Goal: Task Accomplishment & Management: Use online tool/utility

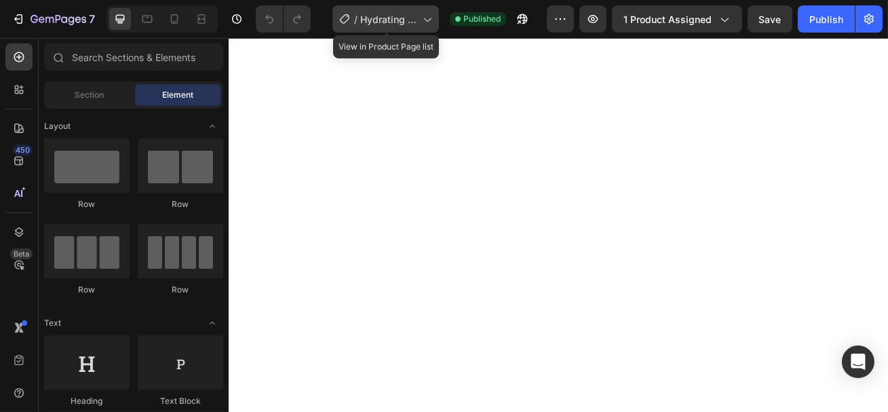
click at [403, 14] on span "Hydrating Lip Serum working" at bounding box center [388, 19] width 57 height 14
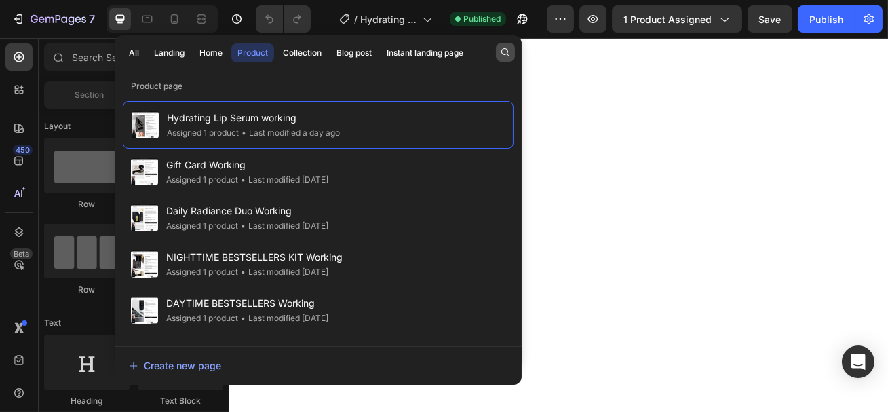
click at [499, 49] on button "button" at bounding box center [505, 52] width 19 height 19
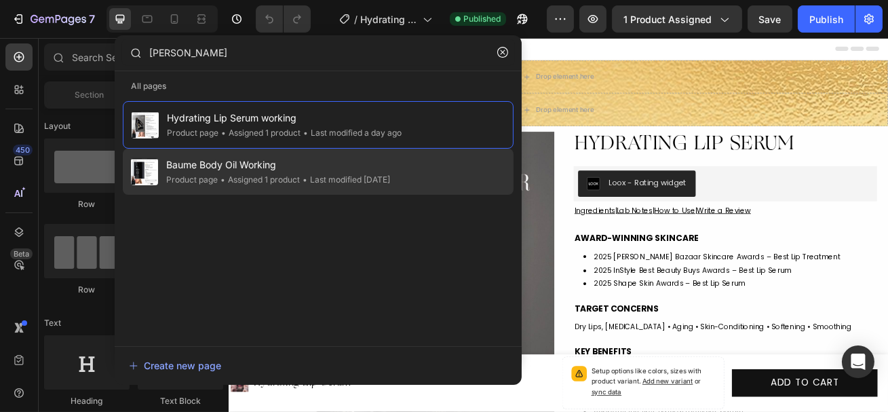
type input "baum"
click at [306, 174] on div "• Last modified 14 days ago" at bounding box center [345, 180] width 90 height 14
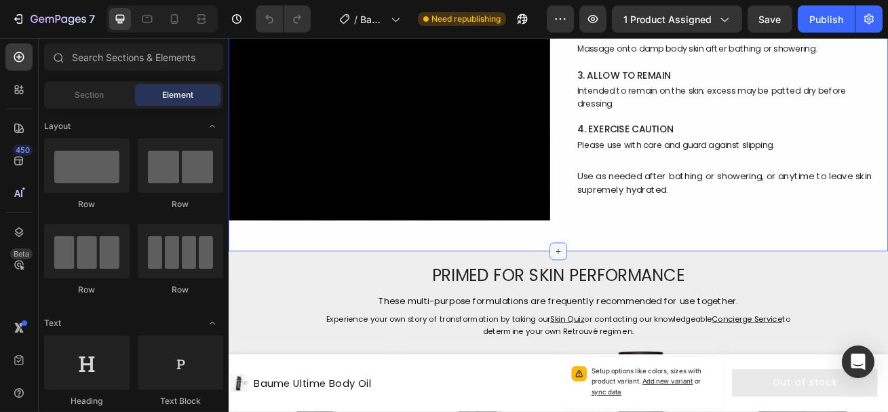
scroll to position [5087, 0]
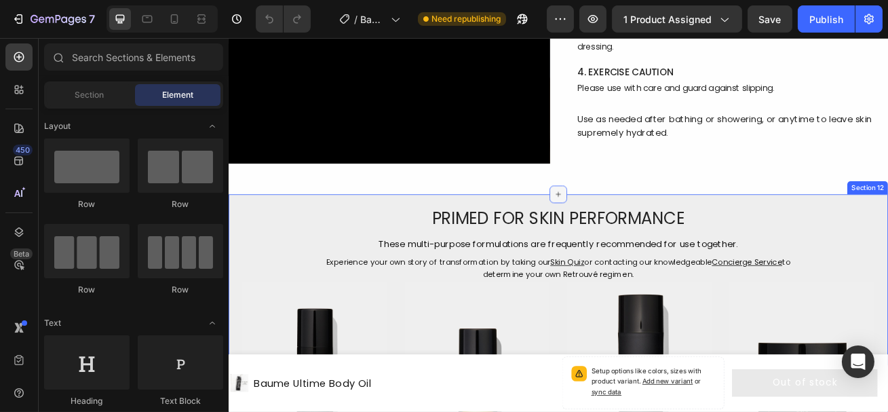
click at [633, 227] on icon at bounding box center [635, 231] width 11 height 11
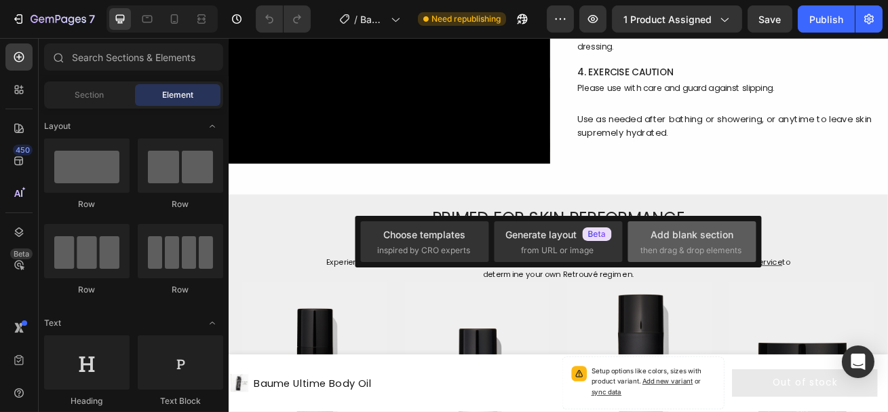
click at [667, 244] on span "then drag & drop elements" at bounding box center [691, 250] width 101 height 12
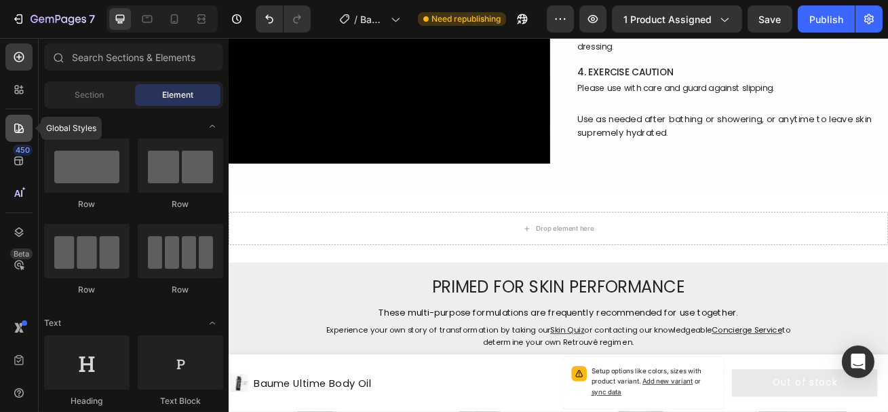
click at [17, 129] on icon at bounding box center [19, 128] width 14 height 14
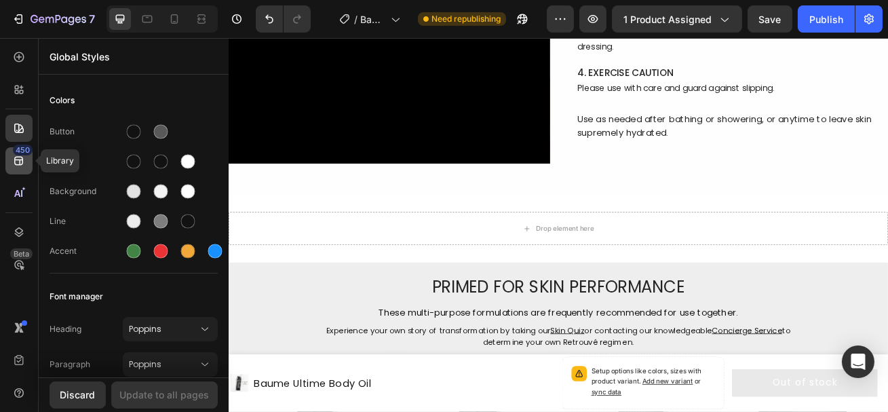
click at [17, 166] on icon at bounding box center [19, 161] width 14 height 14
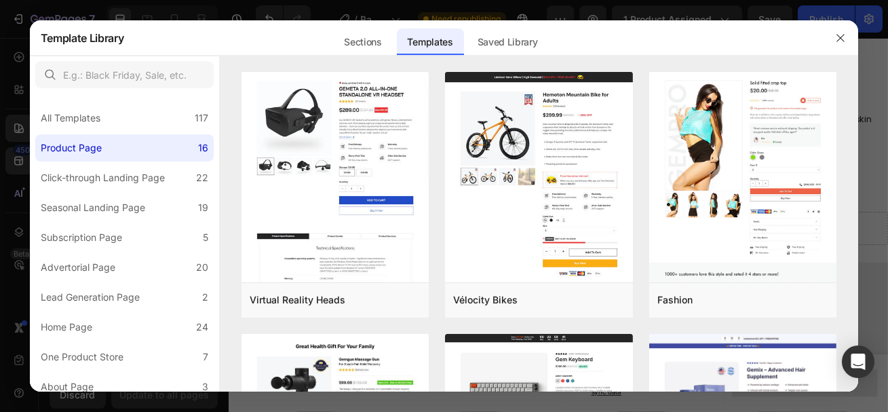
click at [23, 160] on div at bounding box center [444, 206] width 888 height 412
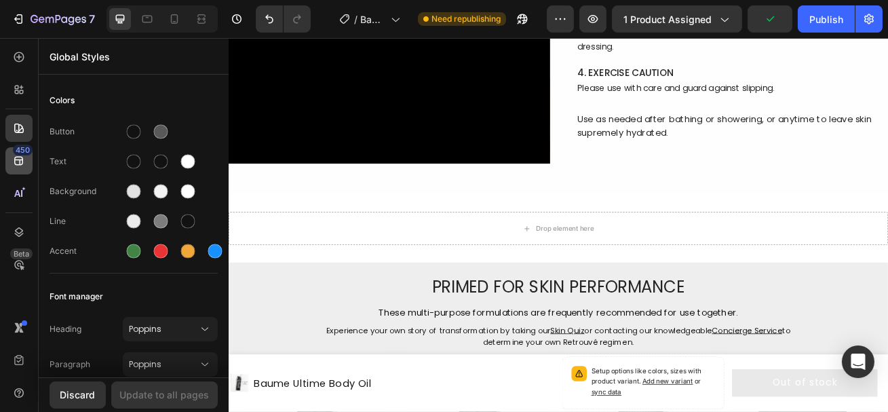
click at [15, 167] on div "450" at bounding box center [18, 160] width 27 height 27
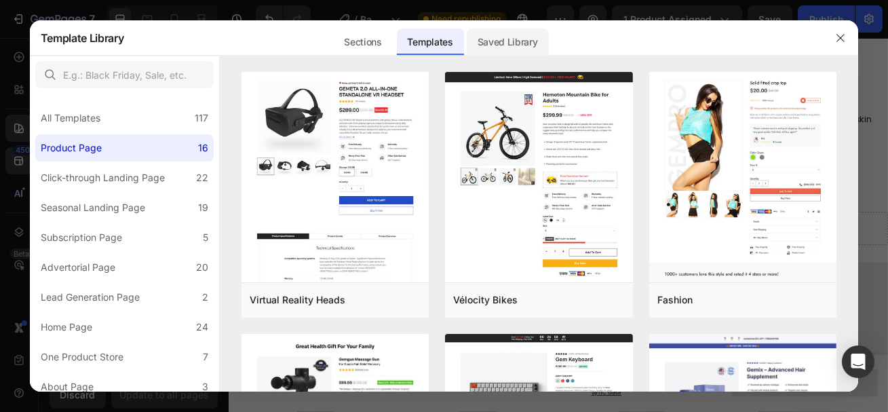
click at [510, 41] on div "Saved Library" at bounding box center [508, 42] width 82 height 27
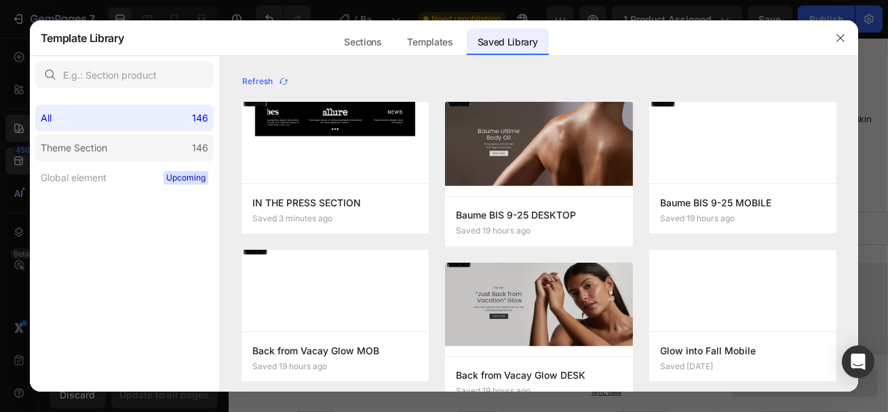
click at [111, 146] on div "Theme Section" at bounding box center [77, 148] width 72 height 16
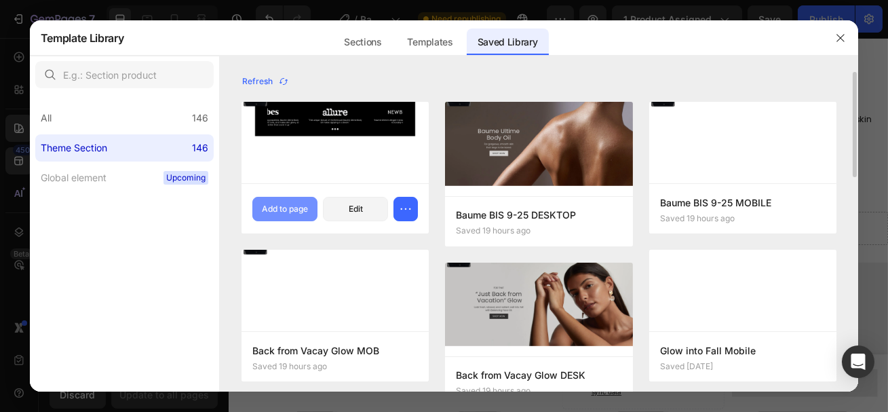
click at [288, 206] on div "Add to page" at bounding box center [285, 209] width 46 height 12
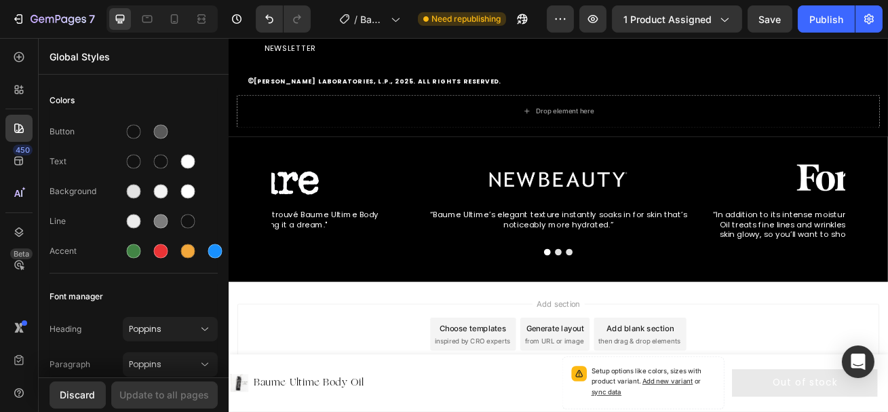
scroll to position [6250, 0]
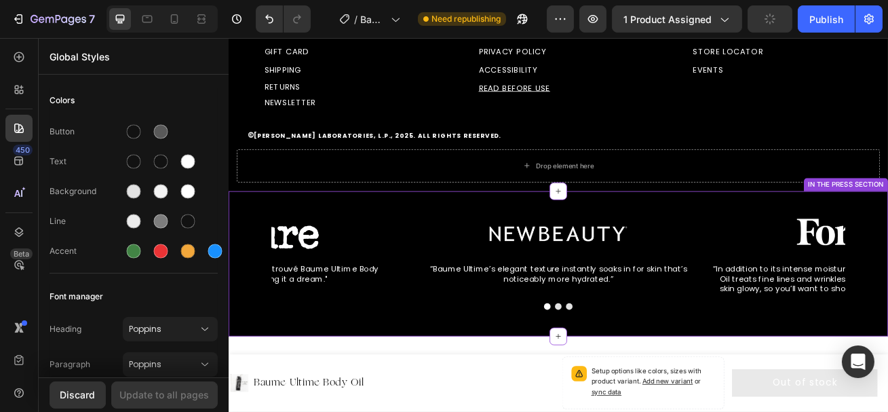
click at [278, 242] on div "Image “Baume Ultime’s elegant texture instantly soaks in for skin that’s notice…" at bounding box center [635, 317] width 814 height 180
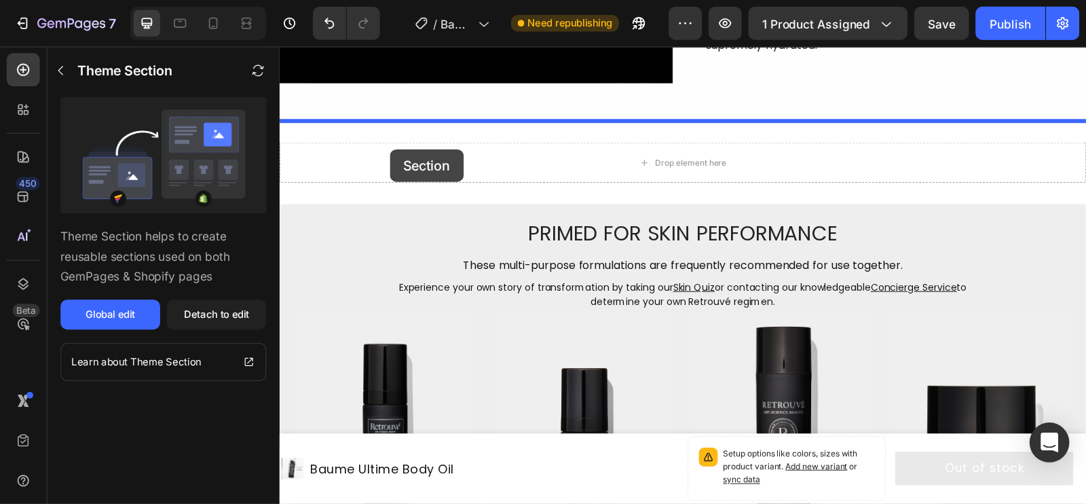
scroll to position [5145, 0]
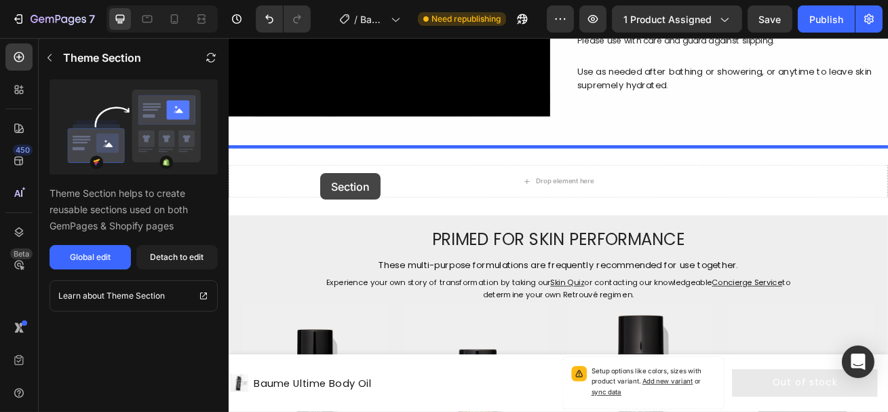
drag, startPoint x: 277, startPoint y: 248, endPoint x: 341, endPoint y: 204, distance: 78.1
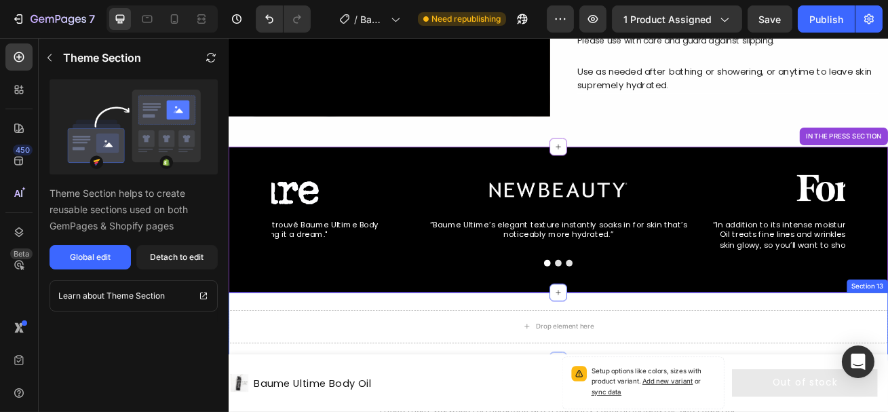
click at [398, 366] on div "Drop element here Section 13" at bounding box center [635, 395] width 814 height 84
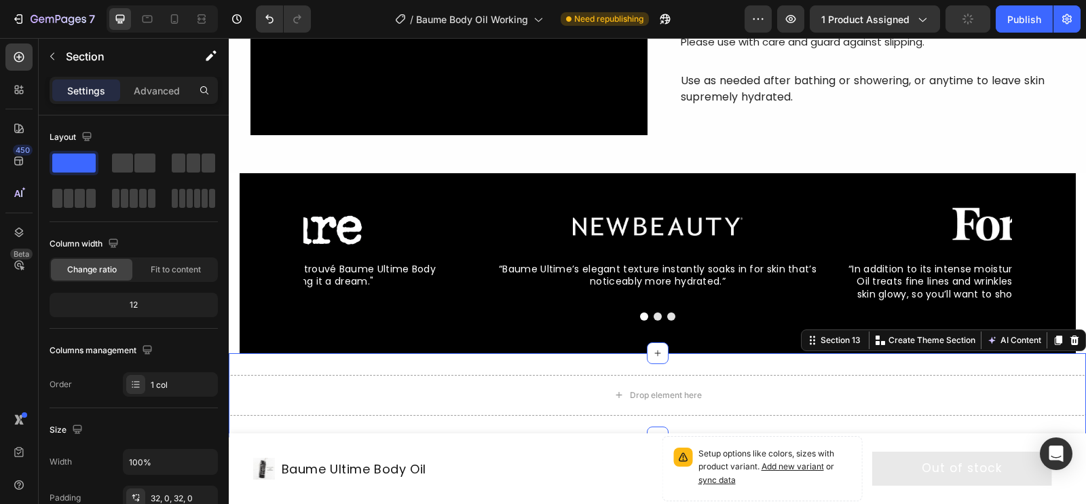
scroll to position [5146, 0]
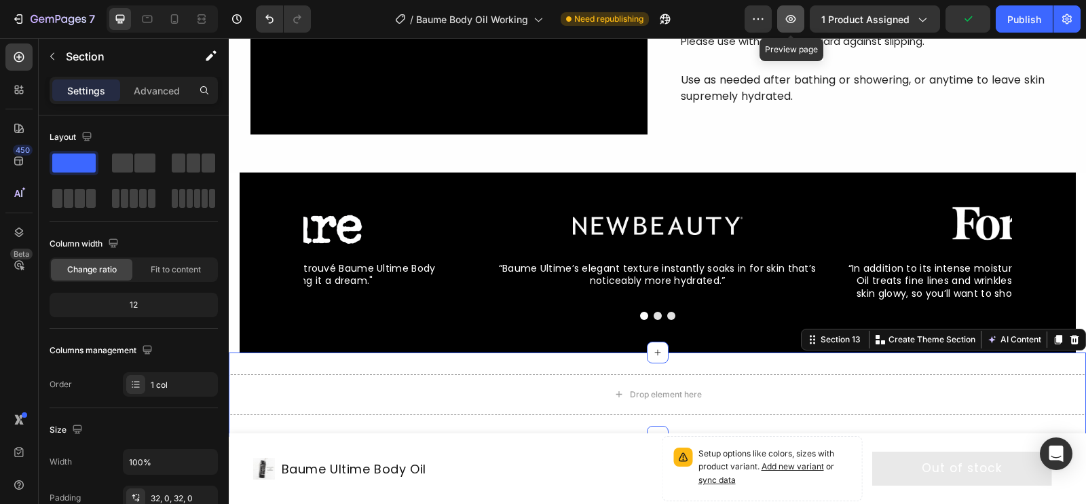
click at [787, 22] on icon "button" at bounding box center [791, 19] width 14 height 14
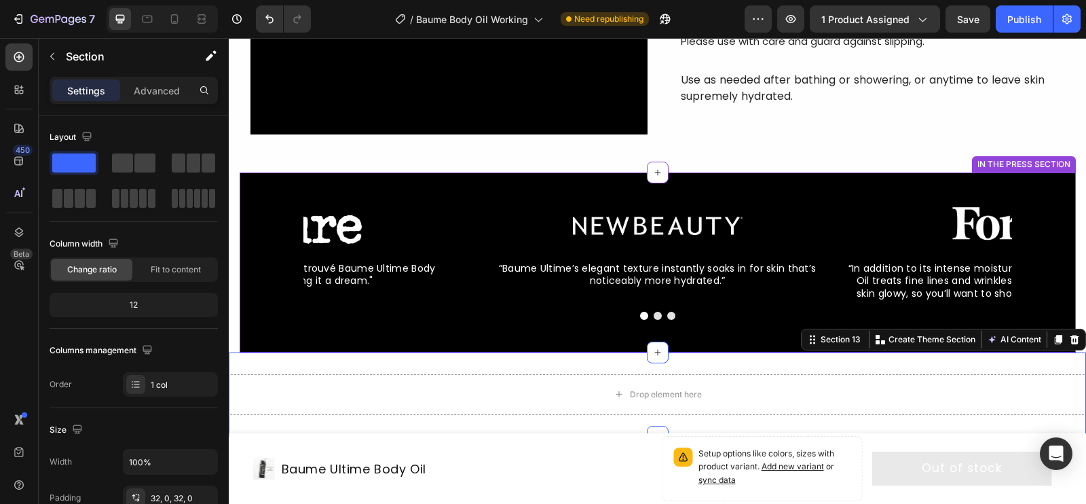
click at [462, 184] on div "Image “Baume Ultime’s elegant texture instantly soaks in for skin that’s notice…" at bounding box center [658, 262] width 836 height 180
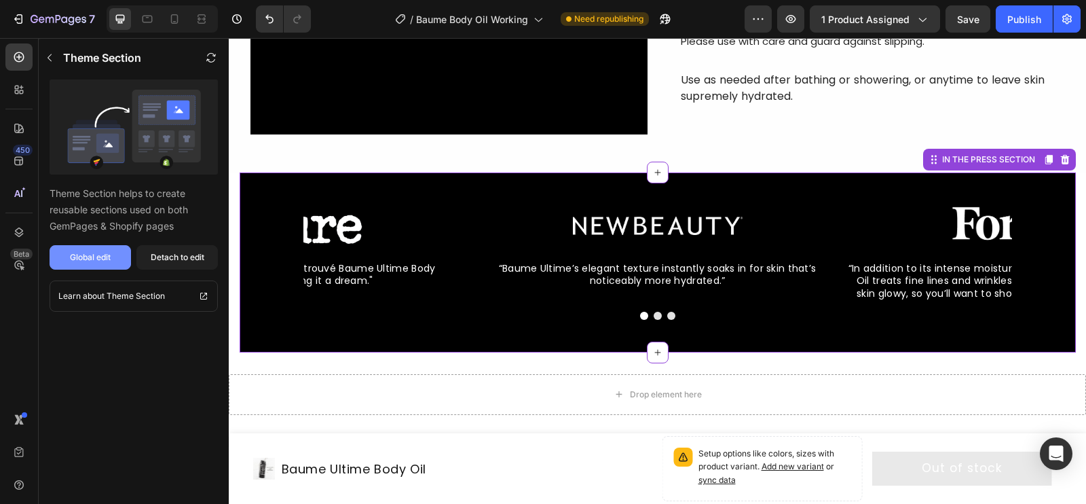
click at [97, 263] on div "Global edit" at bounding box center [90, 257] width 41 height 12
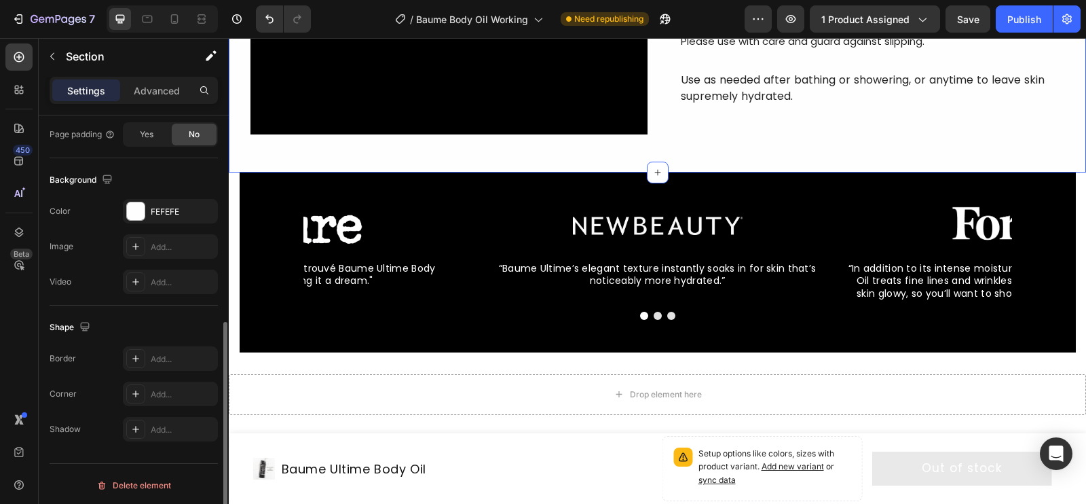
scroll to position [398, 0]
click at [145, 210] on div "FEFEFE" at bounding box center [170, 211] width 95 height 24
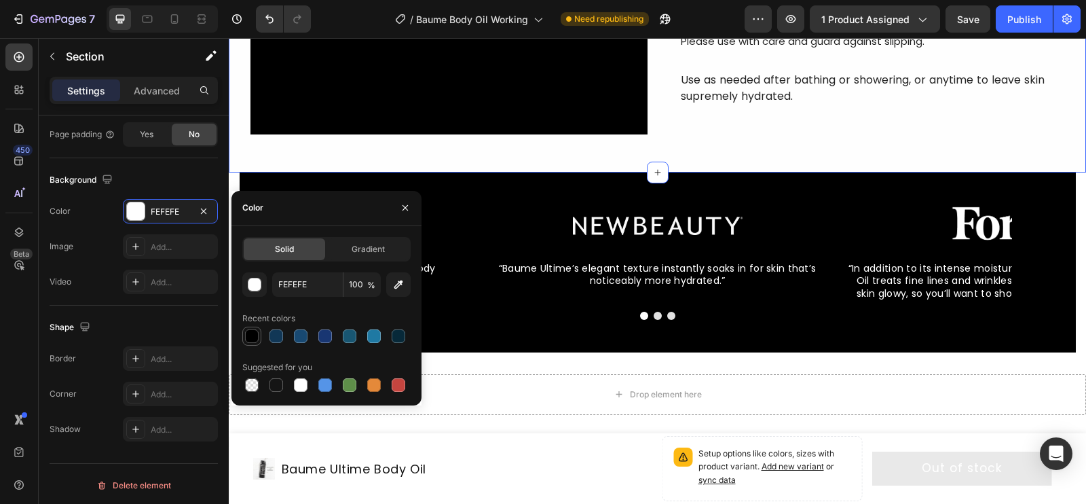
click at [254, 336] on div at bounding box center [252, 336] width 14 height 14
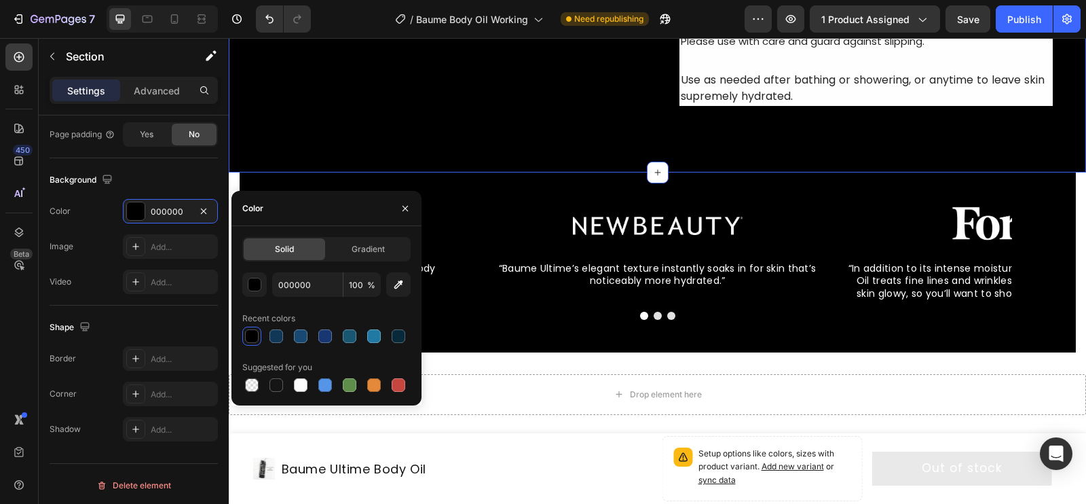
type input "FEFEFE"
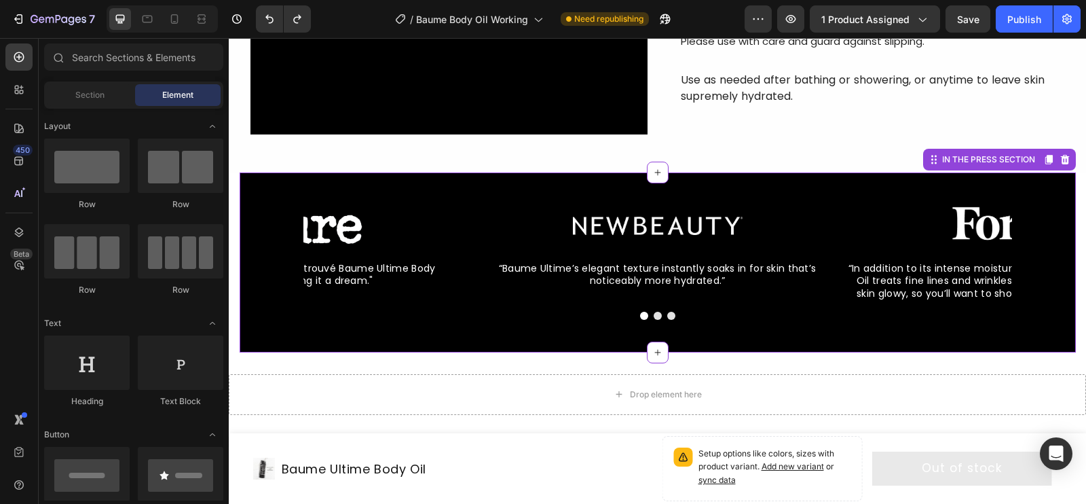
click at [245, 193] on div "Image “Baume Ultime’s elegant texture instantly soaks in for skin that’s notice…" at bounding box center [658, 262] width 836 height 180
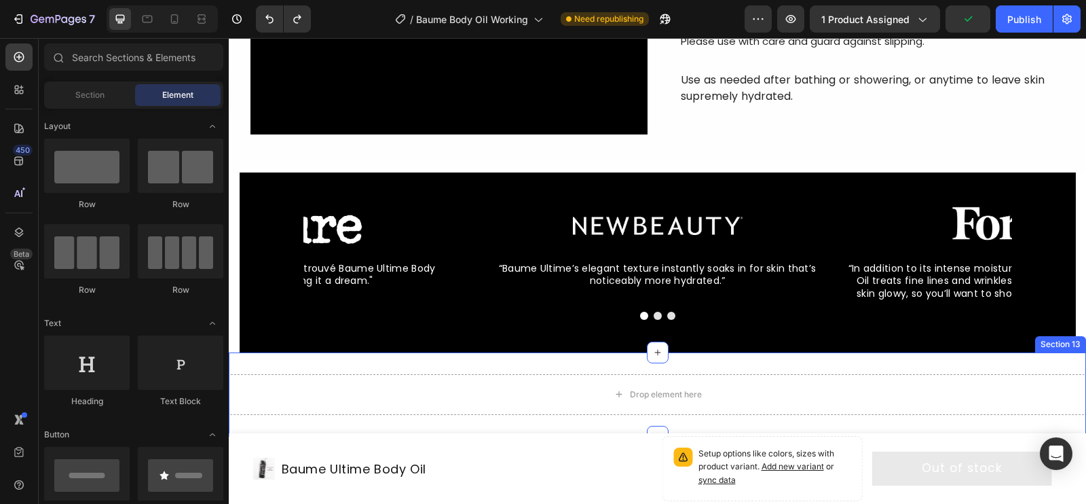
click at [259, 357] on div "Drop element here Section 13" at bounding box center [657, 394] width 857 height 84
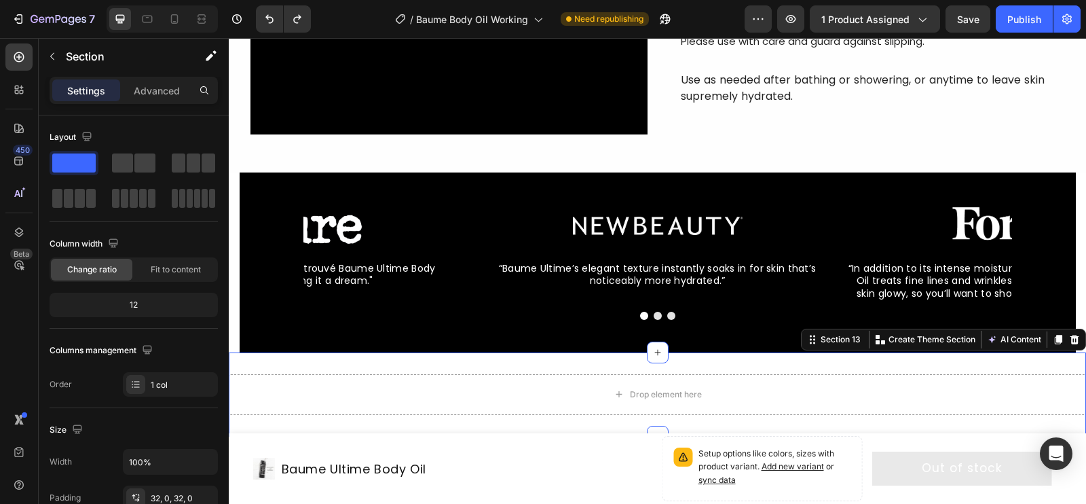
scroll to position [5263, 0]
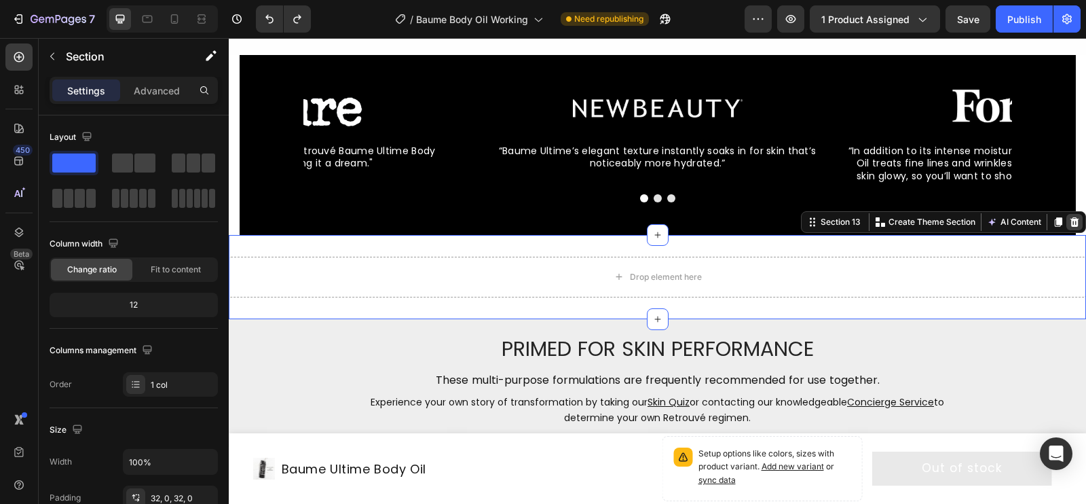
click at [888, 217] on icon at bounding box center [1074, 222] width 11 height 11
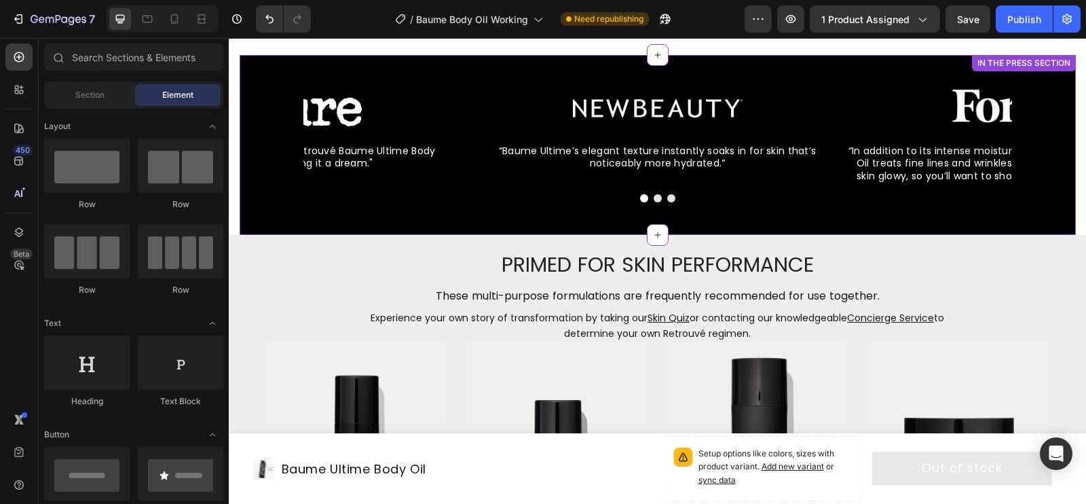
click at [780, 181] on div "Image “Baume Ultime’s elegant texture instantly soaks in for skin that’s notice…" at bounding box center [658, 136] width 348 height 96
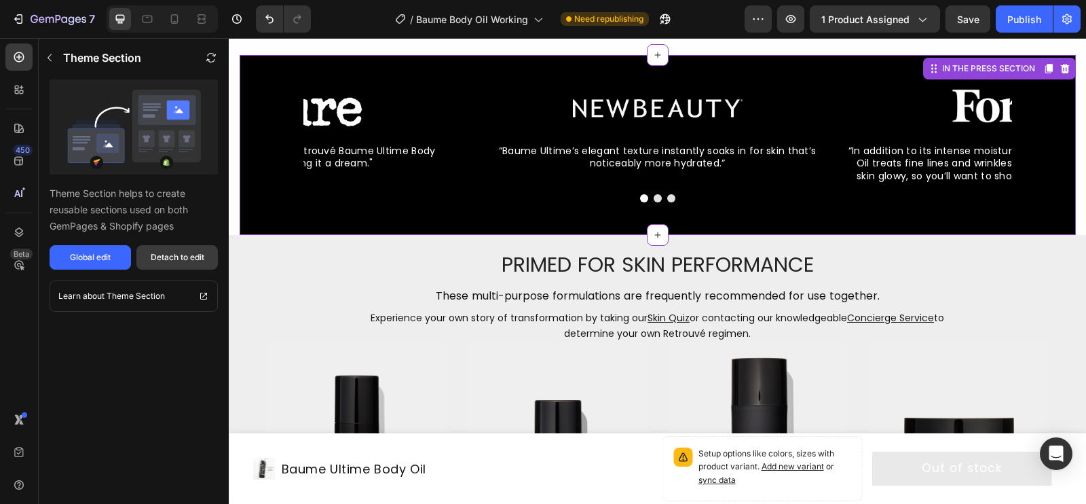
click at [149, 264] on button "Detach to edit" at bounding box center [176, 257] width 81 height 24
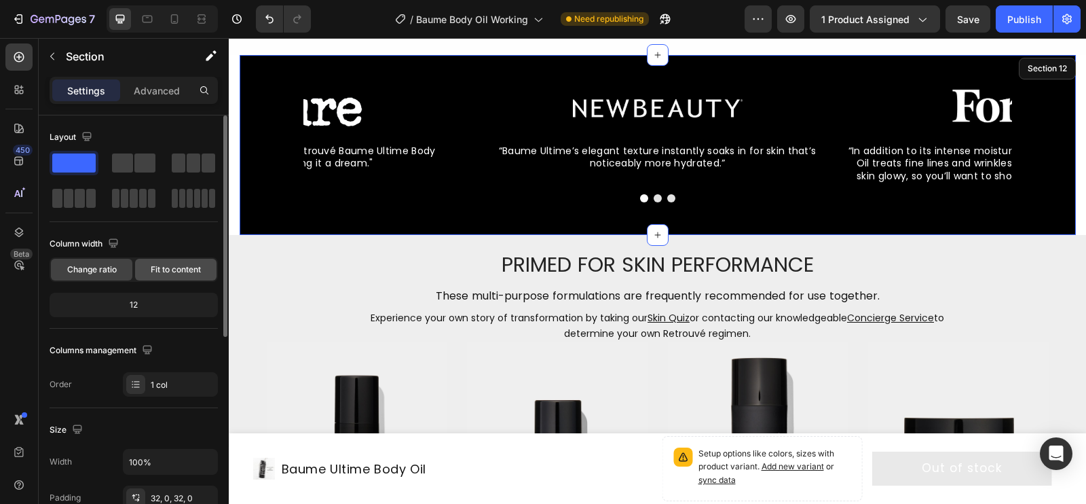
click at [168, 278] on div "Fit to content" at bounding box center [175, 270] width 81 height 22
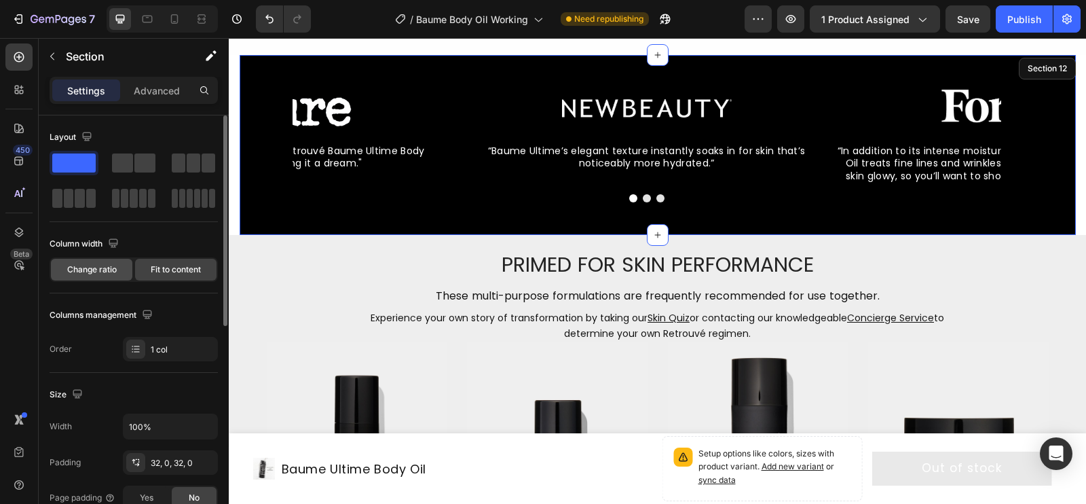
click at [81, 277] on div "Change ratio" at bounding box center [91, 270] width 81 height 22
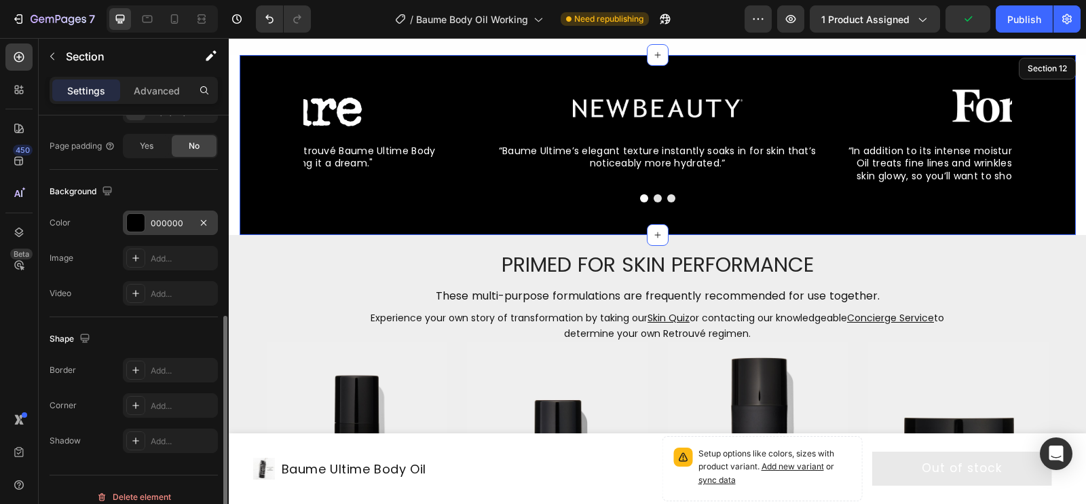
scroll to position [398, 0]
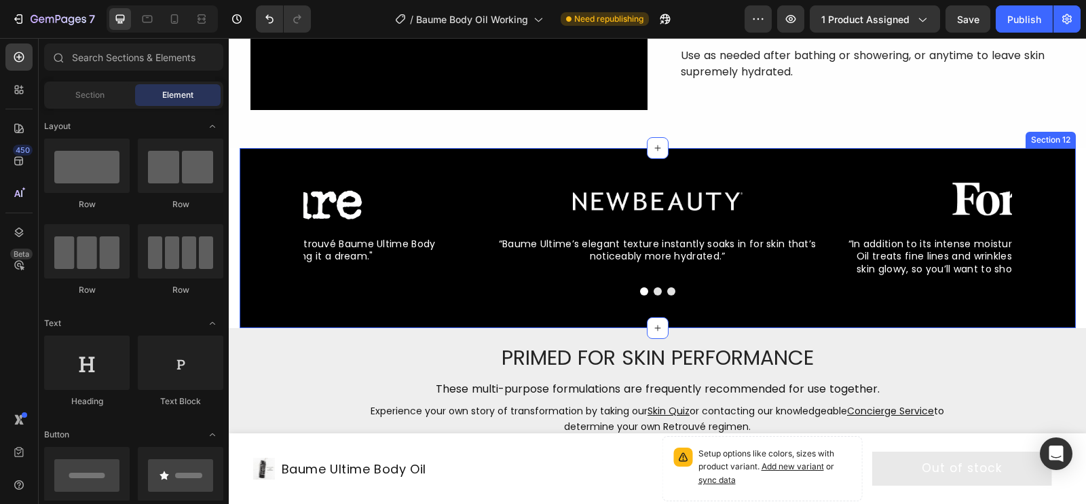
click at [279, 166] on div "Image “Baume Ultime’s elegant texture instantly soaks in for skin that’s notice…" at bounding box center [658, 238] width 836 height 180
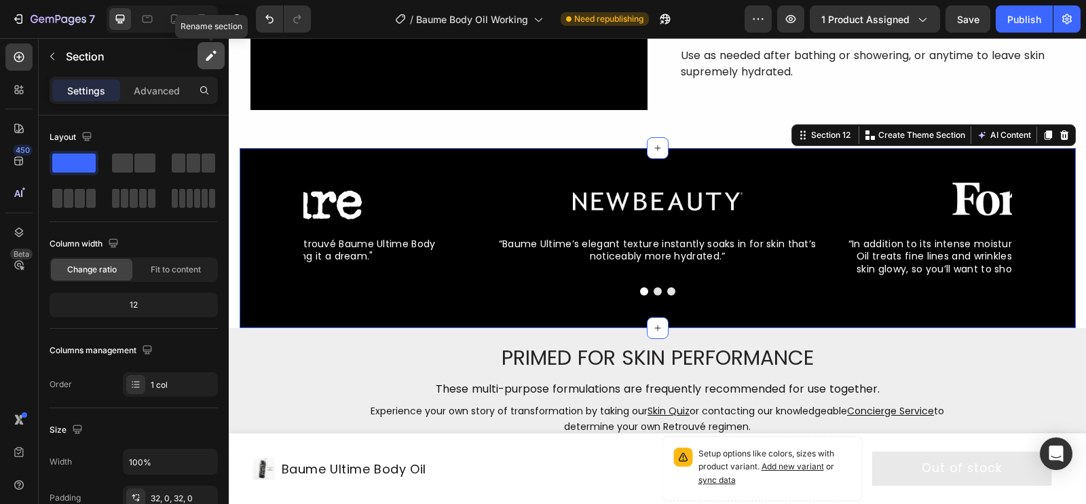
click at [206, 54] on icon "button" at bounding box center [211, 56] width 14 height 14
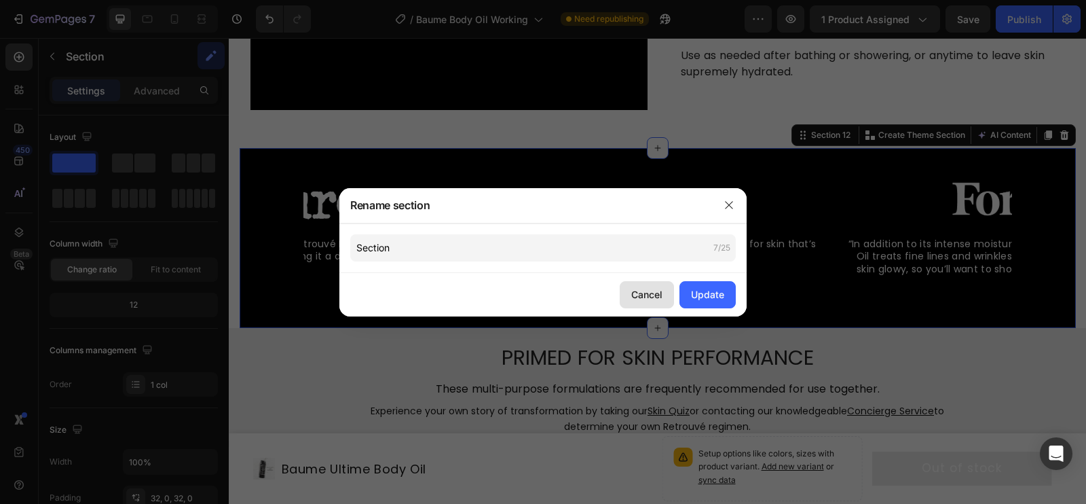
click at [634, 290] on div "Cancel" at bounding box center [646, 294] width 31 height 14
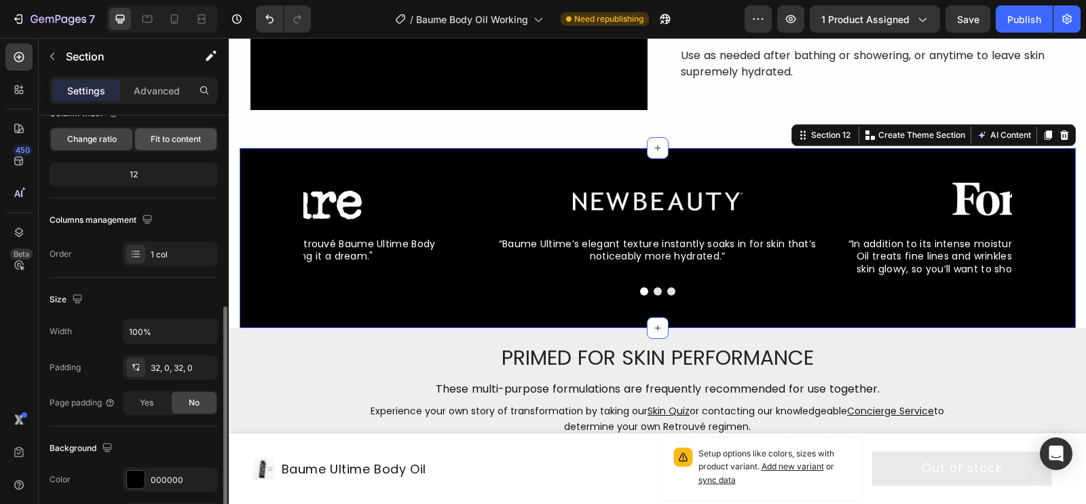
scroll to position [212, 0]
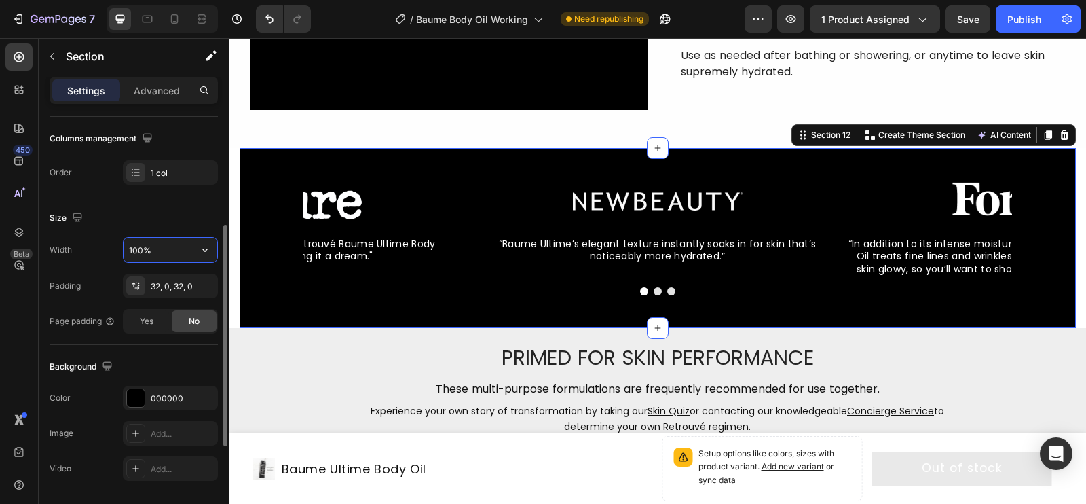
click at [167, 238] on input "100%" at bounding box center [171, 250] width 94 height 24
click at [200, 243] on icon "button" at bounding box center [205, 250] width 14 height 14
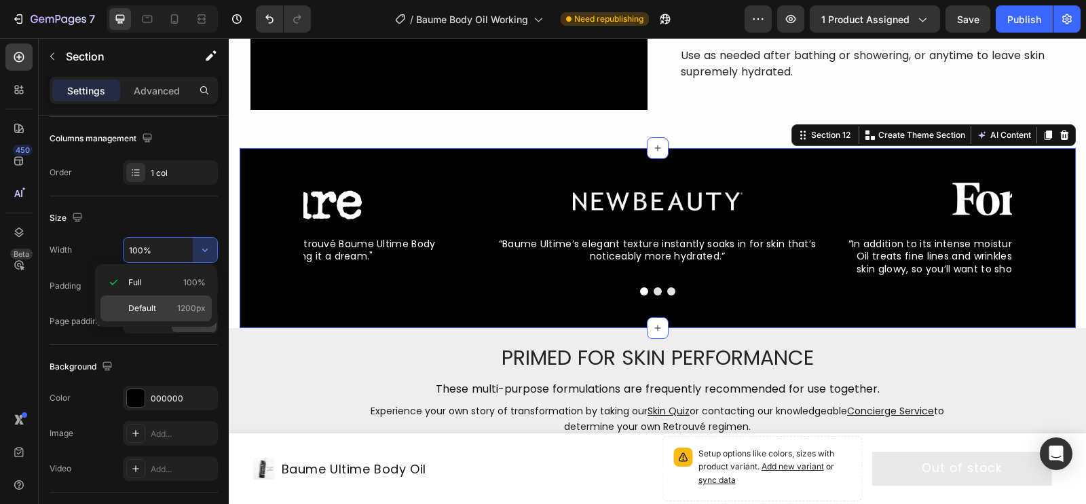
click at [187, 316] on div "Default 1200px" at bounding box center [155, 308] width 111 height 26
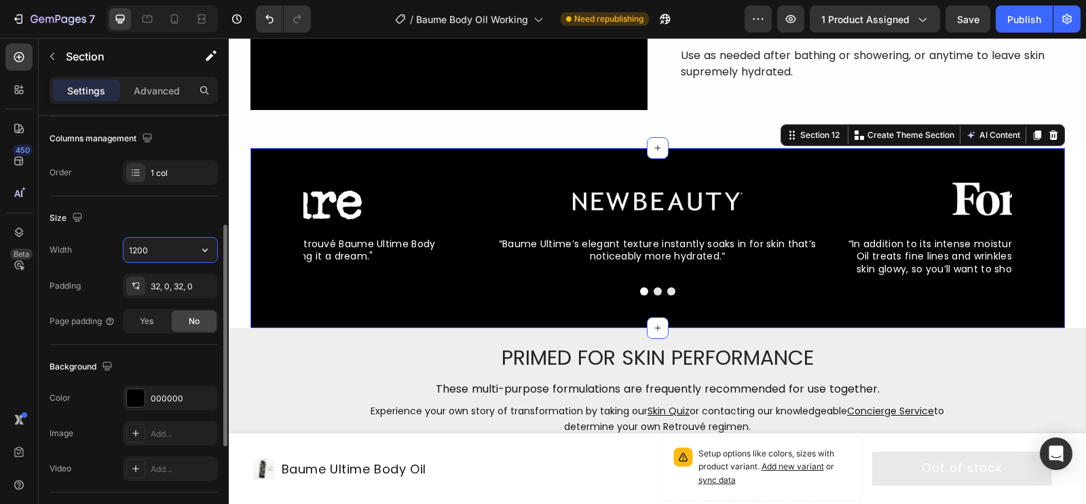
click at [183, 252] on input "1200" at bounding box center [171, 250] width 94 height 24
type input "100%"
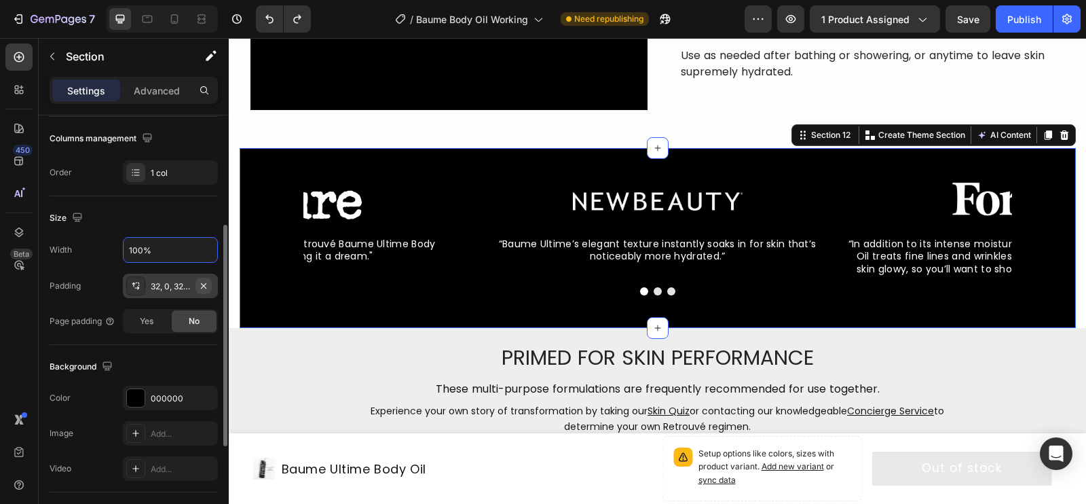
click at [208, 282] on icon "button" at bounding box center [203, 285] width 11 height 11
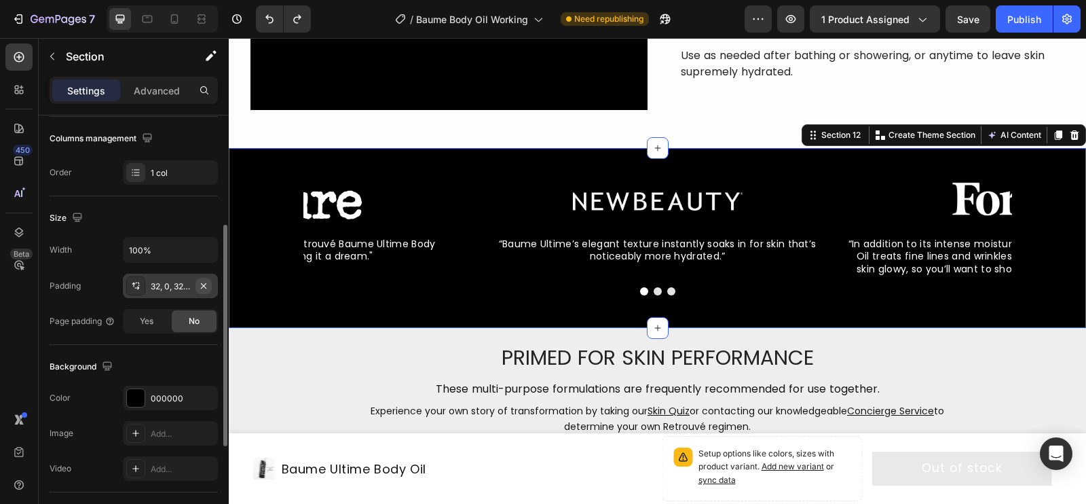
click at [203, 286] on icon "button" at bounding box center [203, 285] width 11 height 11
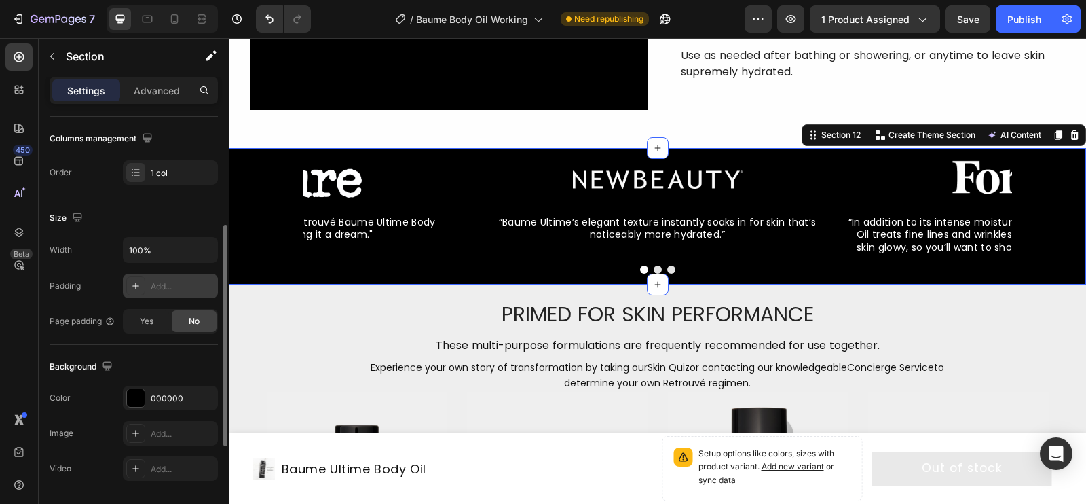
click at [162, 284] on div "Add..." at bounding box center [183, 286] width 64 height 12
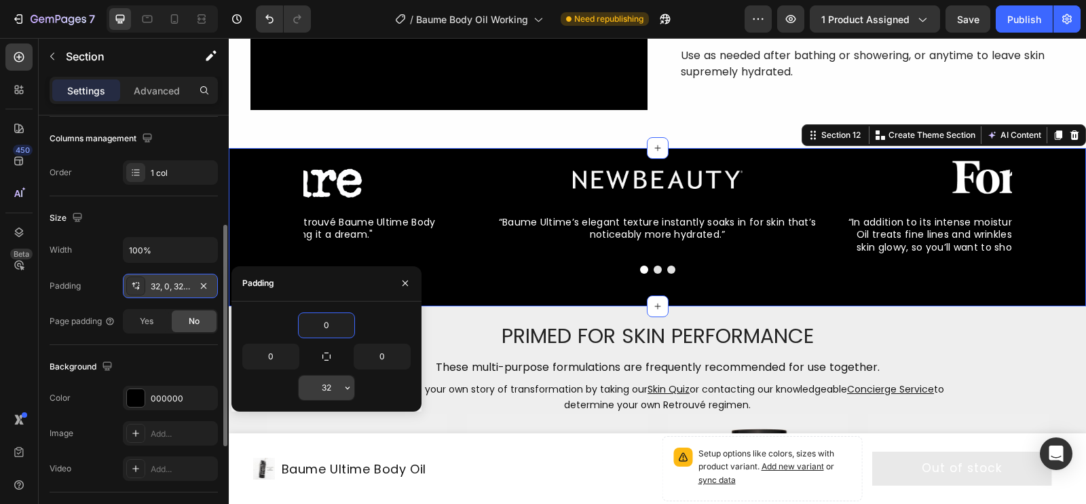
type input "0"
click at [326, 386] on input "32" at bounding box center [327, 387] width 56 height 24
type input "0"
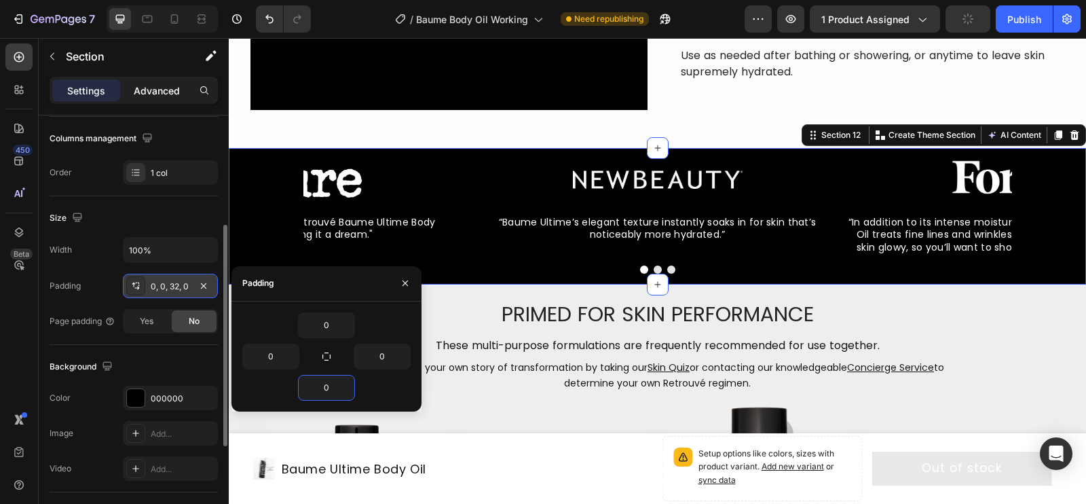
click at [159, 90] on p "Advanced" at bounding box center [157, 90] width 46 height 14
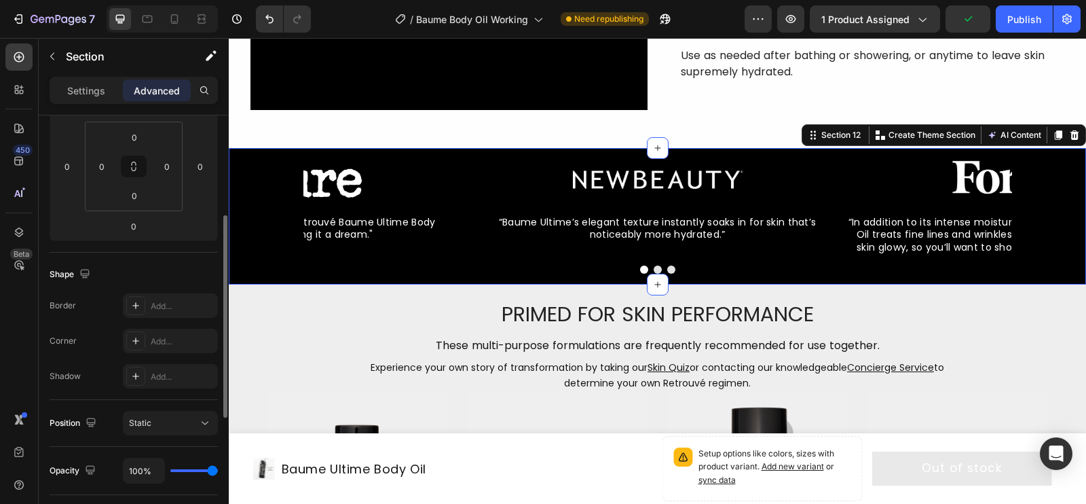
click at [169, 90] on p "Advanced" at bounding box center [157, 90] width 46 height 14
click at [134, 224] on input "0" at bounding box center [133, 226] width 27 height 20
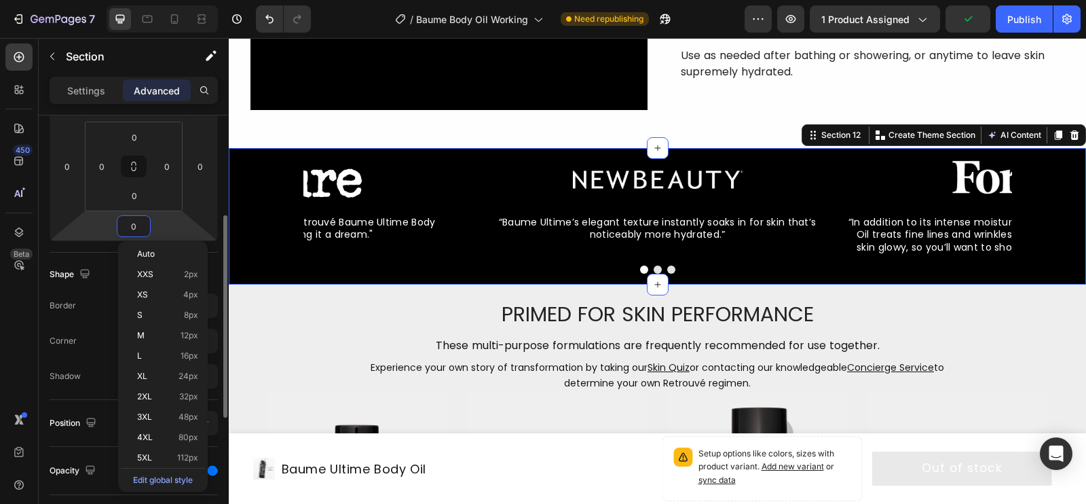
click at [134, 223] on input "0" at bounding box center [133, 226] width 27 height 20
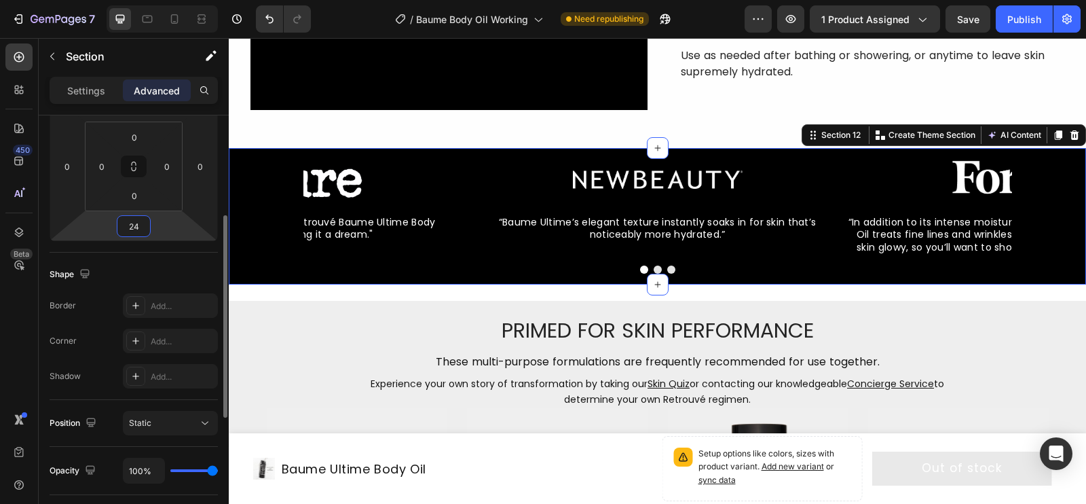
type input "2"
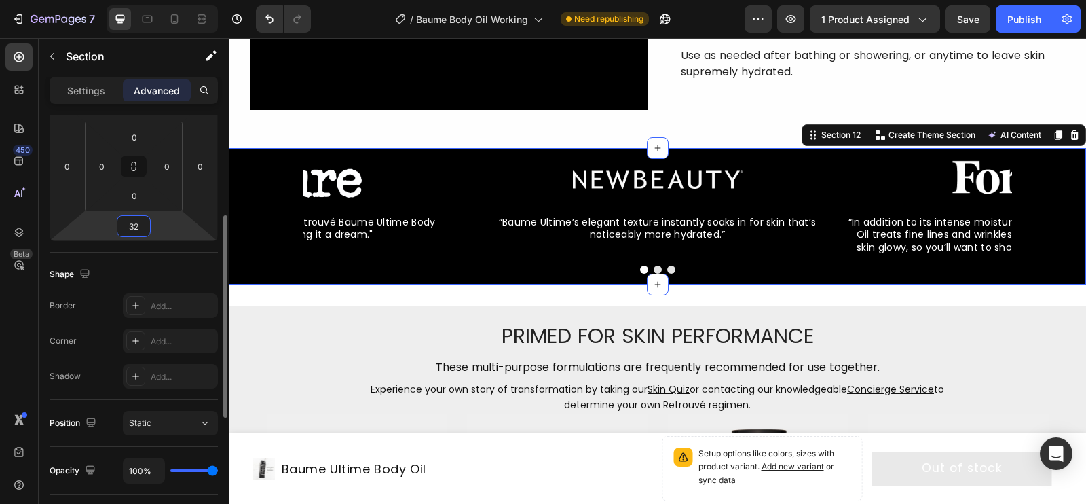
type input "3"
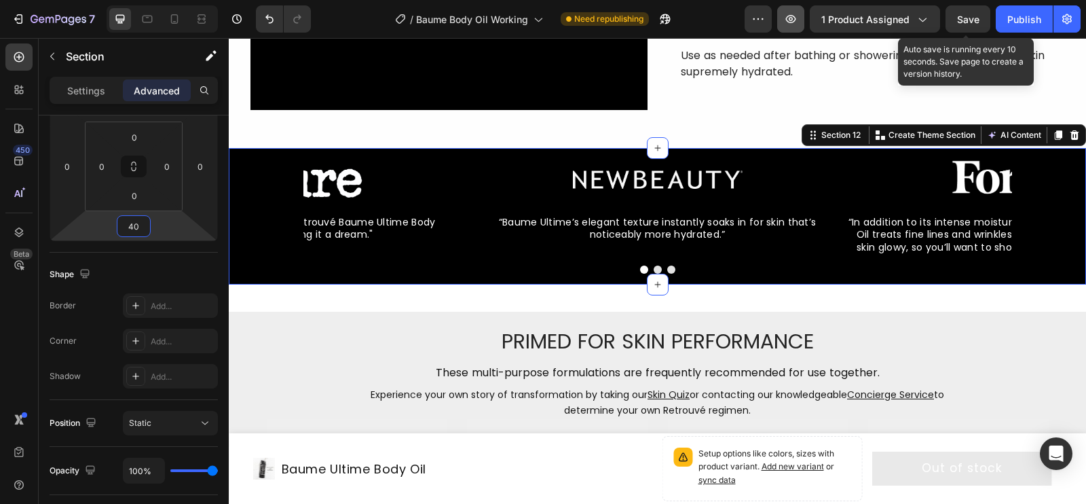
type input "40"
click at [888, 26] on button "Save" at bounding box center [967, 18] width 45 height 27
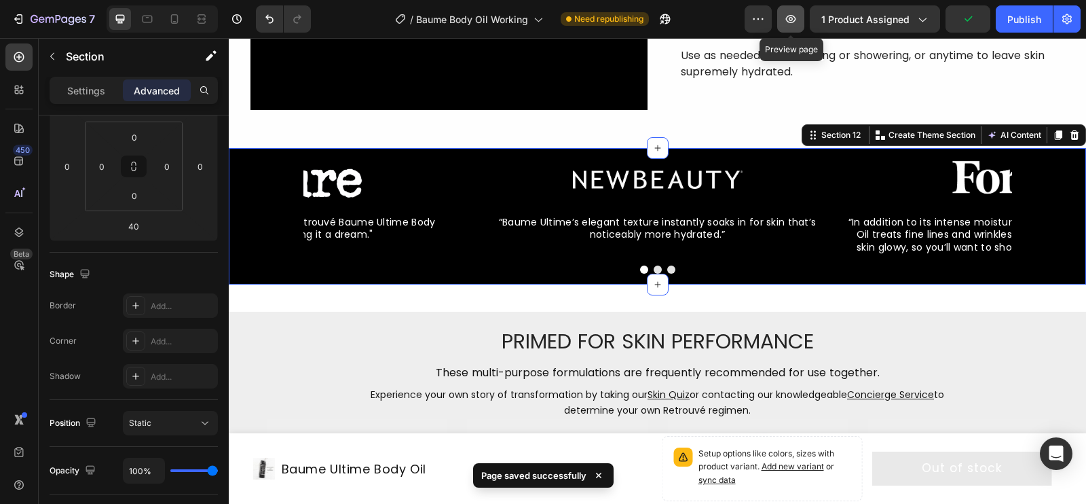
click at [789, 26] on button "button" at bounding box center [790, 18] width 27 height 27
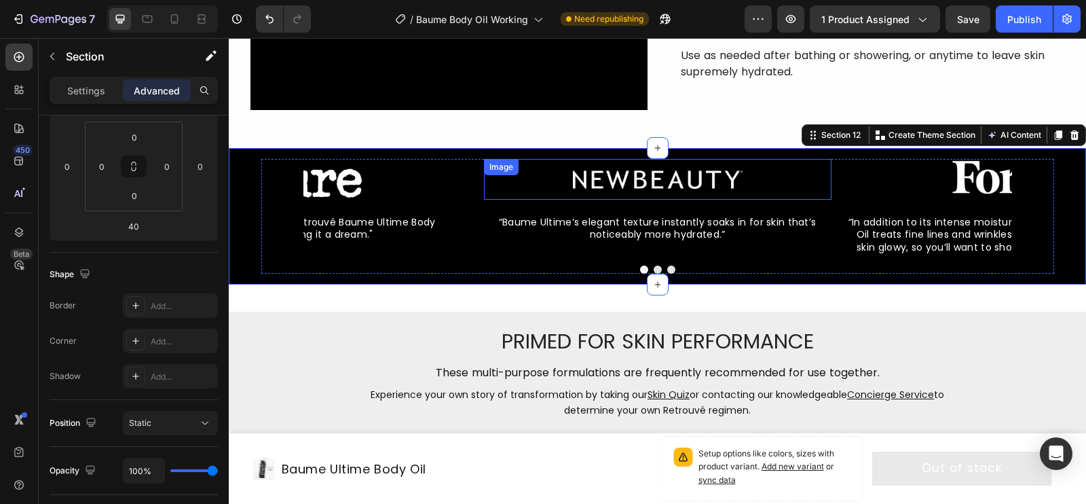
click at [511, 159] on div "Image" at bounding box center [658, 179] width 348 height 41
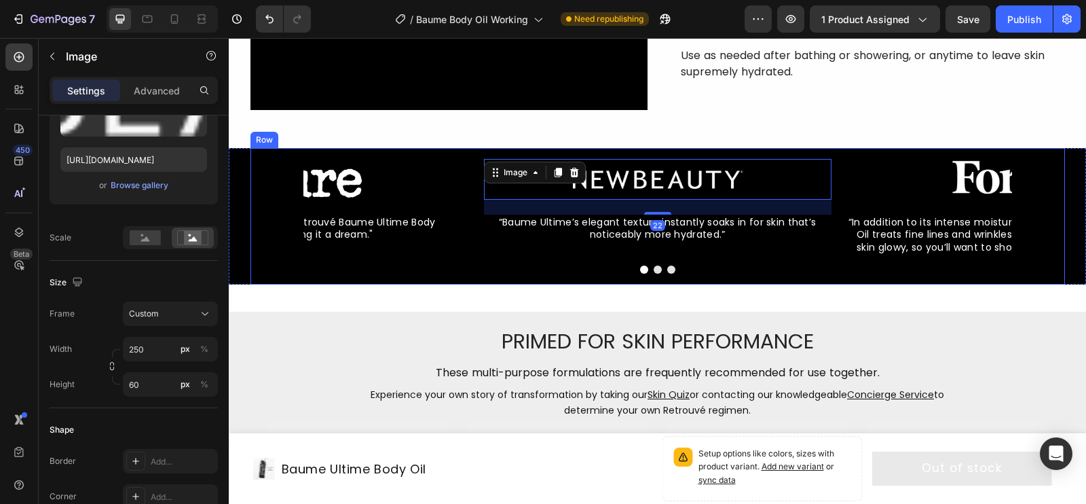
scroll to position [0, 0]
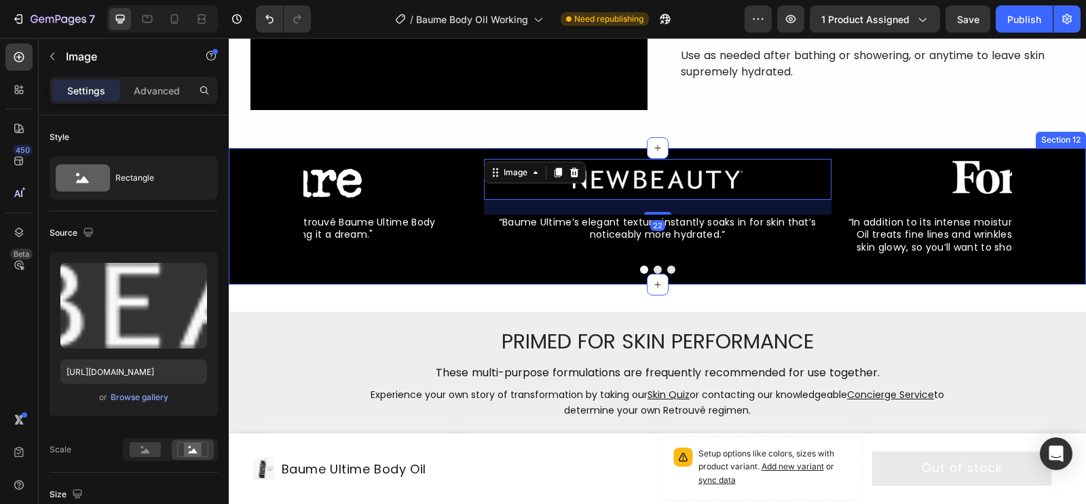
click at [236, 164] on div "Image 22 “Baume Ultime’s elegant texture instantly soaks in for skin that’s not…" at bounding box center [657, 216] width 857 height 136
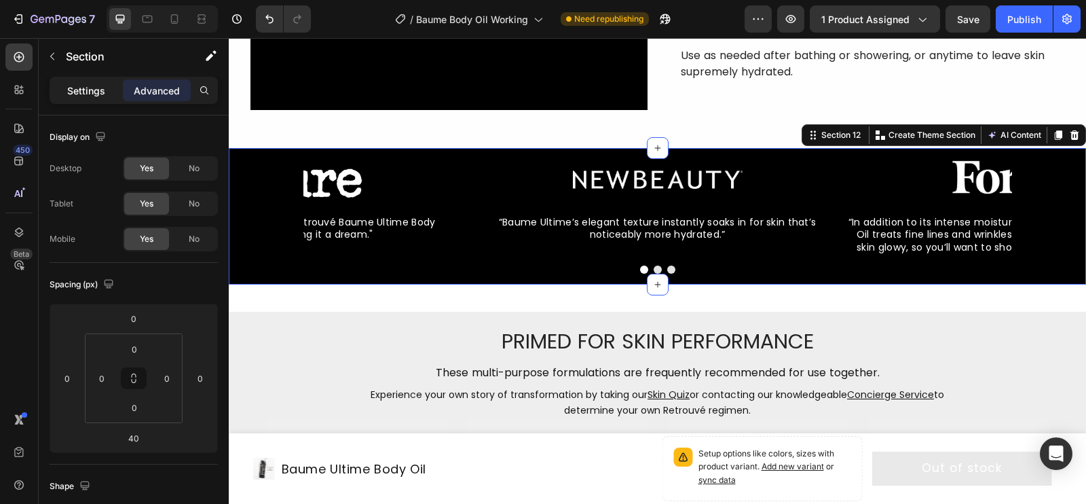
click at [100, 90] on p "Settings" at bounding box center [86, 90] width 38 height 14
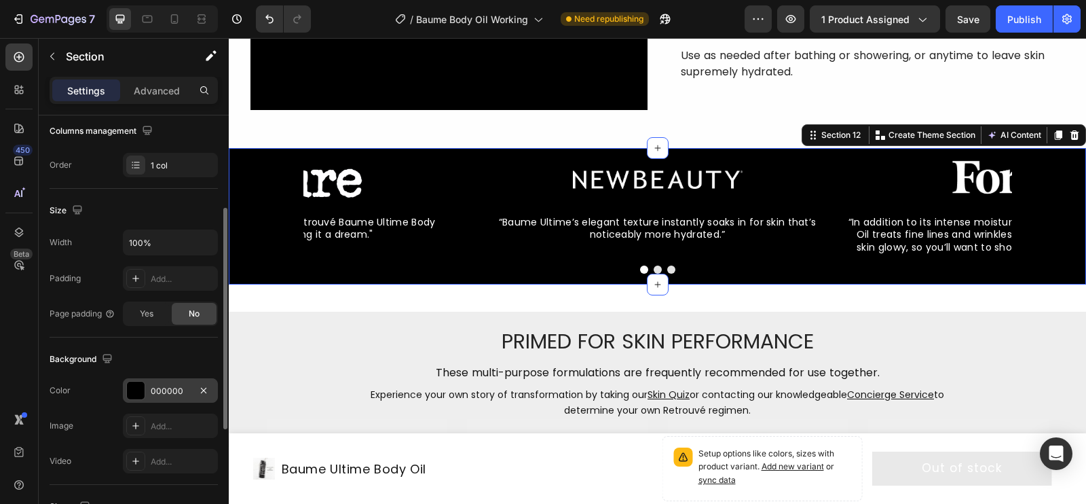
scroll to position [206, 0]
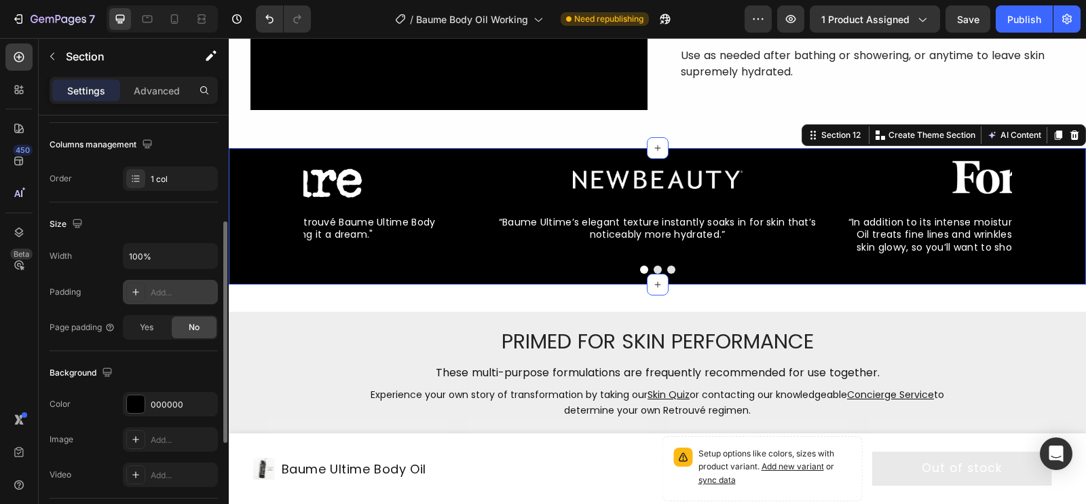
click at [157, 291] on div "Add..." at bounding box center [183, 292] width 64 height 12
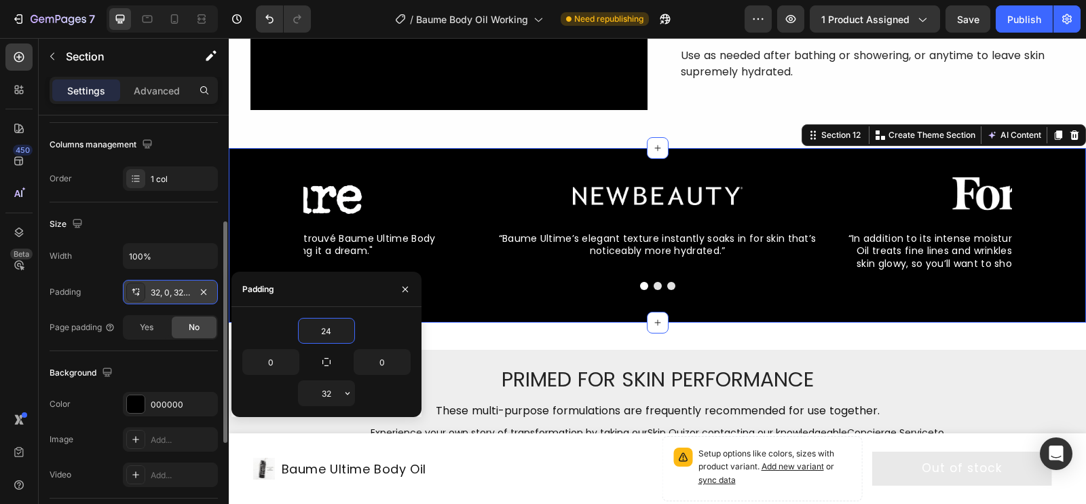
type input "24"
click at [336, 387] on input "32" at bounding box center [327, 393] width 56 height 24
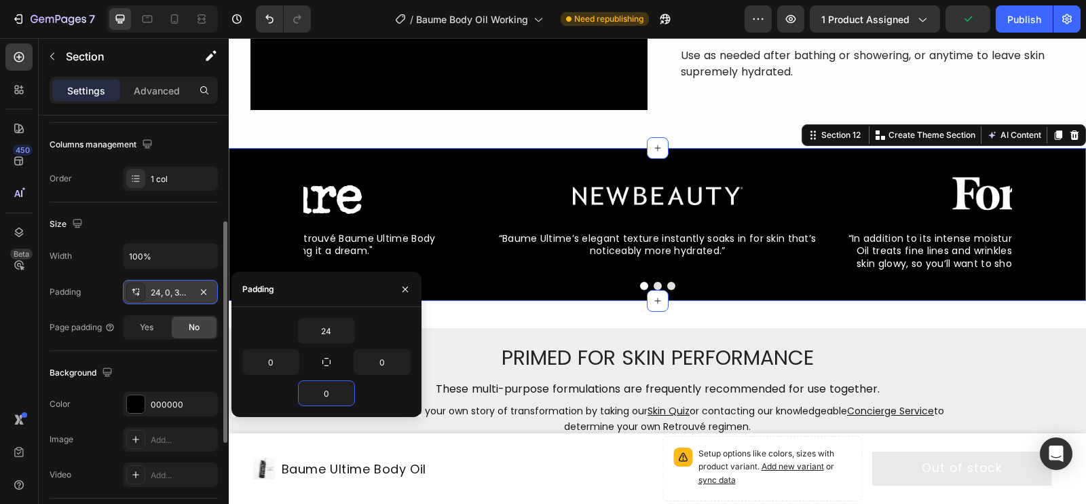
type input "0"
click at [382, 393] on div "0" at bounding box center [326, 393] width 168 height 26
click at [337, 333] on input "24" at bounding box center [327, 330] width 56 height 24
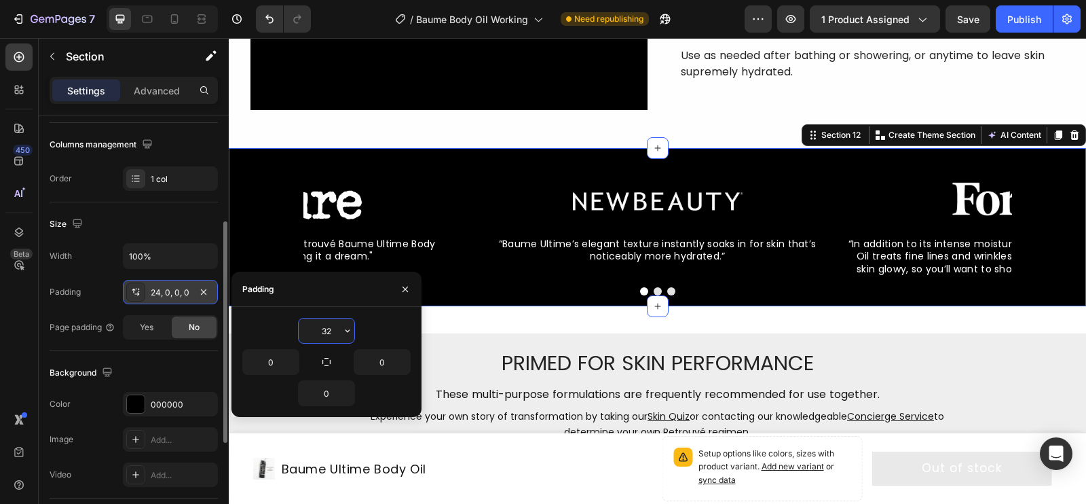
type input "3"
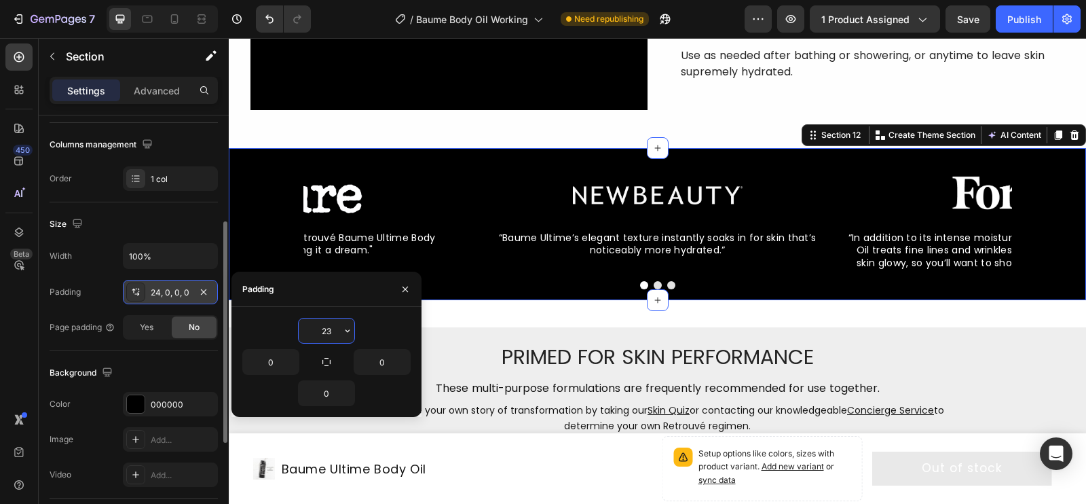
type input "2"
type input "4"
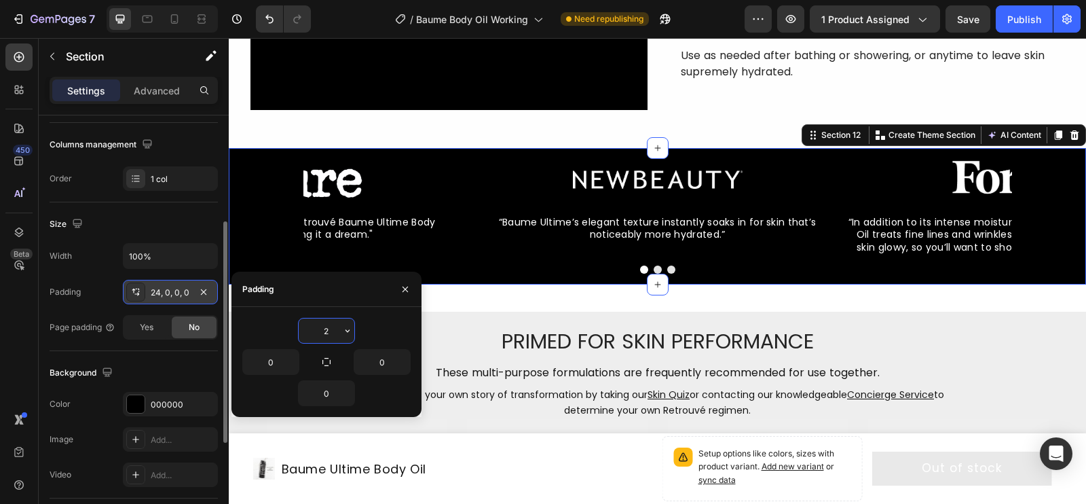
type input "24"
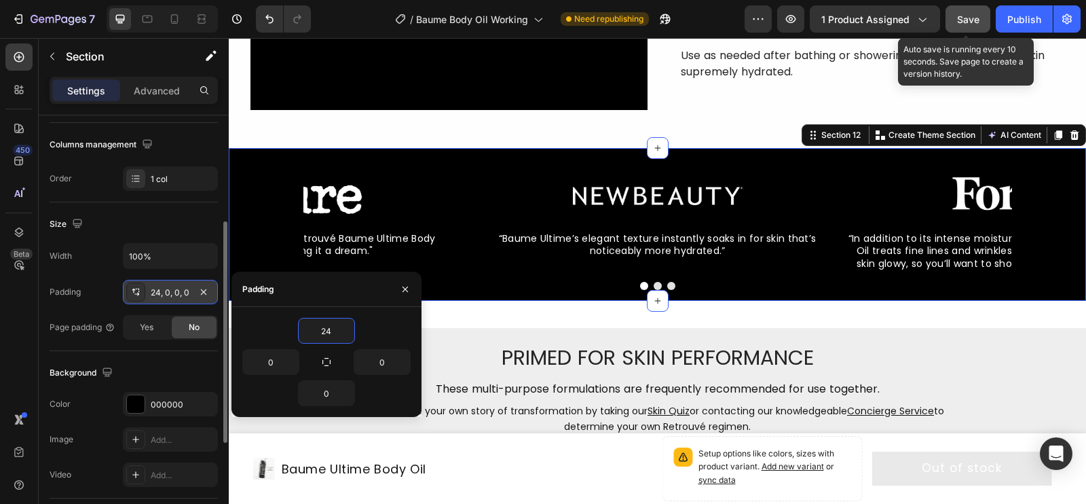
click at [888, 21] on span "Save" at bounding box center [968, 20] width 22 height 12
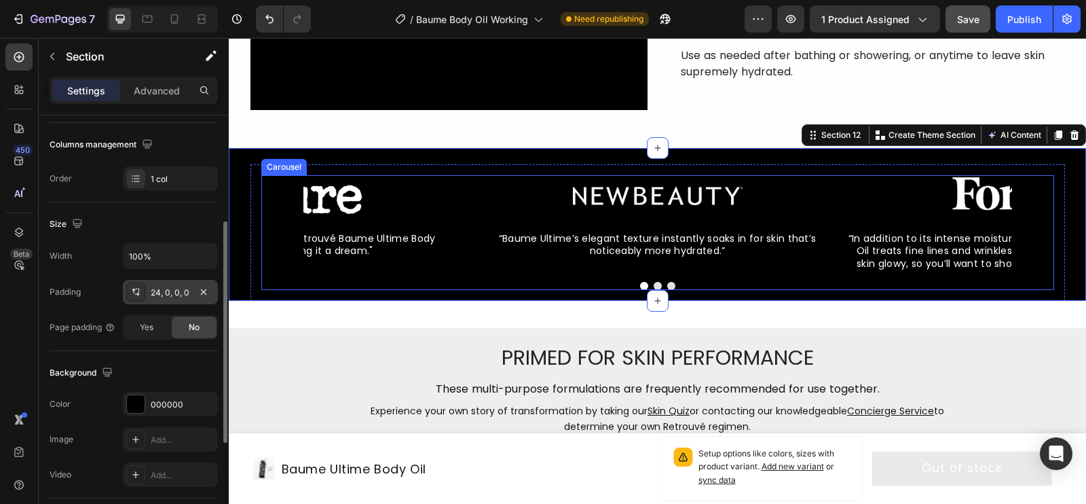
click at [320, 200] on img at bounding box center [296, 195] width 170 height 41
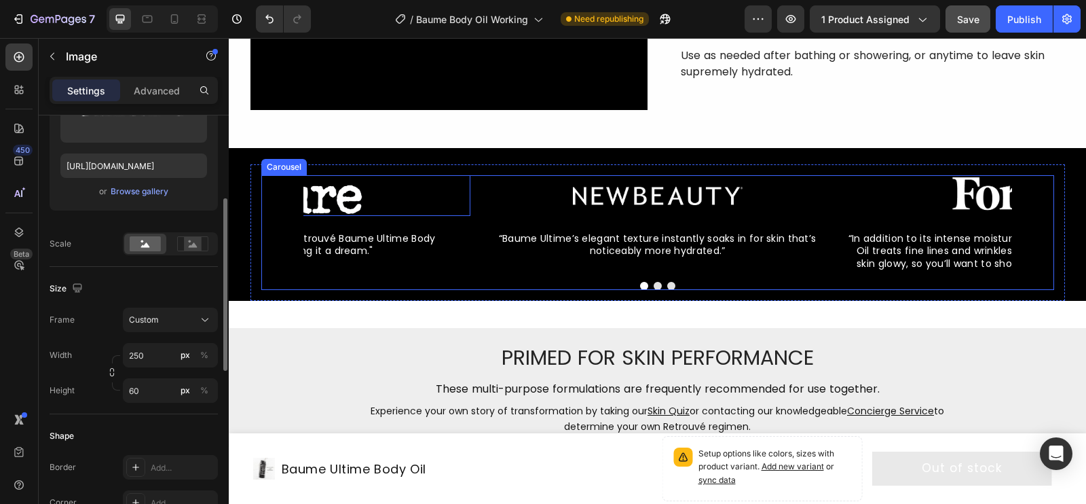
drag, startPoint x: 423, startPoint y: 485, endPoint x: 271, endPoint y: 187, distance: 335.1
click at [274, 213] on button "Carousel Back Arrow" at bounding box center [278, 222] width 31 height 31
click at [271, 187] on div "Image “Baume Ultime’s elegant texture instantly soaks in for skin that’s notice…" at bounding box center [657, 223] width 793 height 96
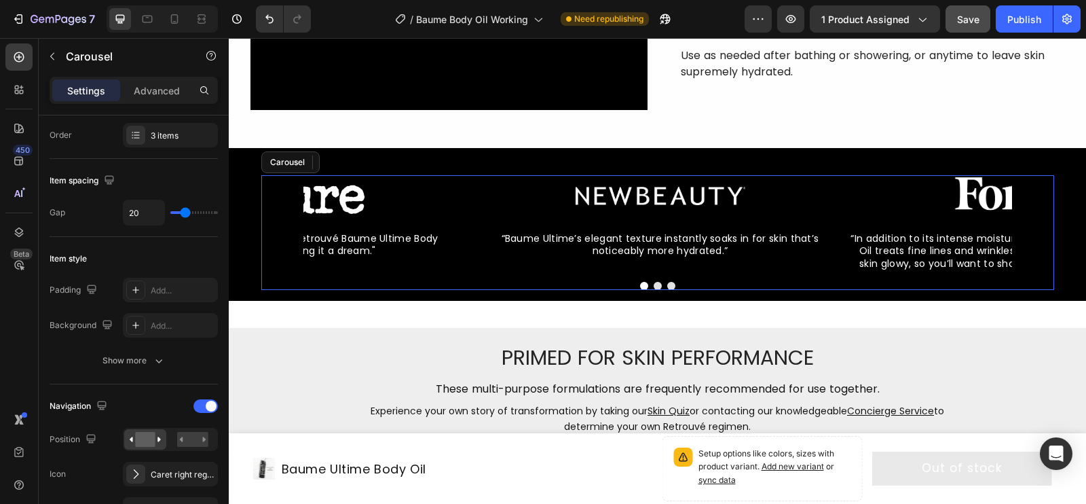
click at [194, 411] on div "Navigation" at bounding box center [134, 406] width 168 height 22
click at [268, 191] on div "Image “Baume Ultime’s elegant texture instantly soaks in for skin that’s notice…" at bounding box center [657, 223] width 793 height 96
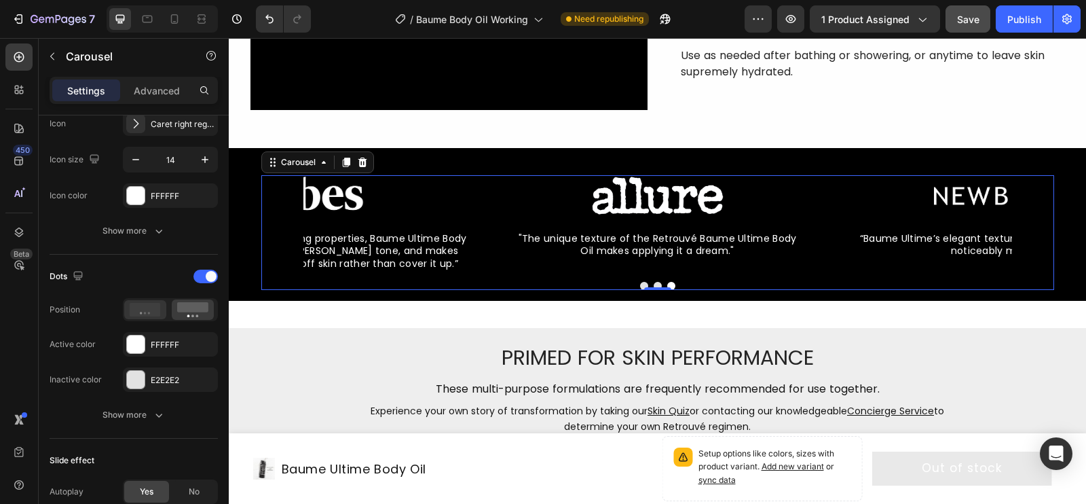
scroll to position [0, 0]
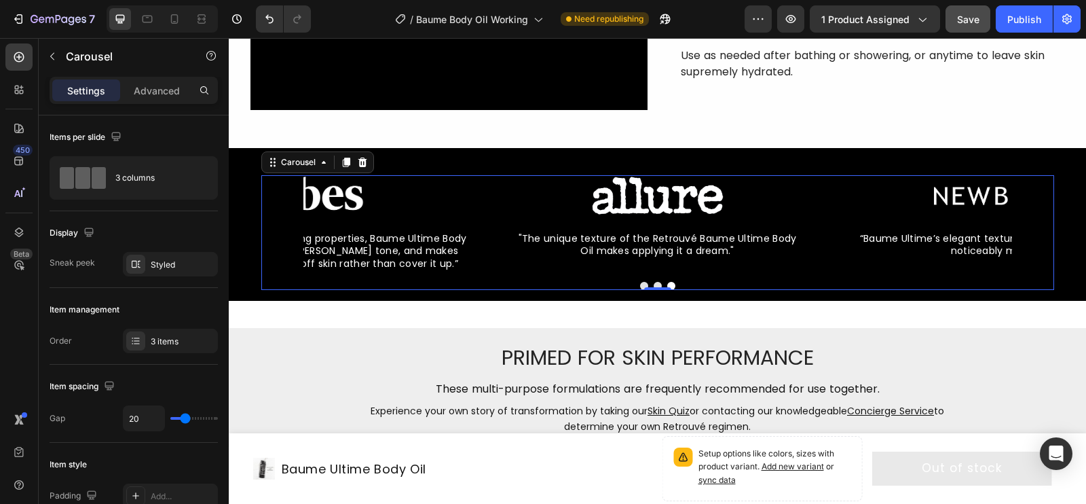
click at [407, 165] on div "Image “Baume Ultime’s elegant texture instantly soaks in for skin that’s notice…" at bounding box center [657, 232] width 814 height 136
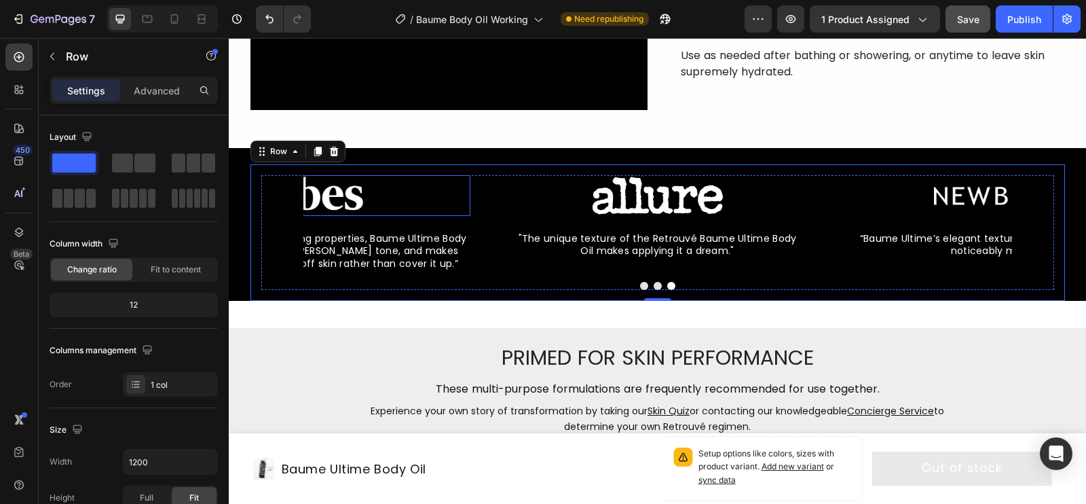
click at [340, 195] on img at bounding box center [296, 195] width 170 height 41
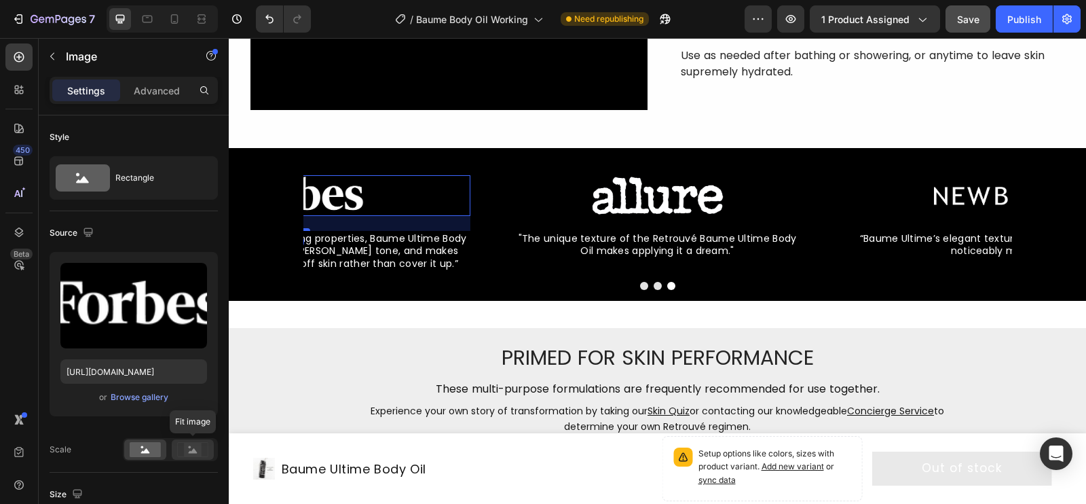
click at [202, 411] on icon at bounding box center [192, 449] width 31 height 15
click at [141, 411] on rect at bounding box center [145, 449] width 31 height 15
click at [316, 241] on span "“In addition to its intense moisturizing properties, Baume Ultime Body Oil trea…" at bounding box center [296, 250] width 341 height 38
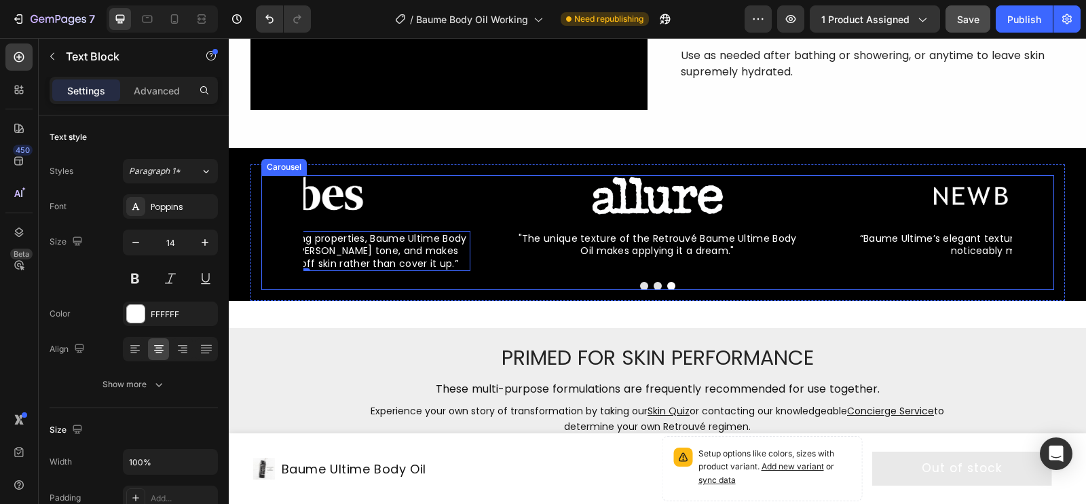
click at [283, 255] on div "Image “Baume Ultime’s elegant texture instantly soaks in for skin that’s notice…" at bounding box center [657, 223] width 793 height 96
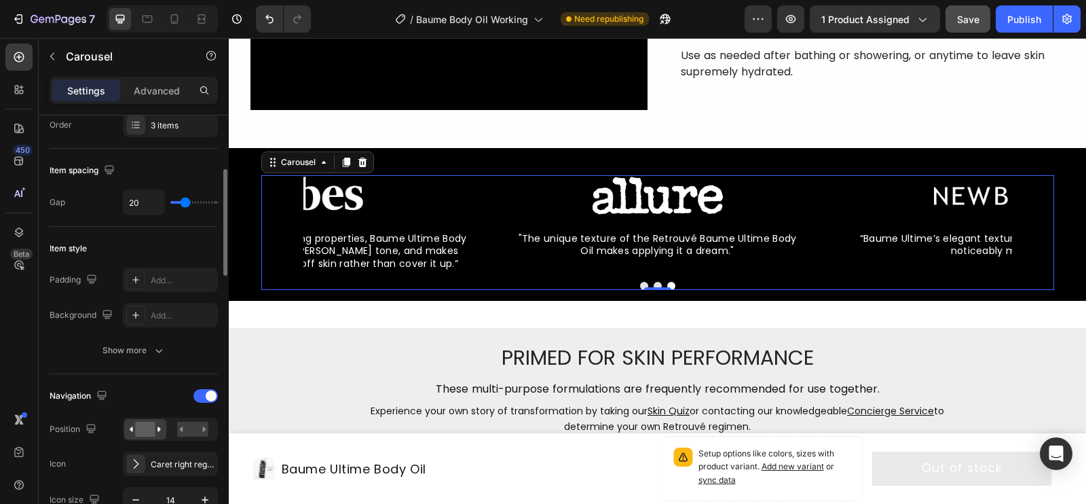
scroll to position [217, 0]
click at [146, 343] on div "Show more" at bounding box center [133, 349] width 63 height 14
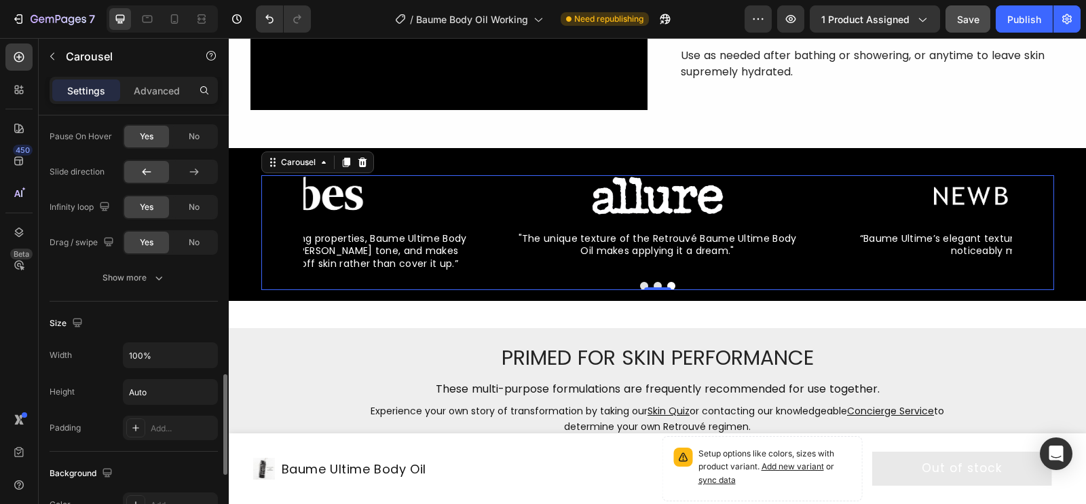
scroll to position [1091, 0]
click at [150, 274] on div "Show more" at bounding box center [133, 276] width 63 height 14
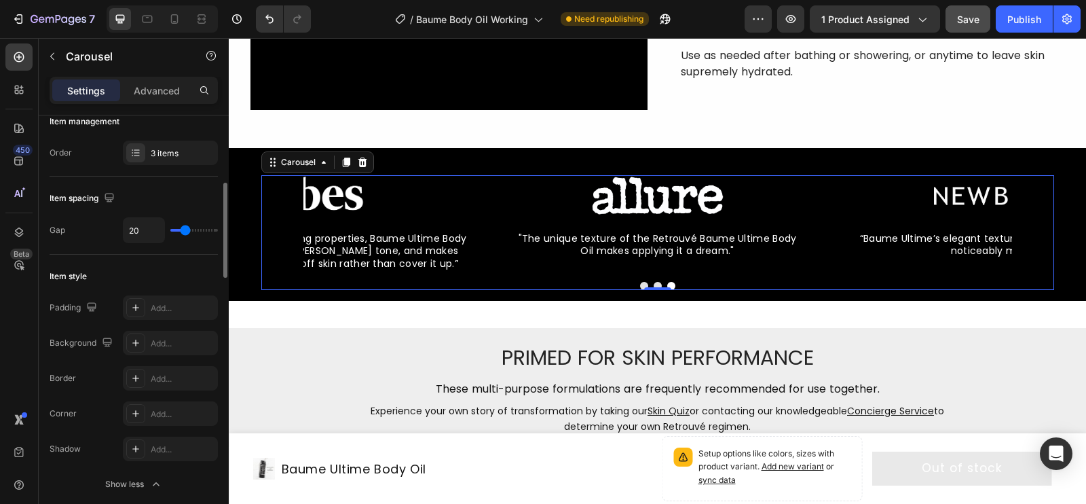
scroll to position [0, 0]
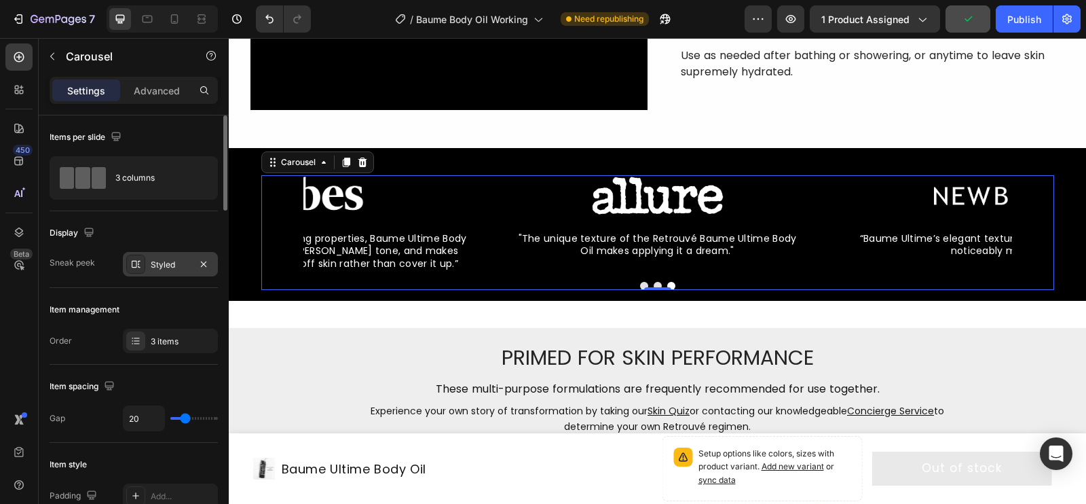
click at [166, 255] on div "Styled" at bounding box center [170, 264] width 95 height 24
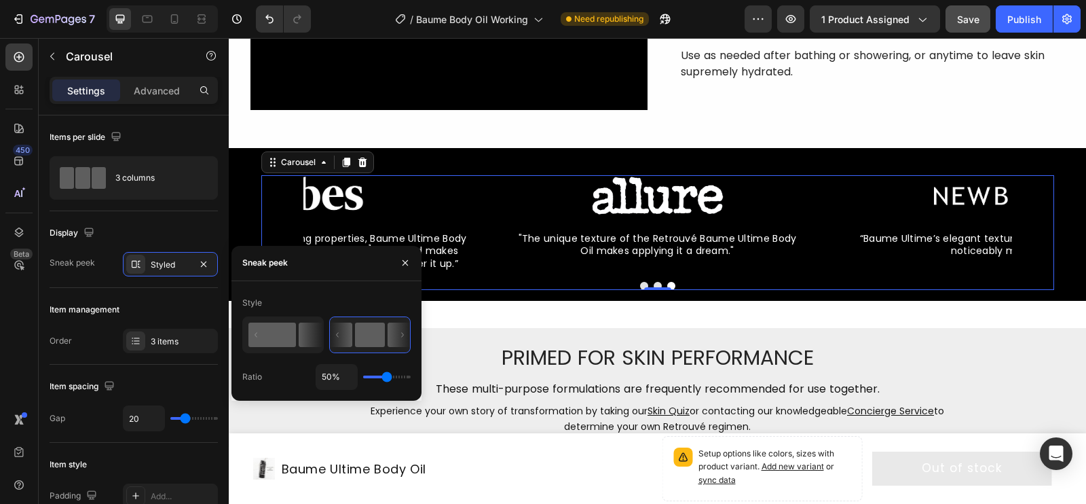
click at [311, 334] on icon at bounding box center [311, 334] width 24 height 24
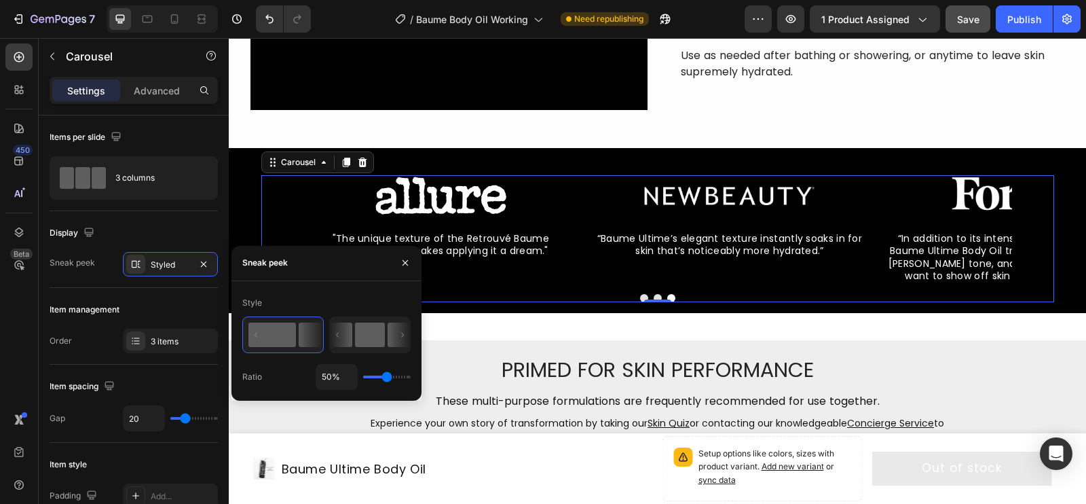
click at [352, 331] on icon at bounding box center [341, 334] width 22 height 24
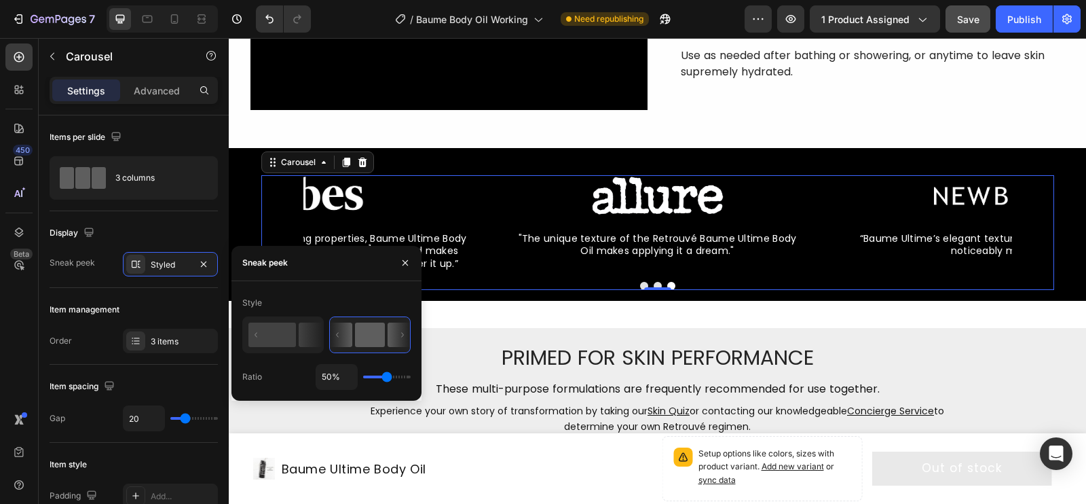
click at [382, 377] on input "range" at bounding box center [387, 376] width 48 height 3
type input "28%"
type input "28"
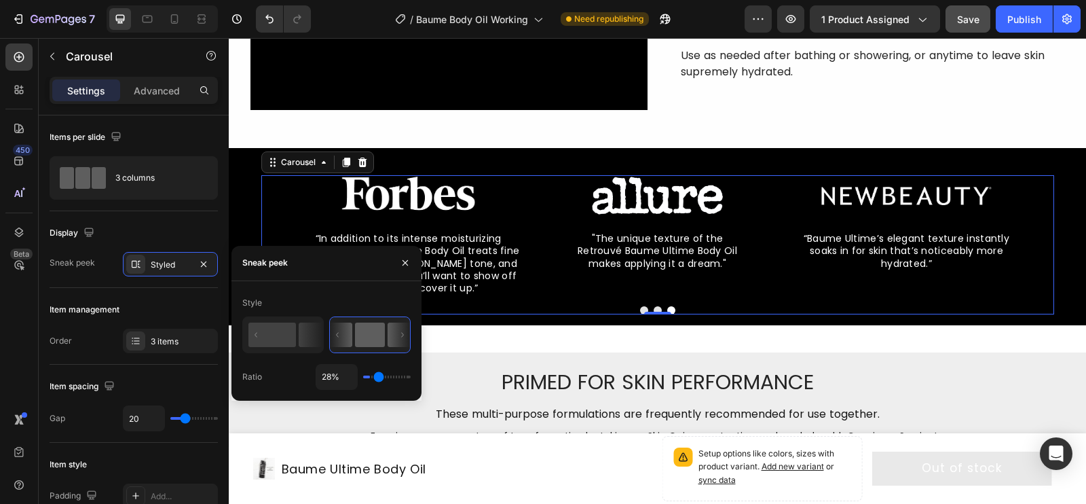
type input "5%"
type input "5"
type input "69%"
type input "69"
type input "100%"
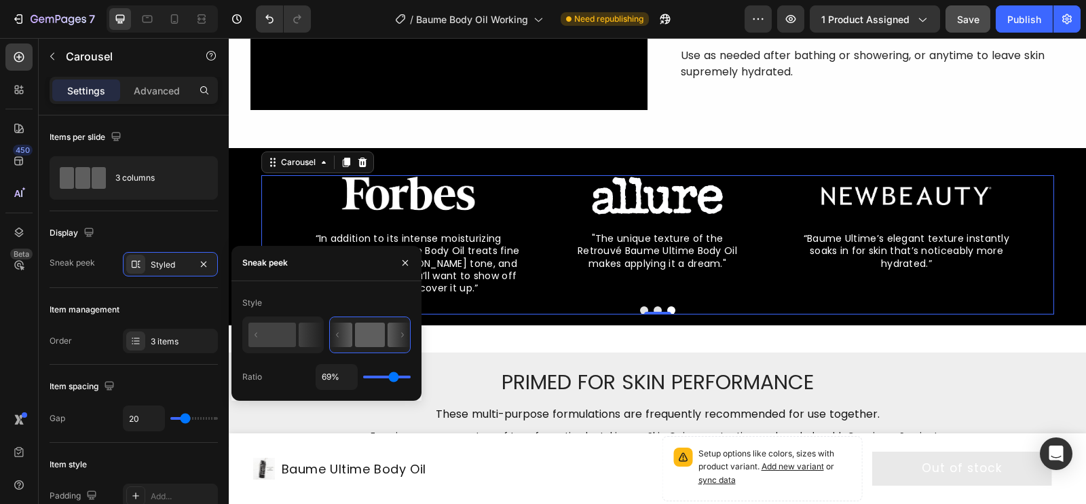
type input "100"
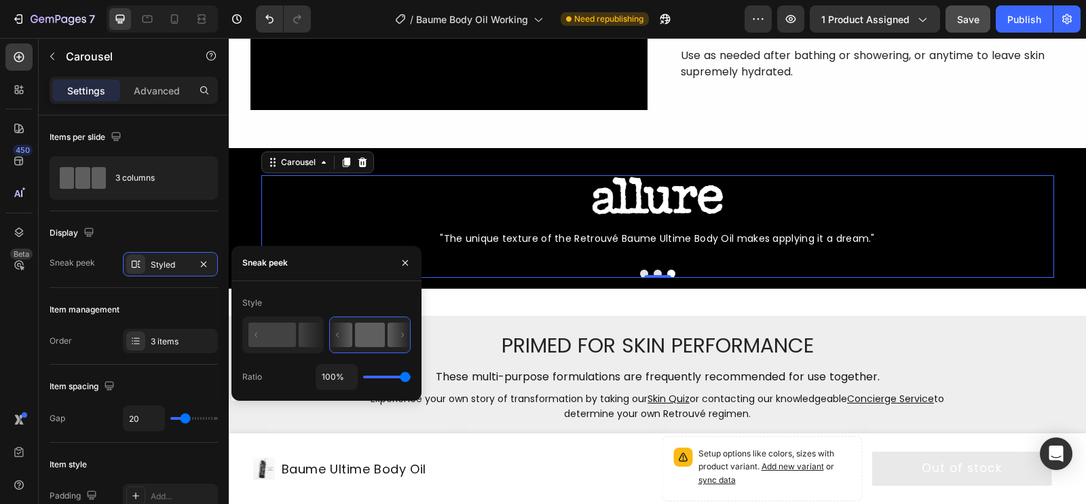
type input "46%"
type input "46"
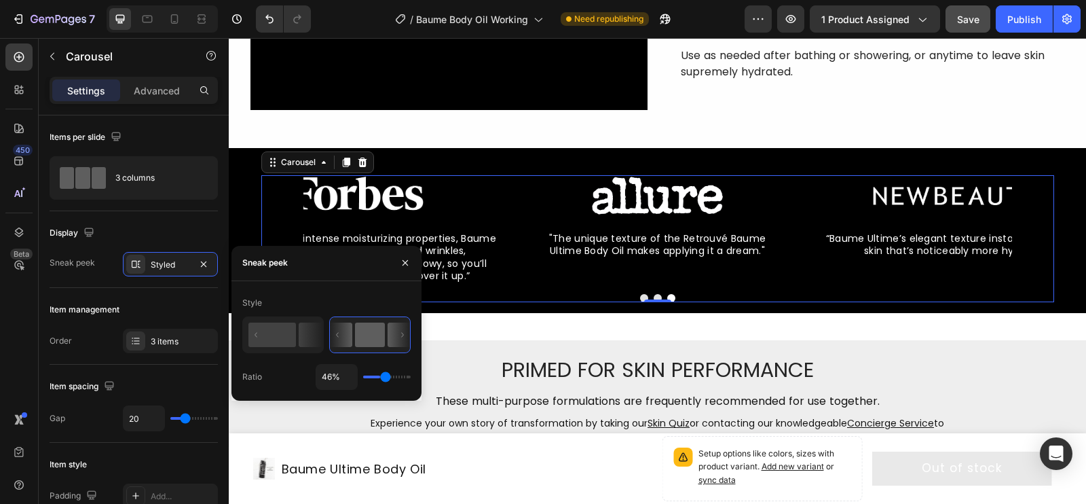
type input "30%"
type input "30"
type input "29%"
type input "29"
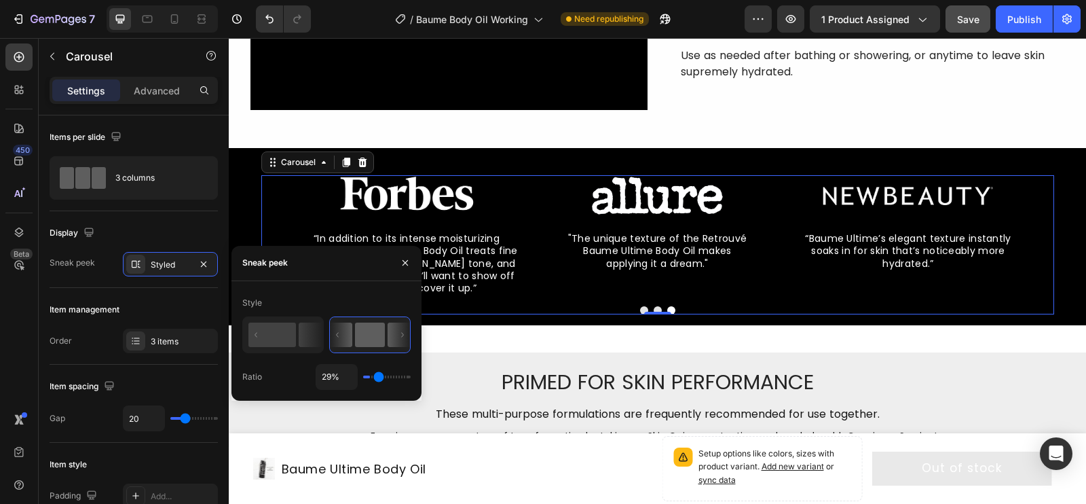
type input "6%"
type input "6"
type input "7%"
type input "7"
type input "25%"
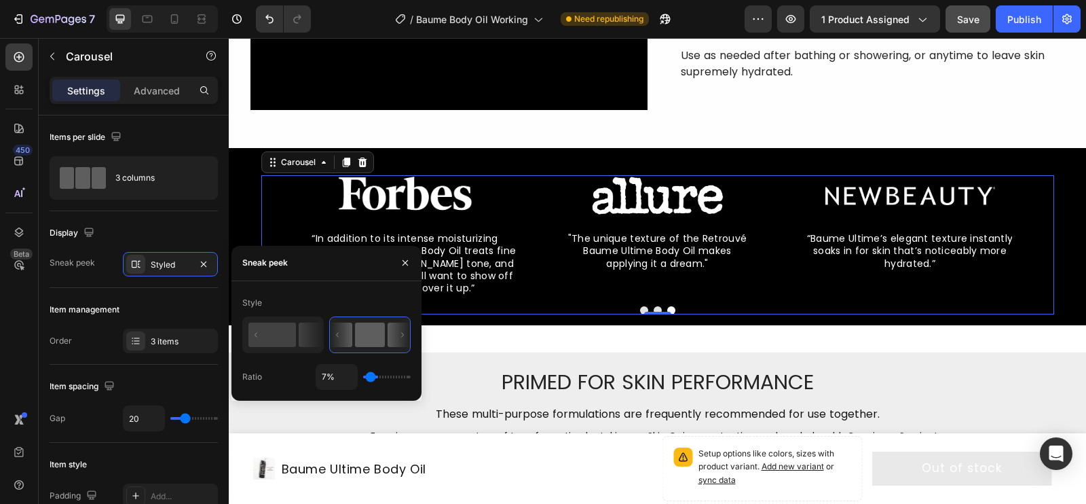
type input "25"
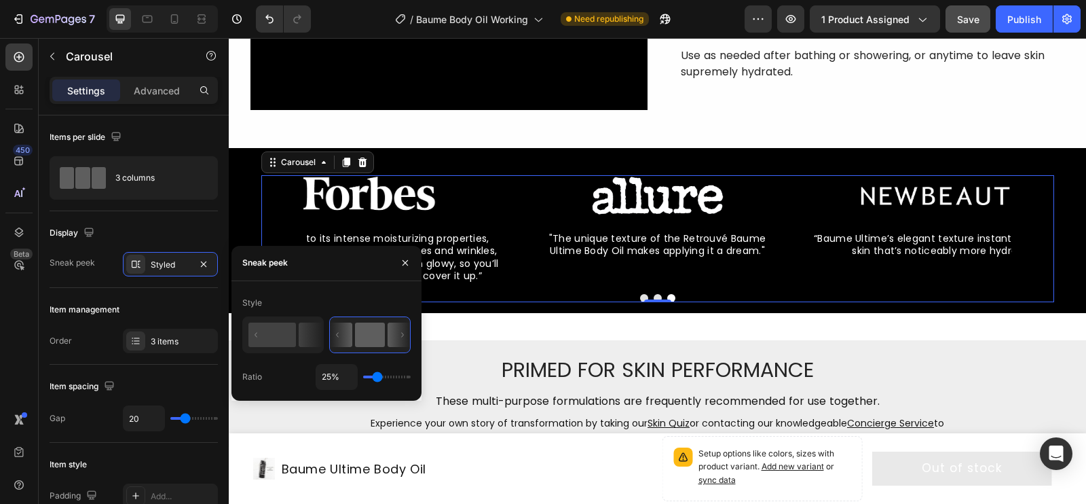
type input "29%"
type input "29"
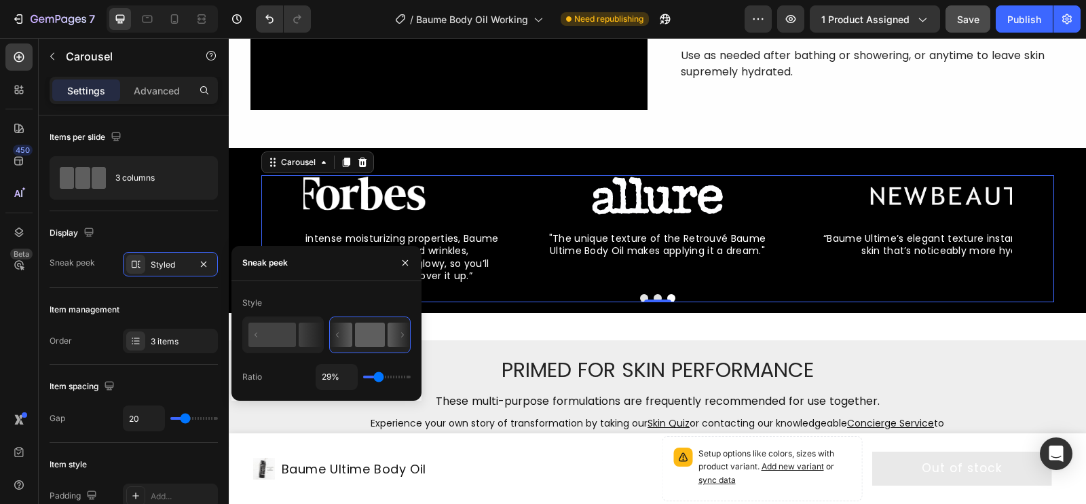
type input "36%"
type input "36"
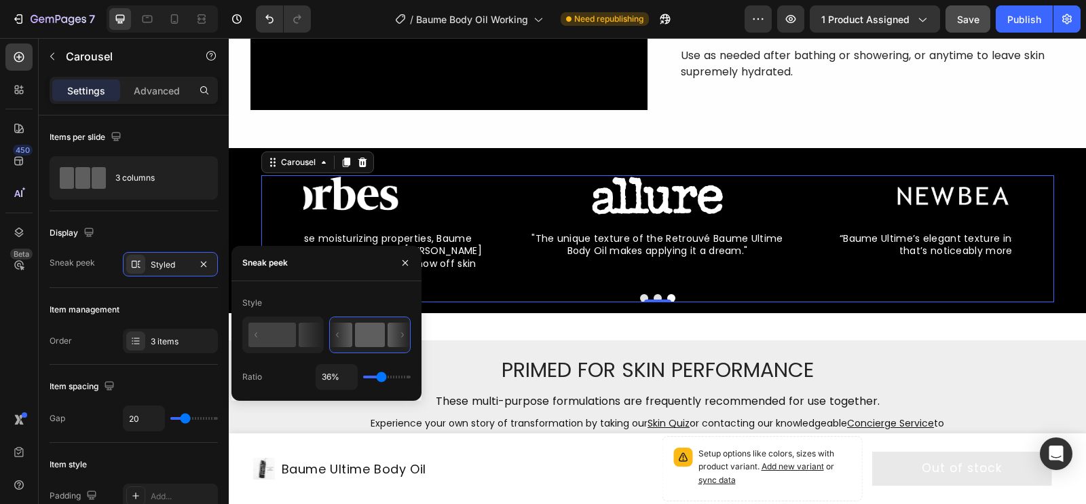
type input "39%"
type input "39"
type input "41%"
type input "41"
type input "44%"
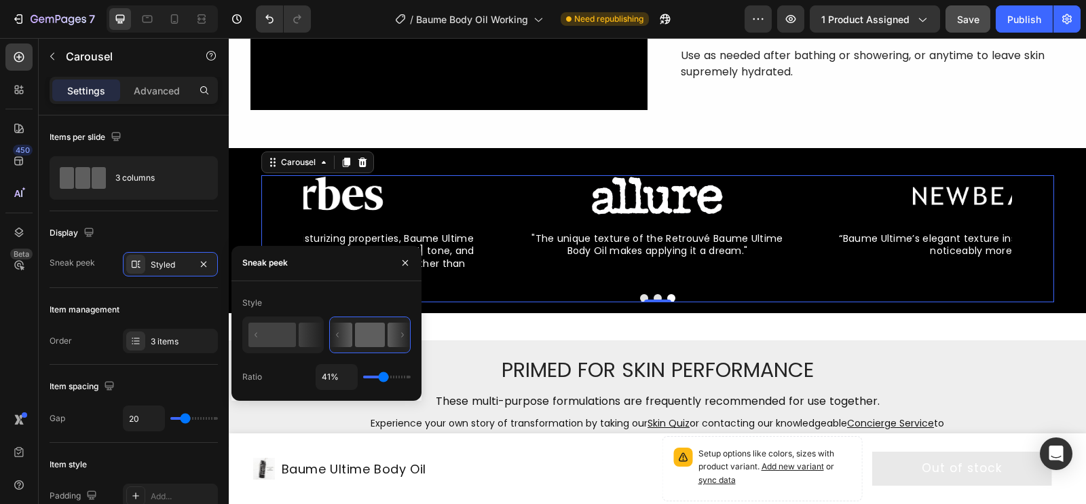
type input "44"
type input "45%"
type input "45"
type input "47%"
type input "47"
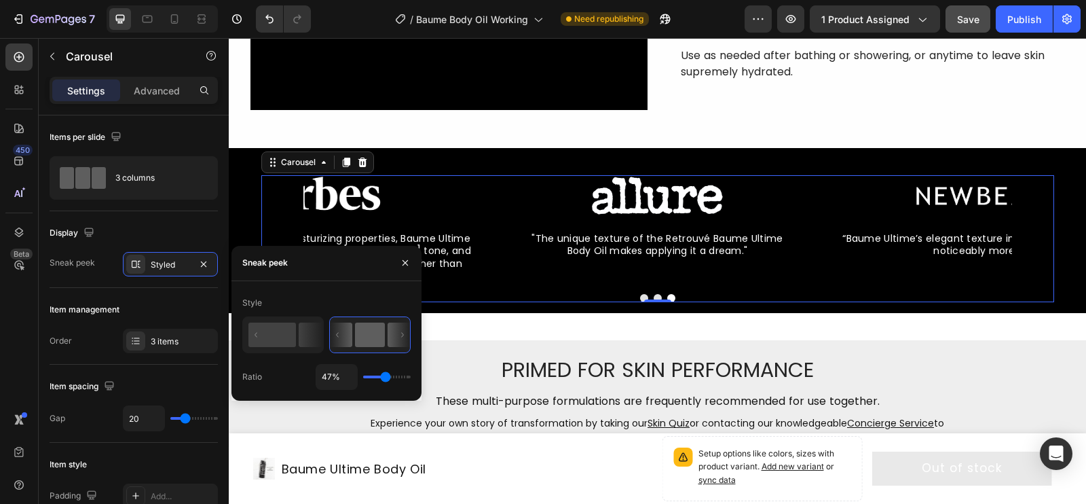
type input "48%"
type input "48"
type input "49%"
type input "49"
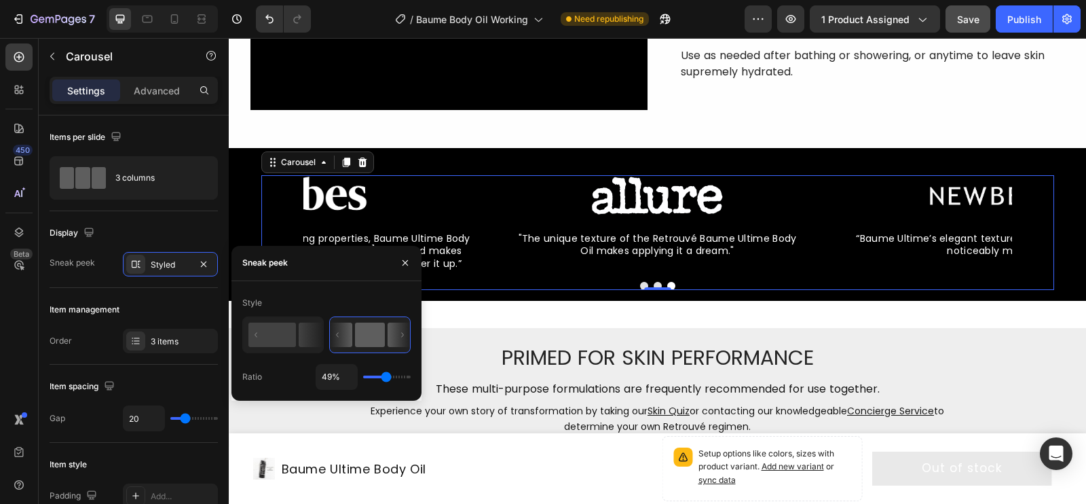
type input "50%"
type input "50"
type input "51%"
type input "51"
type input "50%"
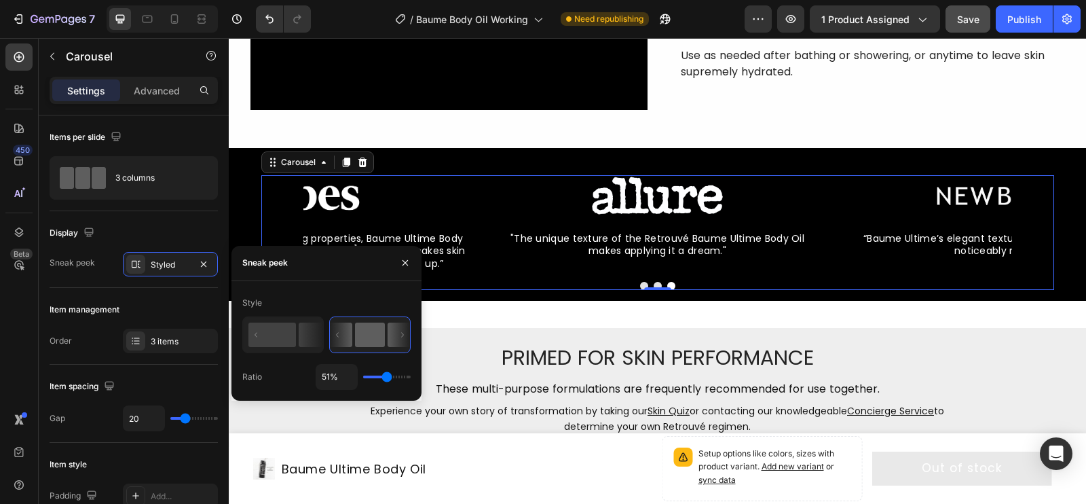
type input "50"
click at [386, 375] on input "range" at bounding box center [387, 376] width 48 height 3
click at [406, 267] on icon "button" at bounding box center [405, 262] width 11 height 11
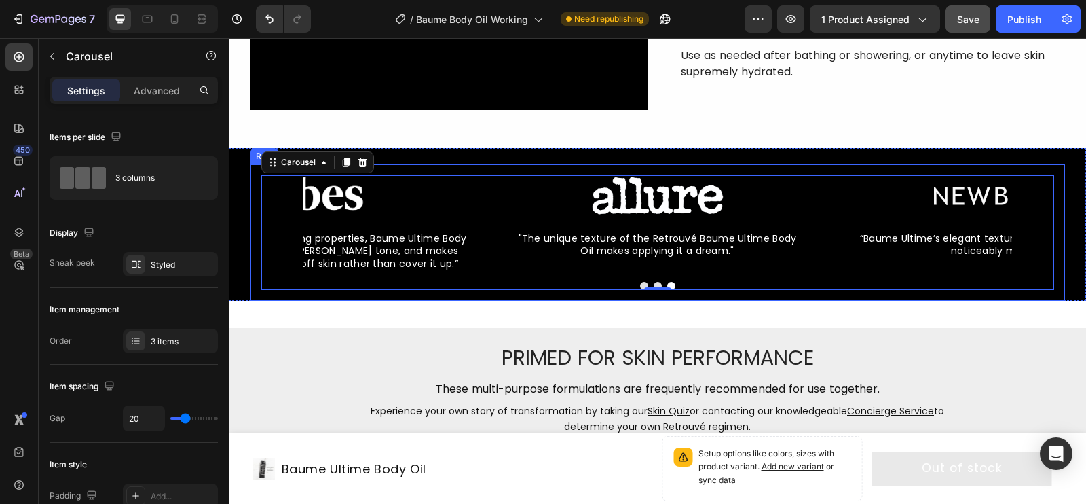
click at [255, 178] on div "Image “Baume Ultime’s elegant texture instantly soaks in for skin that’s notice…" at bounding box center [657, 232] width 814 height 136
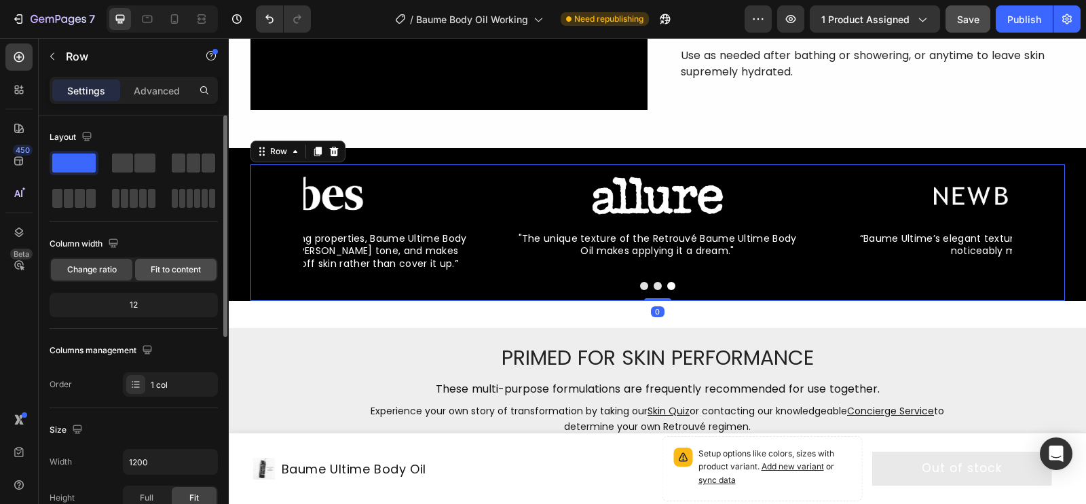
click at [159, 273] on span "Fit to content" at bounding box center [176, 269] width 50 height 12
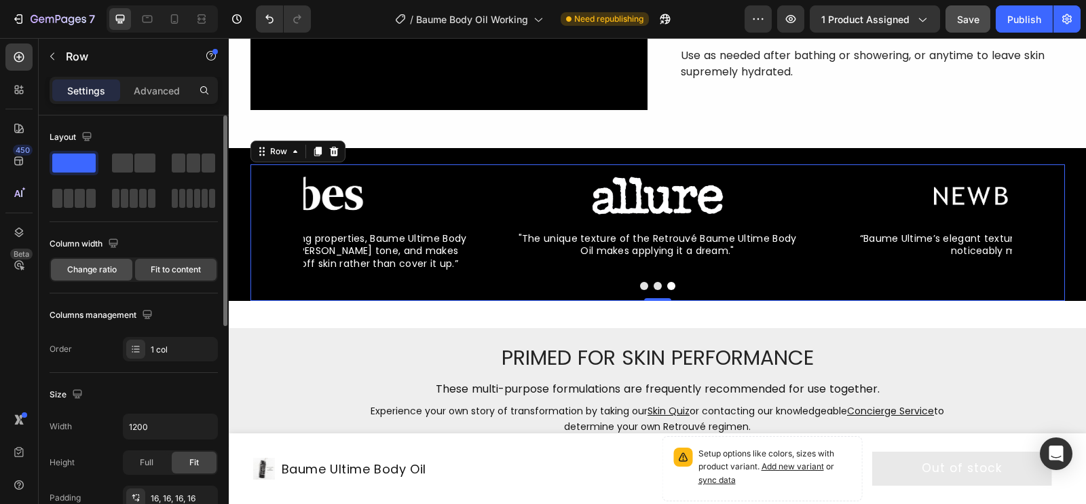
click at [105, 269] on span "Change ratio" at bounding box center [92, 269] width 50 height 12
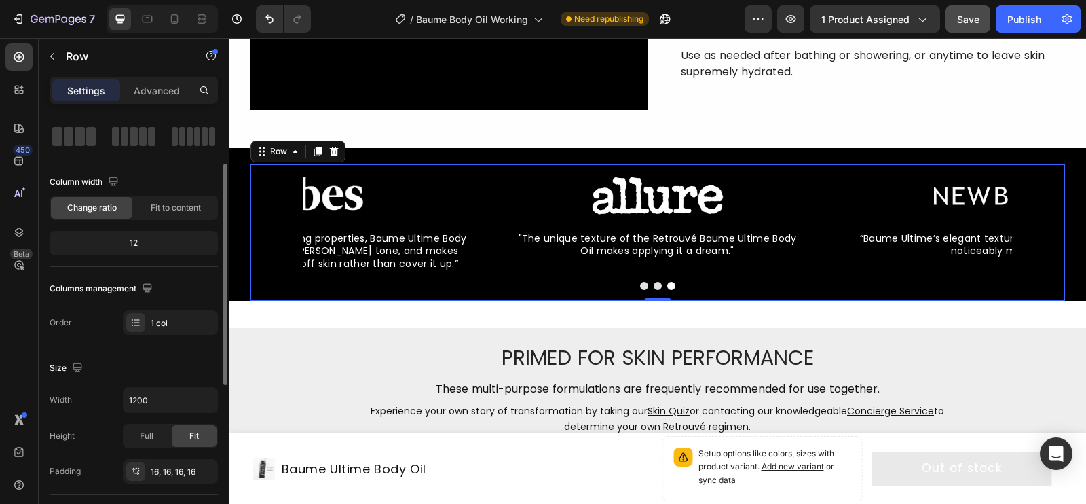
scroll to position [73, 0]
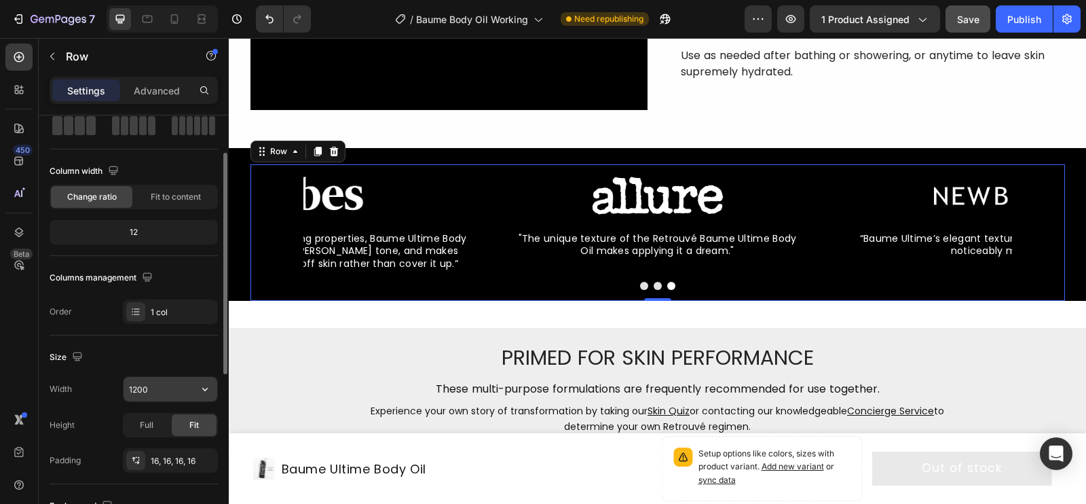
click at [167, 394] on input "1200" at bounding box center [171, 389] width 94 height 24
click at [153, 411] on span "Full" at bounding box center [147, 425] width 14 height 12
click at [181, 411] on div "Fit" at bounding box center [194, 425] width 45 height 22
click at [203, 387] on icon "button" at bounding box center [205, 389] width 14 height 14
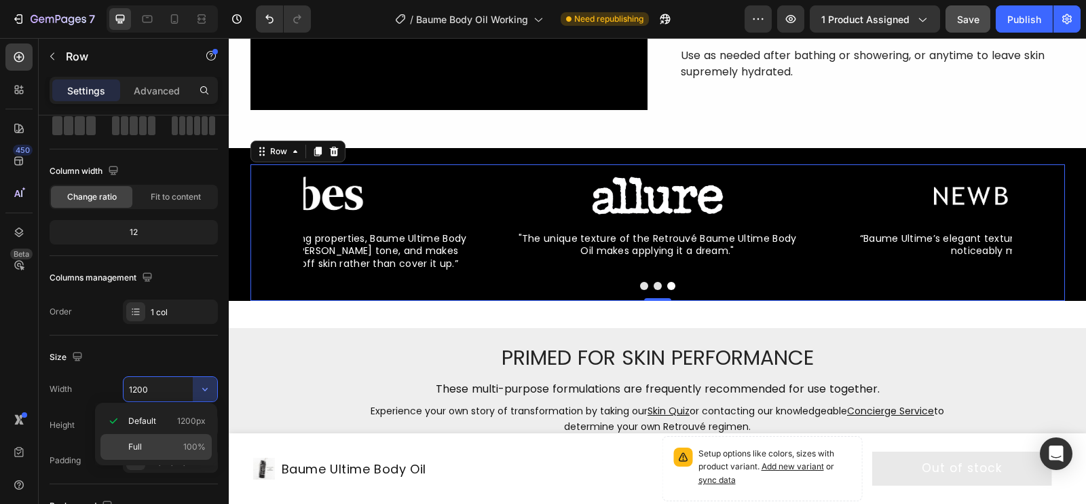
click at [168, 411] on div "Full 100%" at bounding box center [155, 447] width 111 height 26
type input "100%"
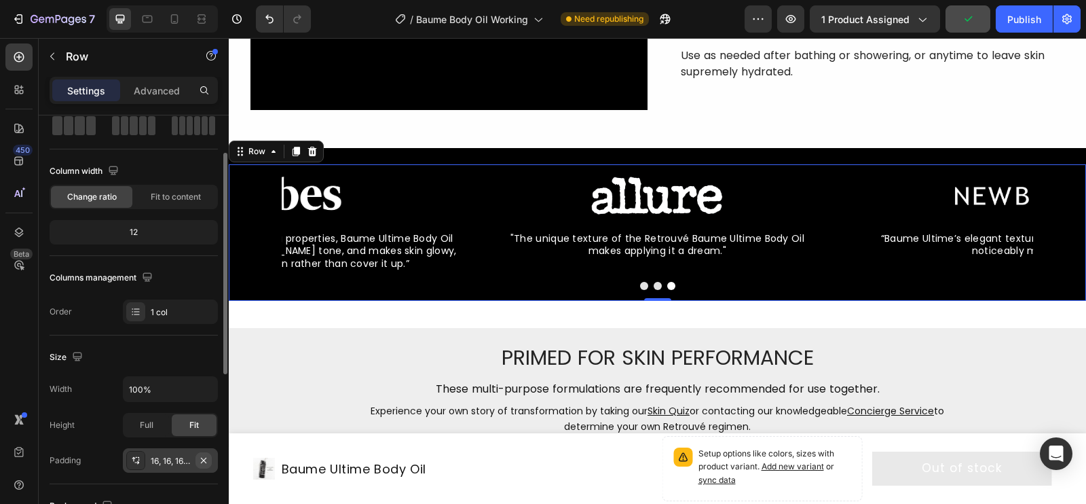
click at [205, 411] on icon "button" at bounding box center [203, 460] width 11 height 11
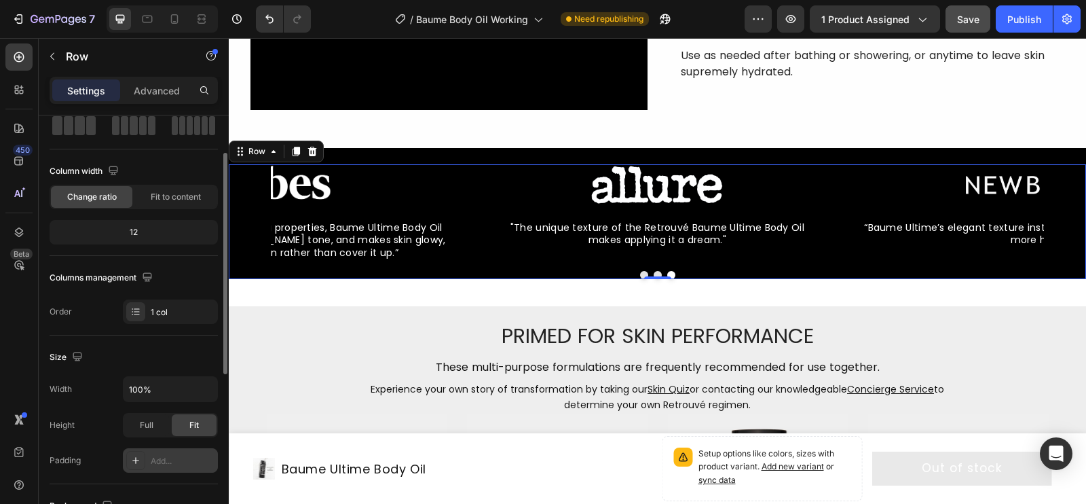
scroll to position [156, 0]
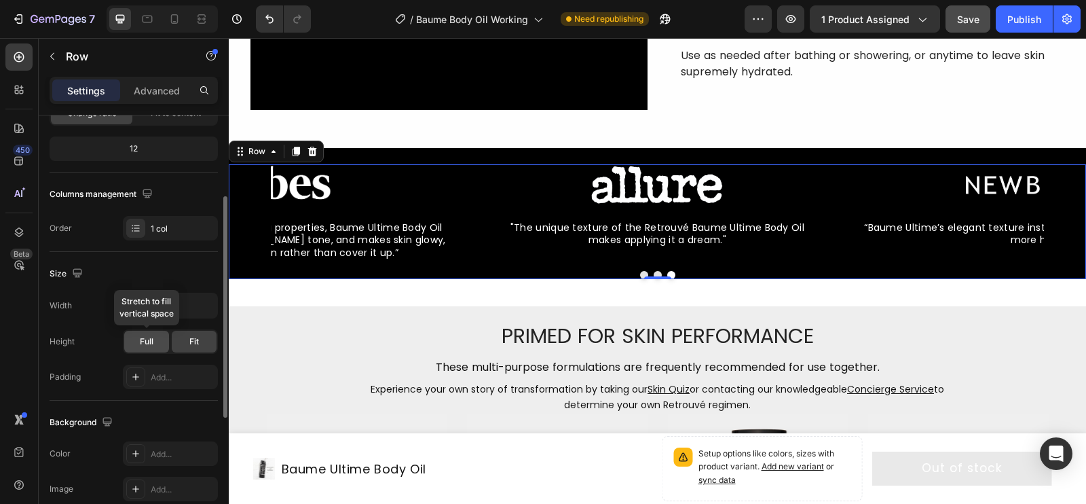
click at [151, 345] on div "Full" at bounding box center [146, 342] width 45 height 22
click at [195, 344] on span "Fit" at bounding box center [194, 341] width 10 height 12
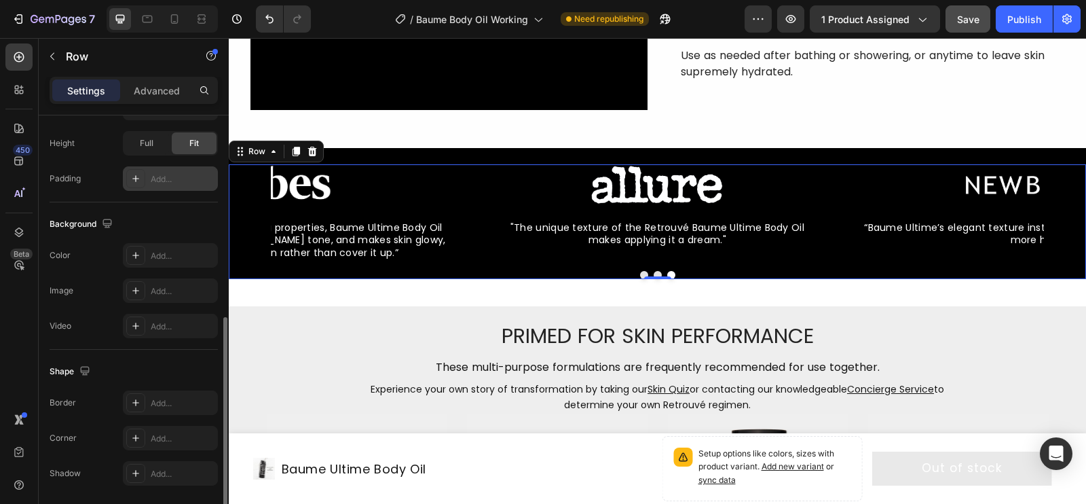
scroll to position [368, 0]
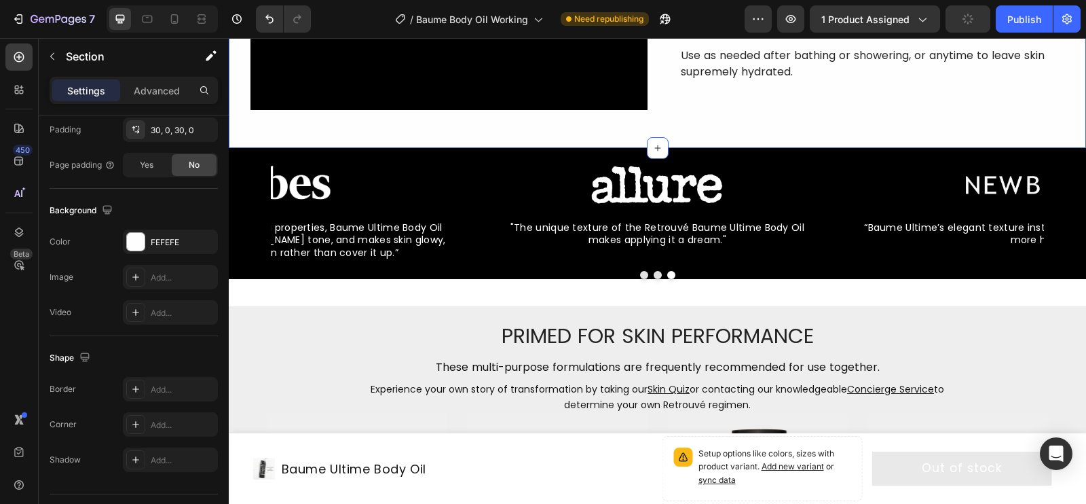
scroll to position [0, 0]
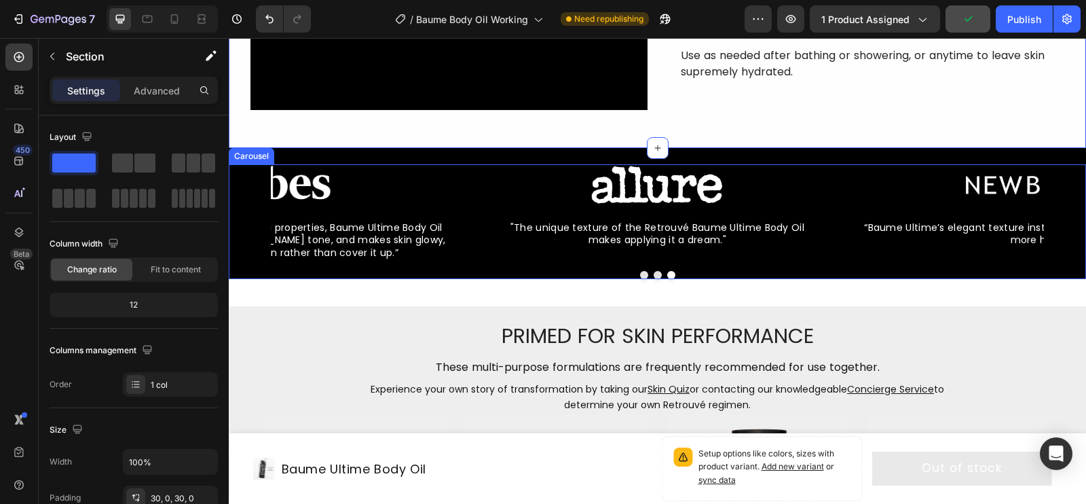
drag, startPoint x: 268, startPoint y: 187, endPoint x: 286, endPoint y: 191, distance: 18.3
click at [269, 187] on div "Image “Baume Ultime’s elegant texture instantly soaks in for skin that’s notice…" at bounding box center [657, 212] width 857 height 96
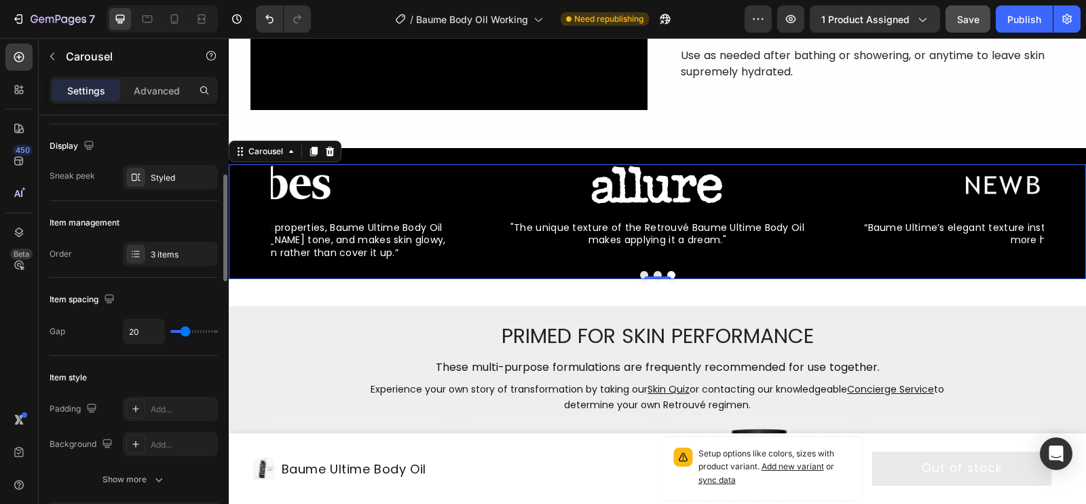
scroll to position [132, 0]
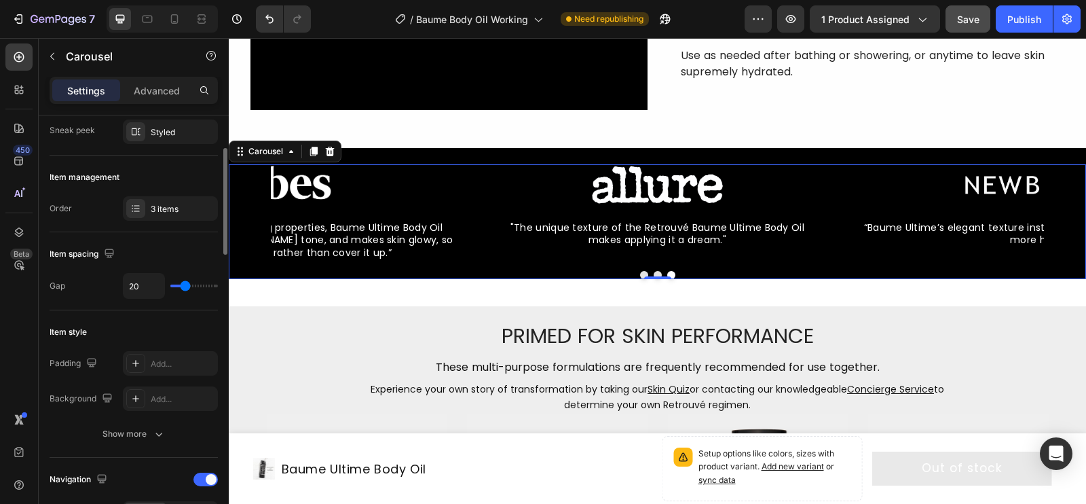
type input "19"
type input "25"
click at [187, 285] on input "range" at bounding box center [194, 285] width 48 height 3
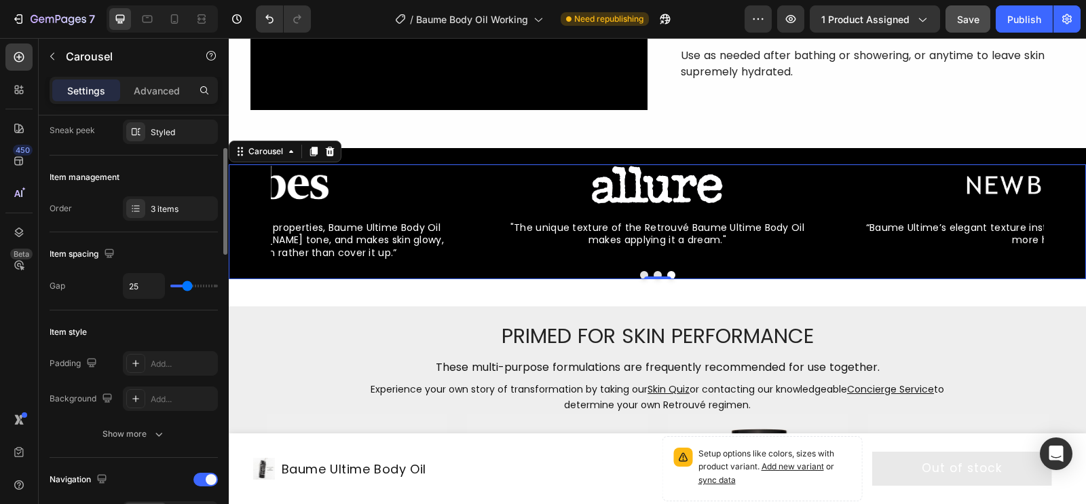
type input "20"
click at [185, 285] on input "range" at bounding box center [194, 285] width 48 height 3
type input "20"
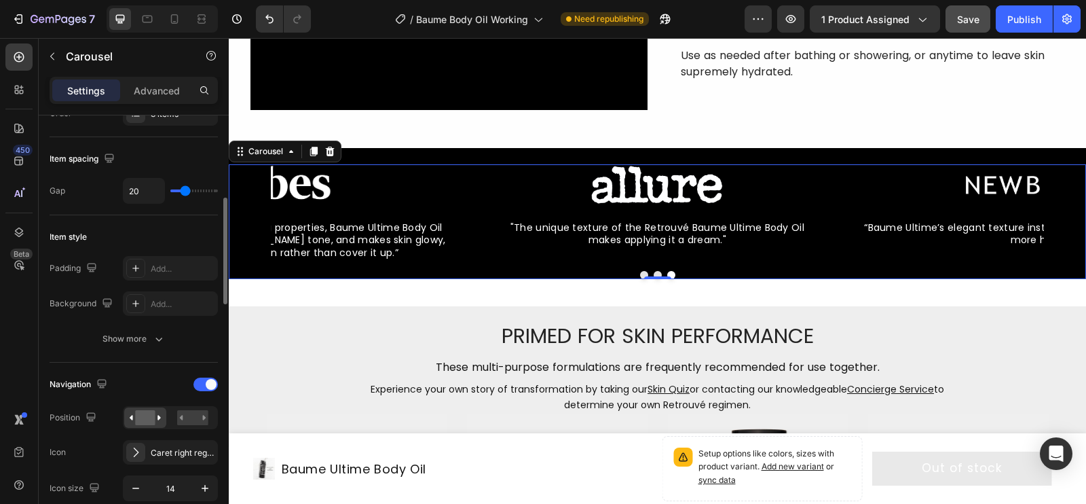
scroll to position [248, 0]
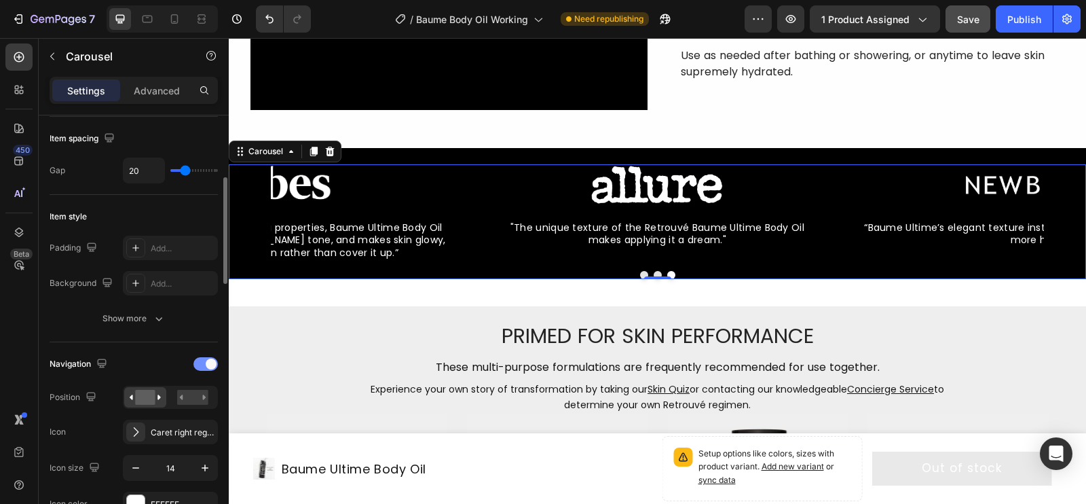
click at [208, 366] on div at bounding box center [205, 364] width 24 height 14
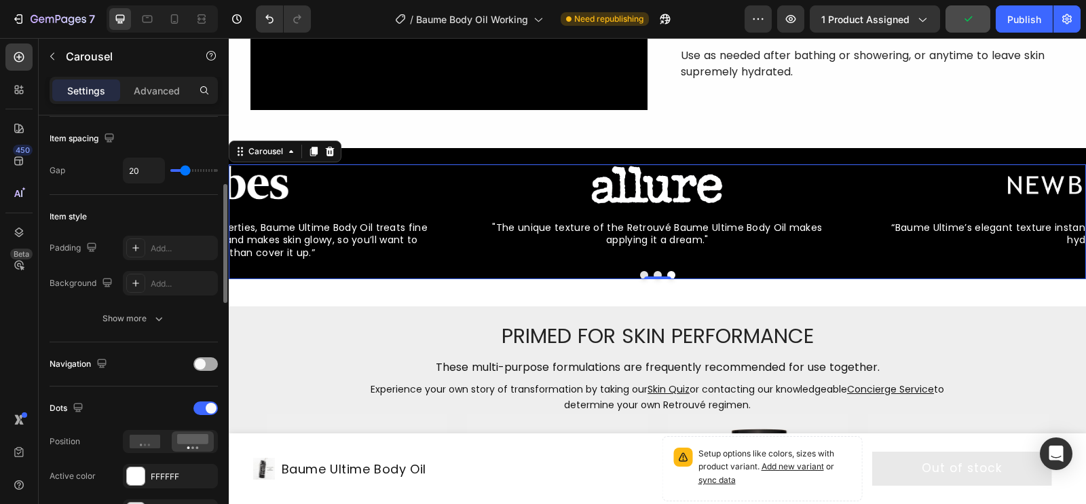
click at [208, 366] on div at bounding box center [205, 364] width 24 height 14
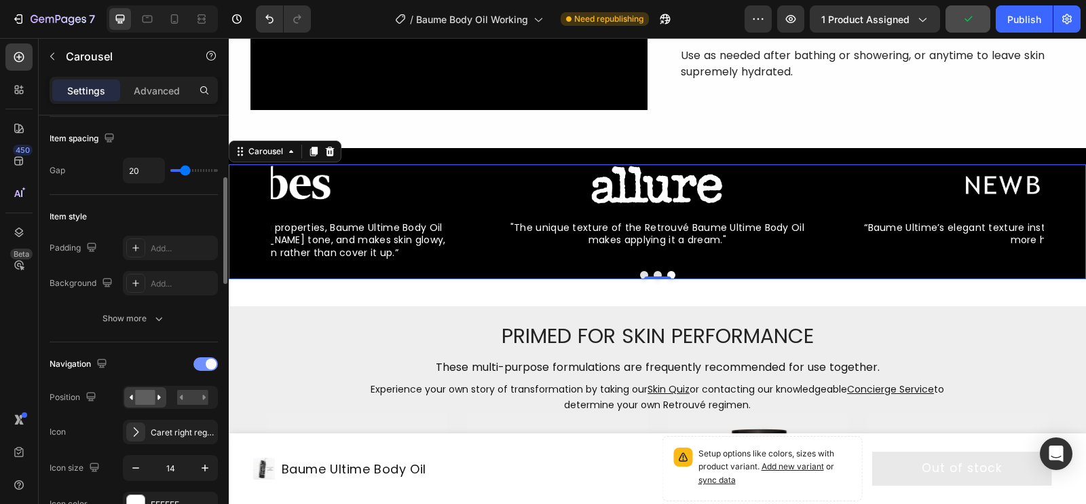
click at [208, 366] on div at bounding box center [205, 364] width 24 height 14
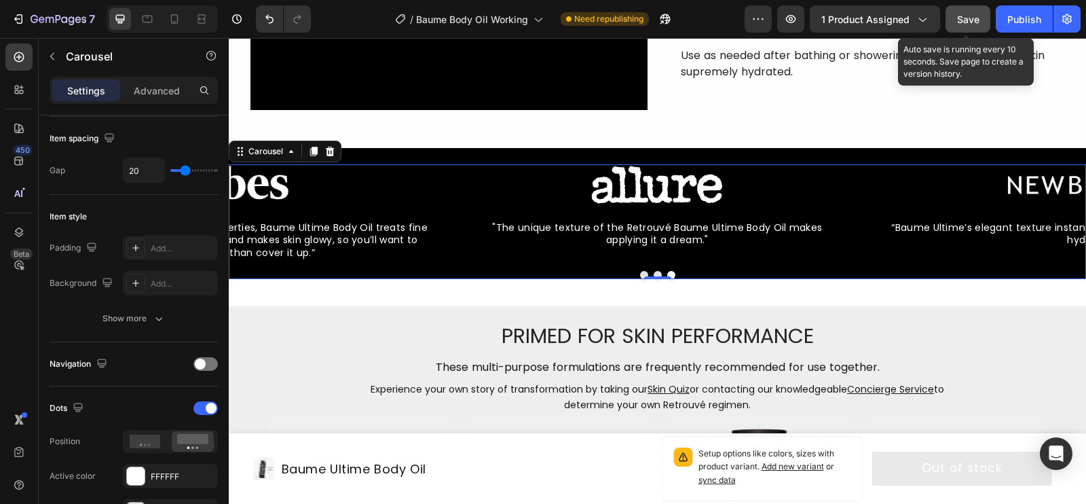
click at [888, 22] on span "Save" at bounding box center [968, 20] width 22 height 12
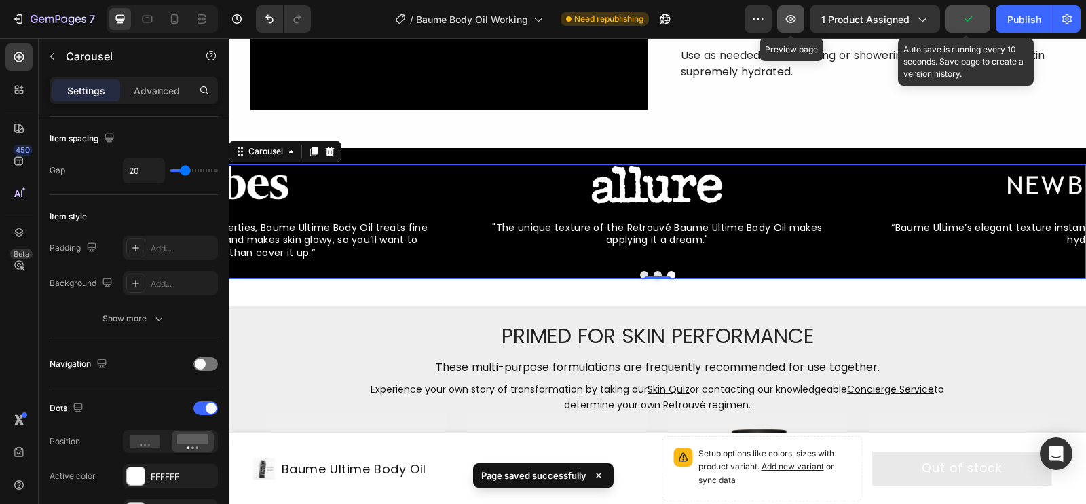
click at [791, 18] on icon "button" at bounding box center [791, 19] width 10 height 8
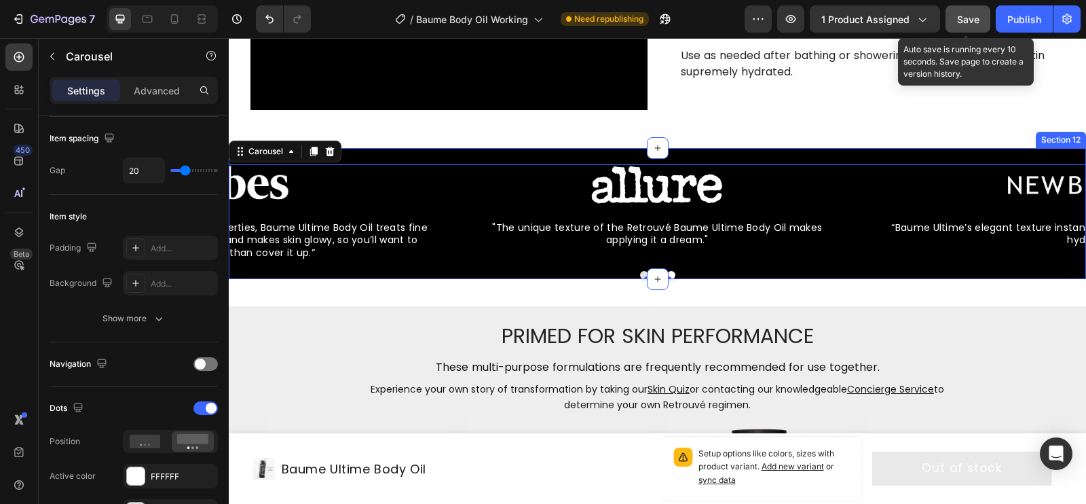
click at [364, 155] on div "Image “Baume Ultime’s elegant texture instantly soaks in for skin that’s notice…" at bounding box center [657, 213] width 857 height 131
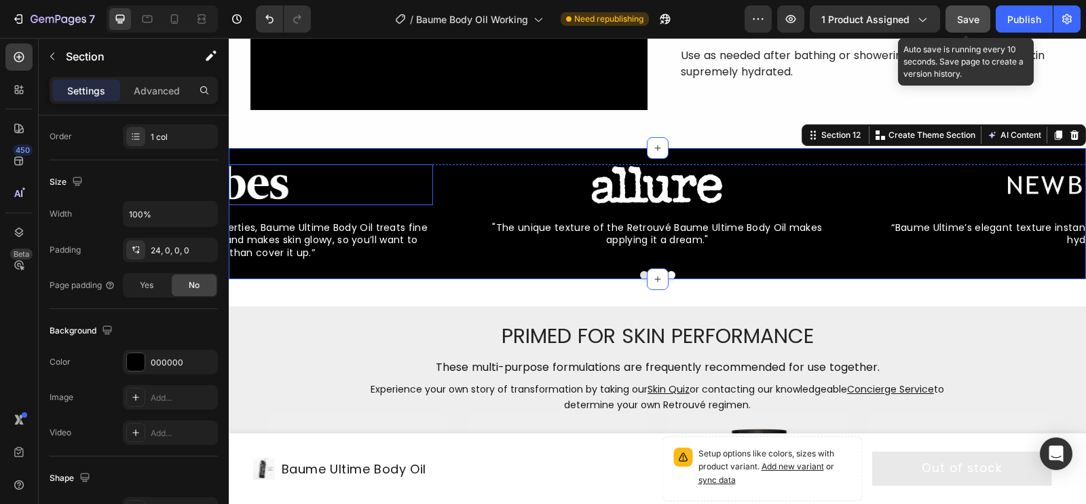
scroll to position [0, 0]
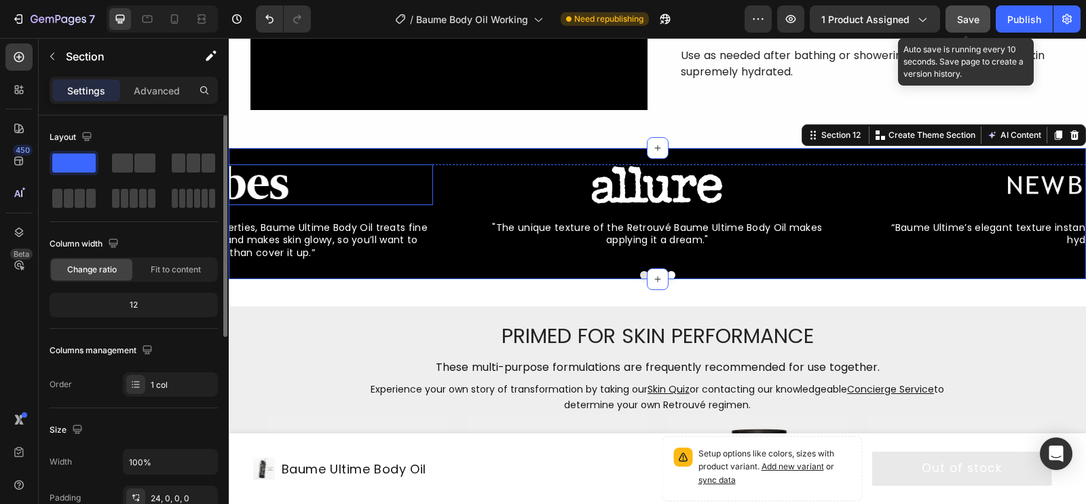
click at [352, 181] on div at bounding box center [221, 184] width 421 height 41
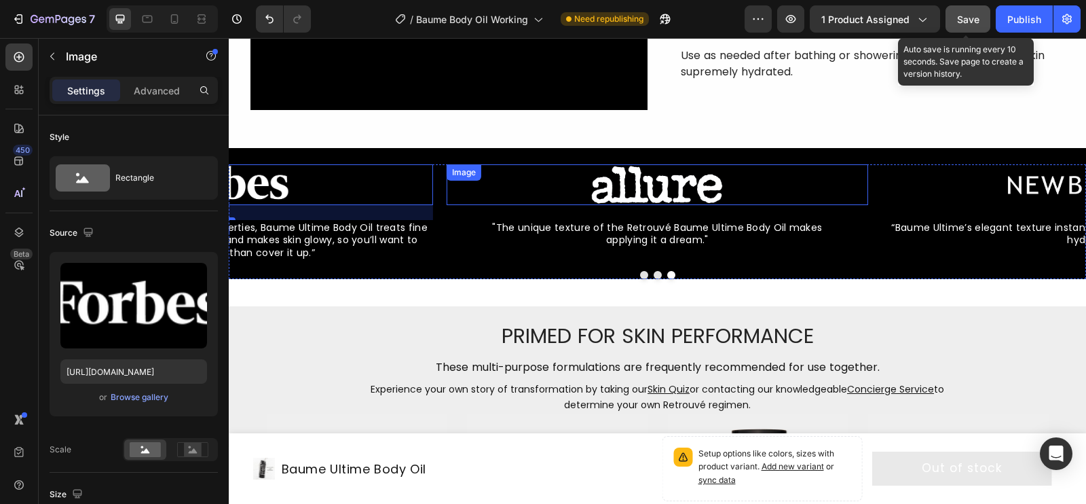
click at [447, 176] on div "Image" at bounding box center [464, 172] width 35 height 16
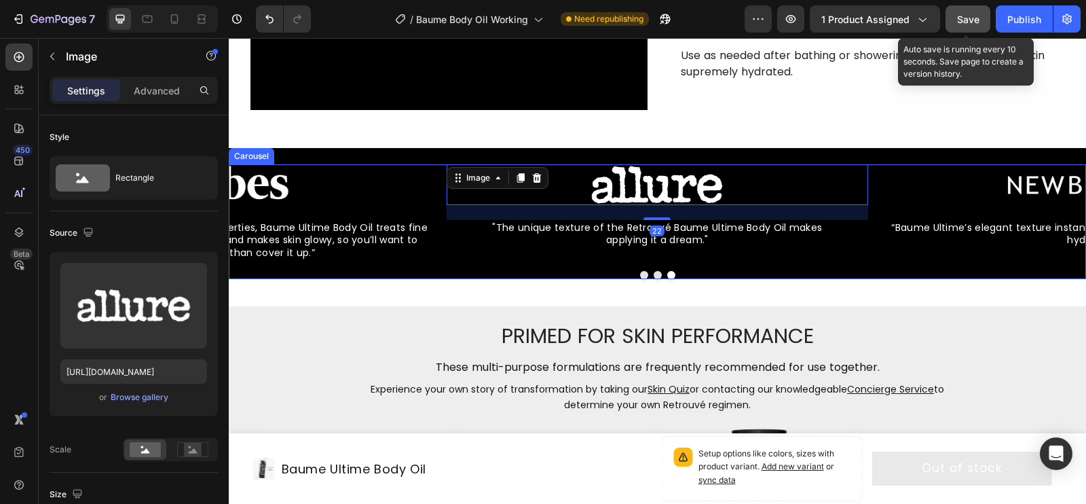
click at [442, 176] on div "Image “Baume Ultime’s elegant texture instantly soaks in for skin that’s notice…" at bounding box center [657, 212] width 857 height 96
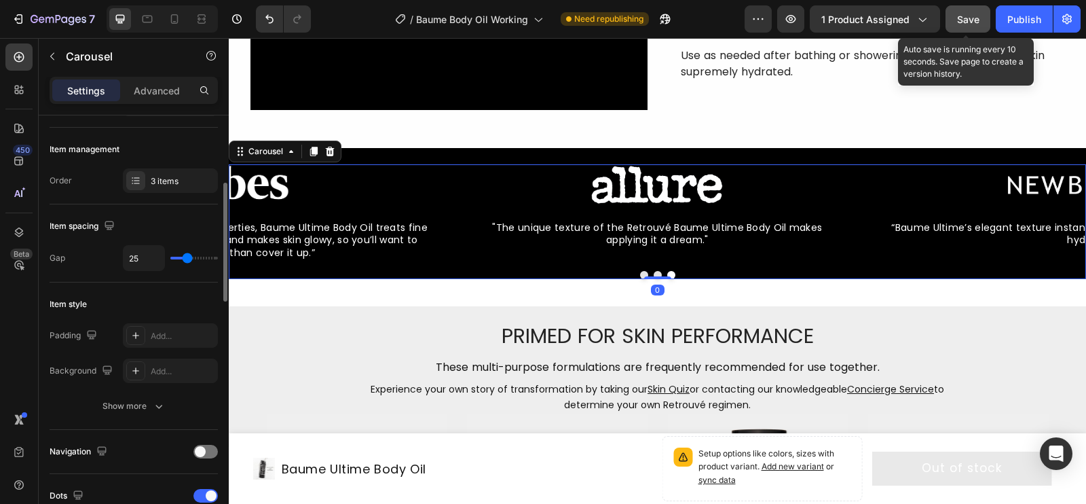
scroll to position [178, 0]
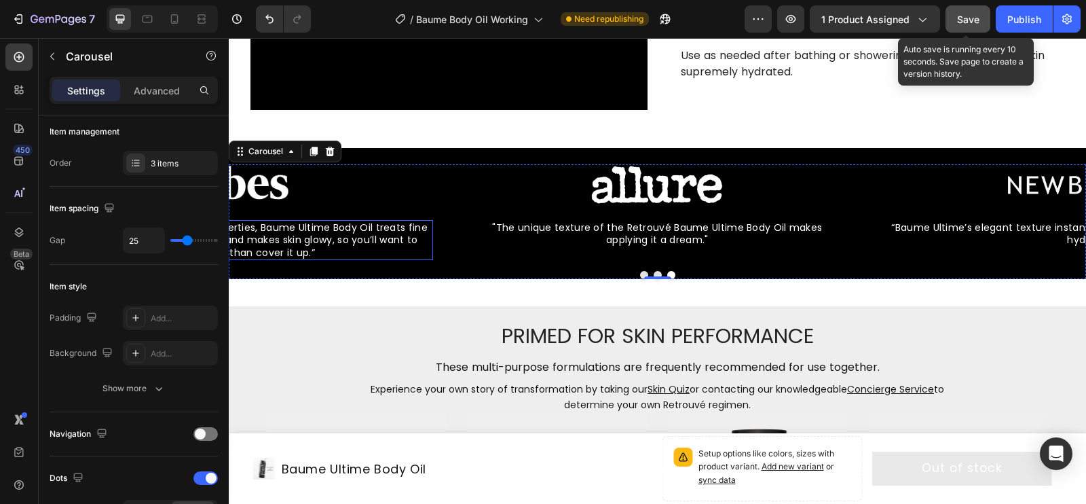
click at [305, 244] on span "“In addition to its intense moisturizing properties, Baume Ultime Body Oil trea…" at bounding box center [221, 240] width 411 height 38
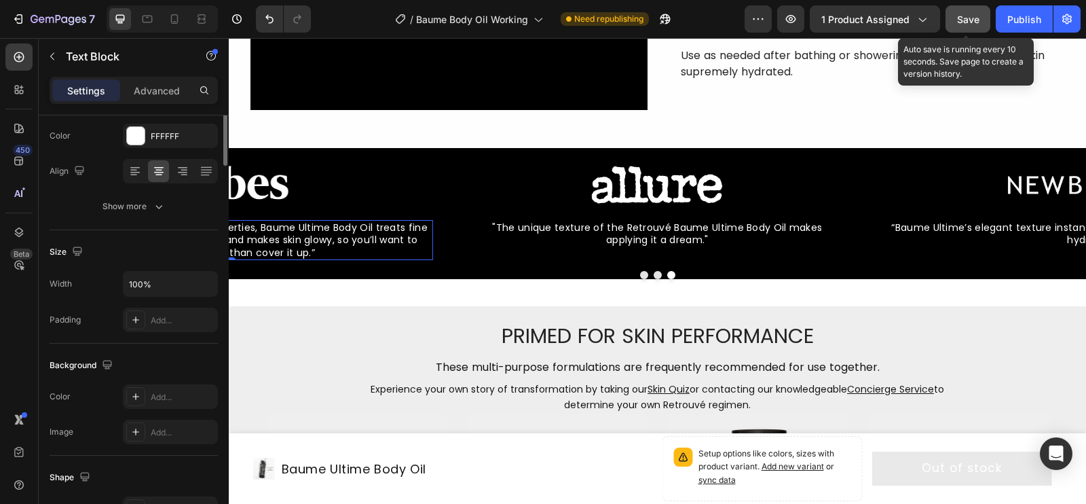
scroll to position [0, 0]
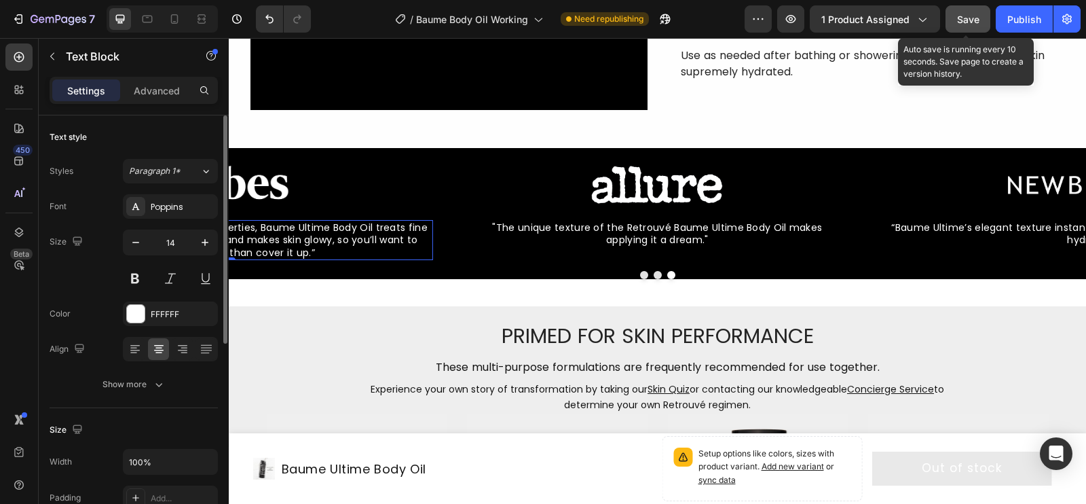
click at [306, 244] on span "“In addition to its intense moisturizing properties, Baume Ultime Body Oil trea…" at bounding box center [221, 240] width 411 height 38
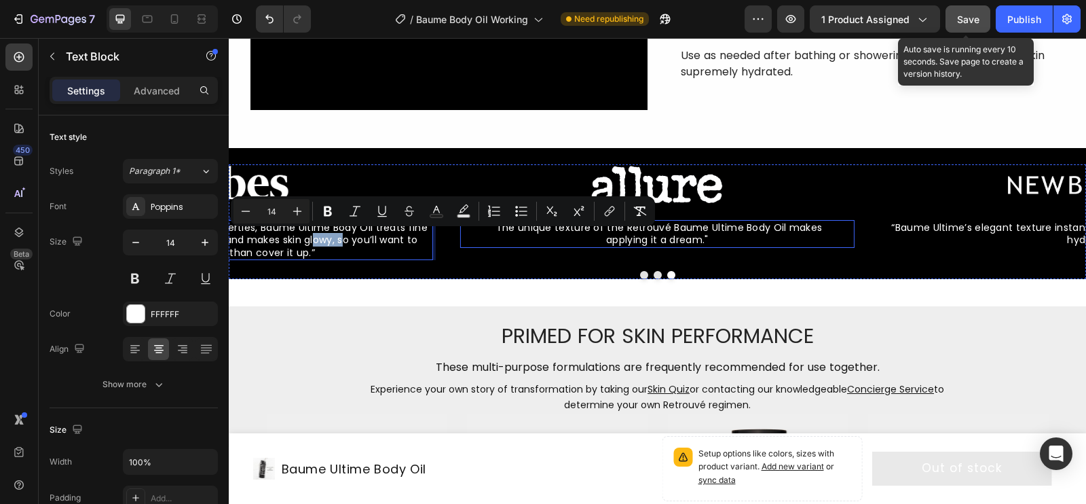
click at [573, 232] on span ""The unique texture of the Retrouvé Baume Ultime Body Oil makes applying it a d…" at bounding box center [657, 234] width 330 height 26
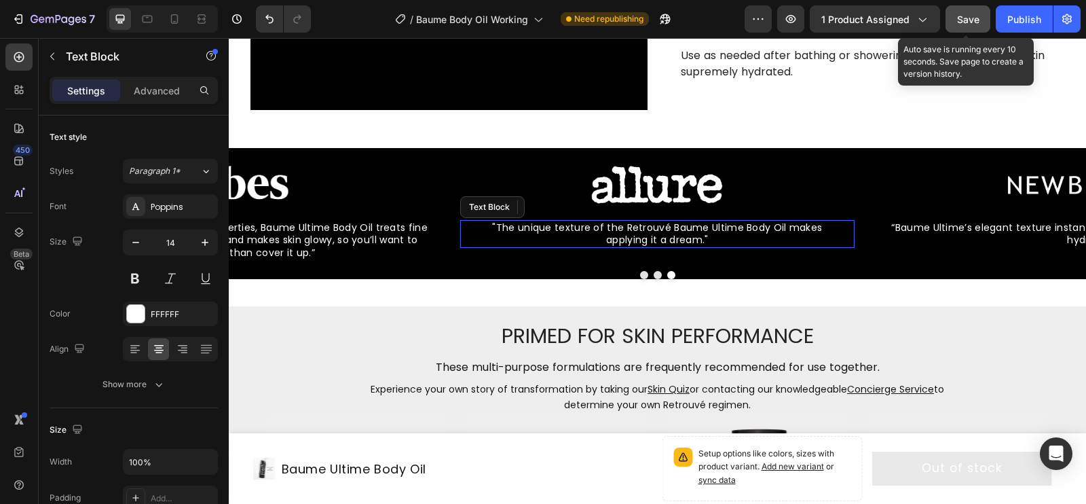
click at [573, 232] on span ""The unique texture of the Retrouvé Baume Ultime Body Oil makes applying it a d…" at bounding box center [657, 234] width 330 height 26
copy span "you’ll"
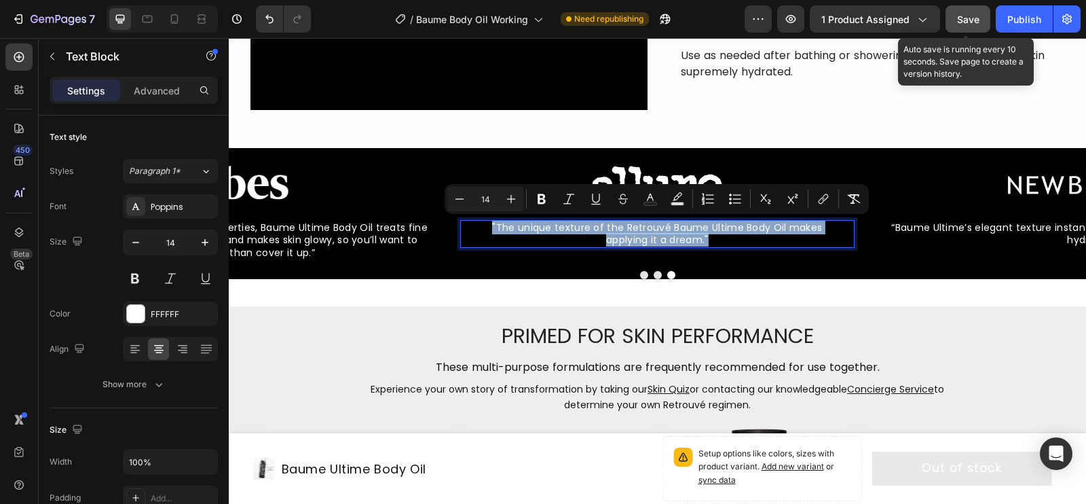
click at [368, 233] on span "“In addition to its intense moisturizing properties, Baume Ultime Body Oil trea…" at bounding box center [221, 240] width 411 height 38
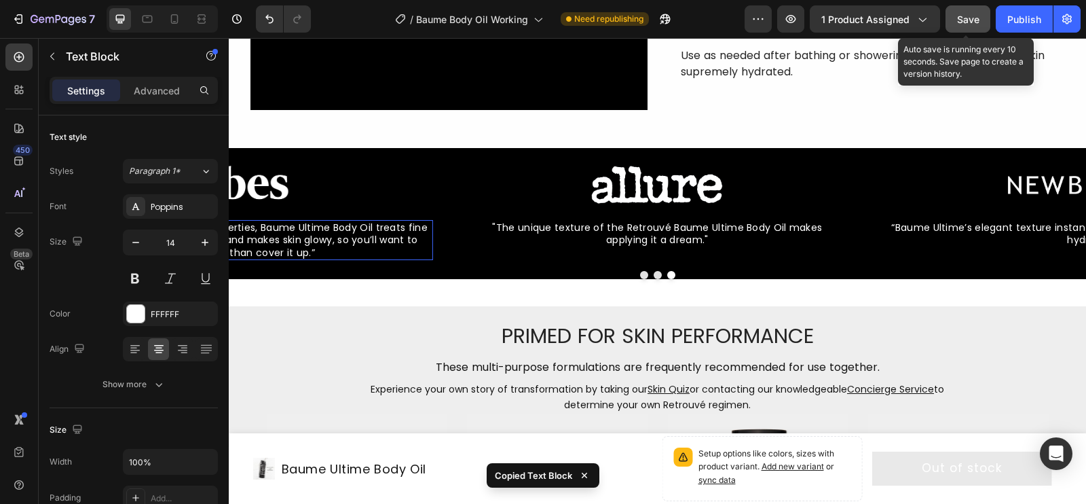
click at [317, 242] on span "“In addition to its intense moisturizing properties, Baume Ultime Body Oil trea…" at bounding box center [221, 240] width 411 height 38
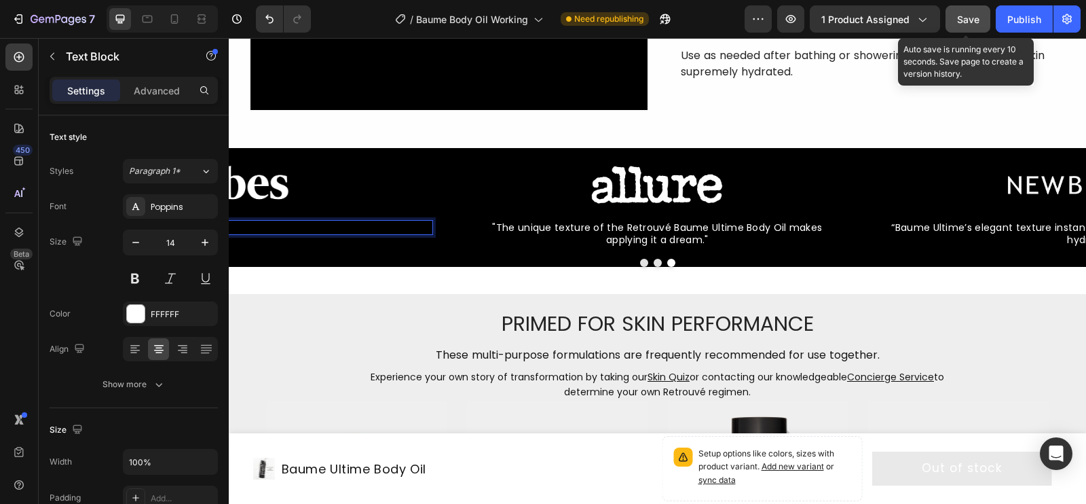
click at [383, 228] on div "Rich Text Editor. Editing area: main" at bounding box center [221, 227] width 421 height 15
click at [296, 223] on div "Rich Text Editor. Editing area: main" at bounding box center [221, 227] width 421 height 15
click at [278, 224] on div "Rich Text Editor. Editing area: main" at bounding box center [221, 227] width 421 height 15
click at [288, 229] on div "Rich Text Editor. Editing area: main" at bounding box center [221, 227] width 421 height 15
click at [888, 20] on span "Save" at bounding box center [968, 20] width 22 height 12
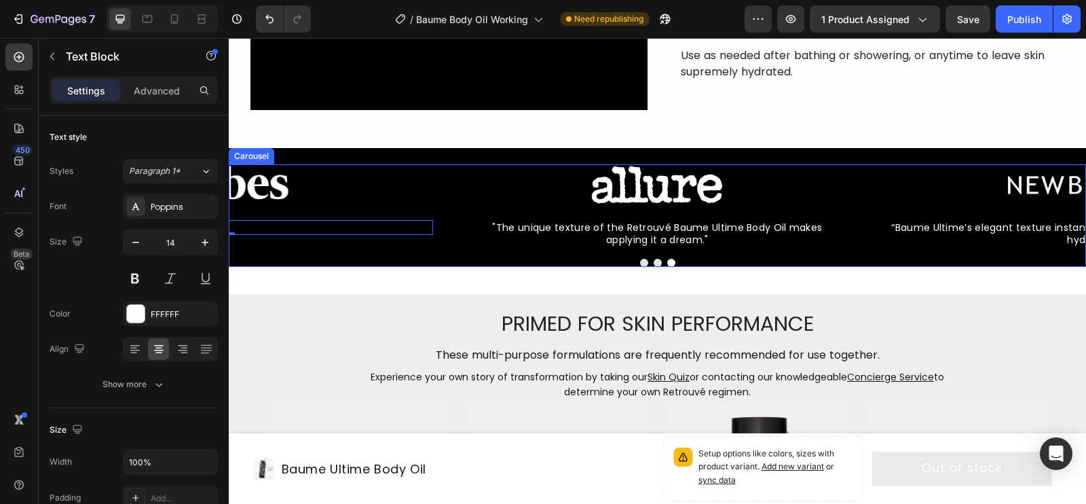
click at [439, 176] on div "Image “Baume Ultime’s elegant texture instantly soaks in for skin that’s notice…" at bounding box center [657, 205] width 857 height 83
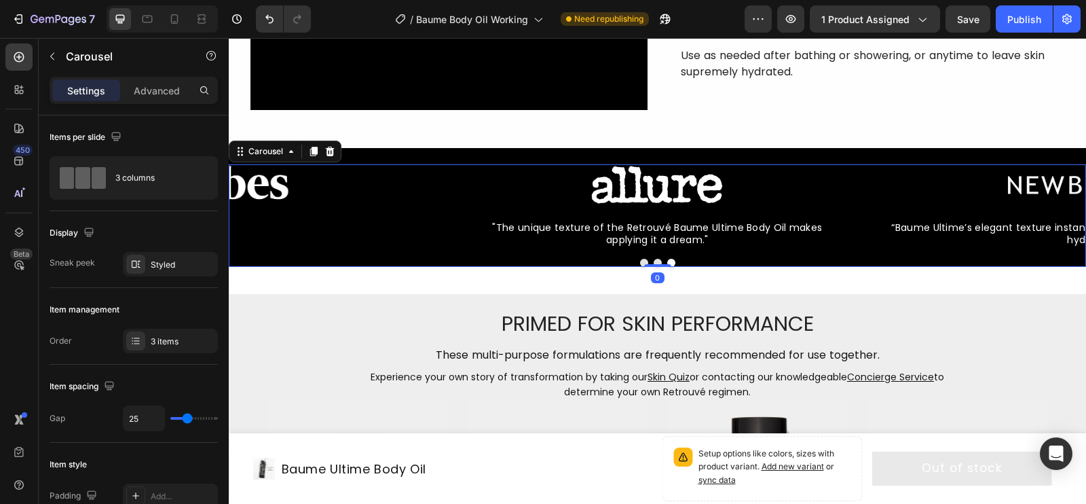
scroll to position [445, 0]
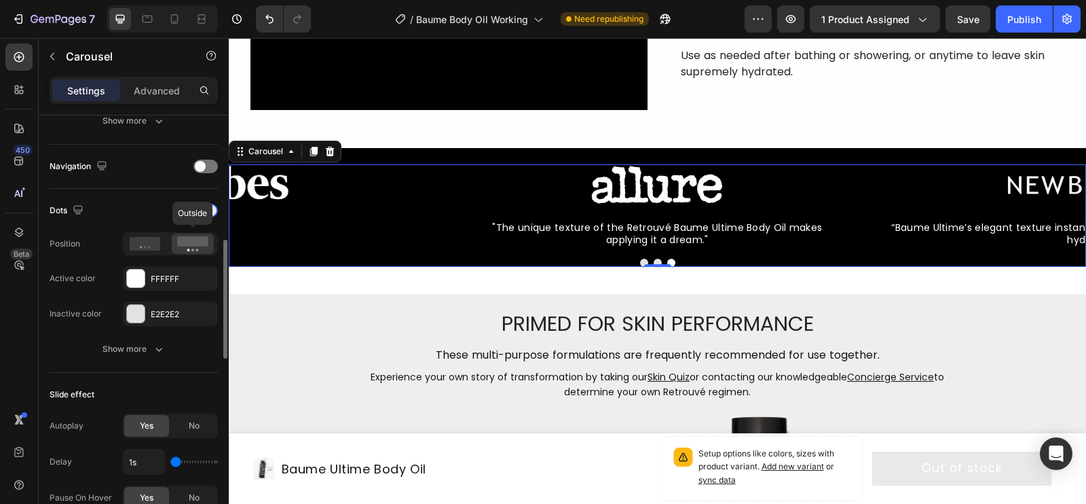
click at [197, 244] on icon at bounding box center [192, 243] width 31 height 15
click at [142, 246] on icon at bounding box center [145, 244] width 31 height 14
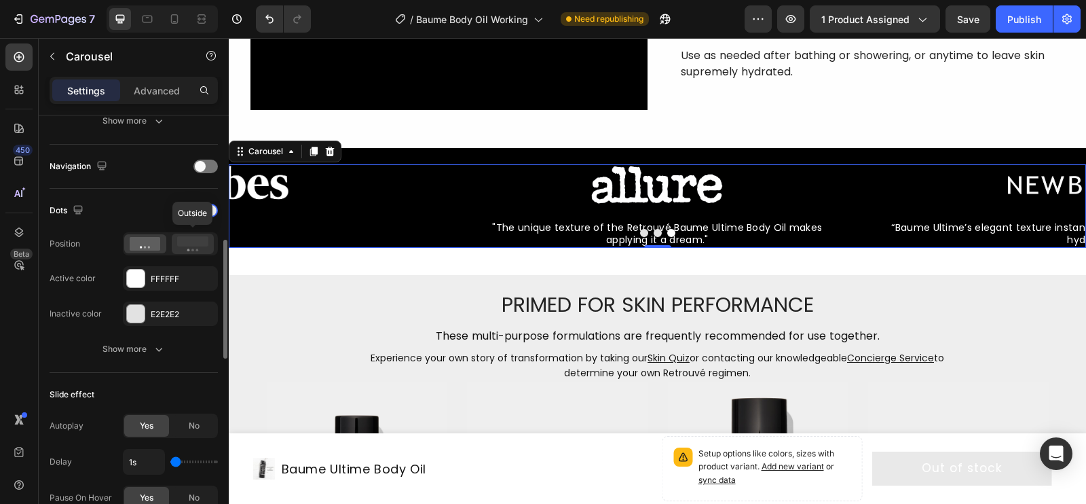
click at [202, 236] on rect at bounding box center [192, 241] width 31 height 10
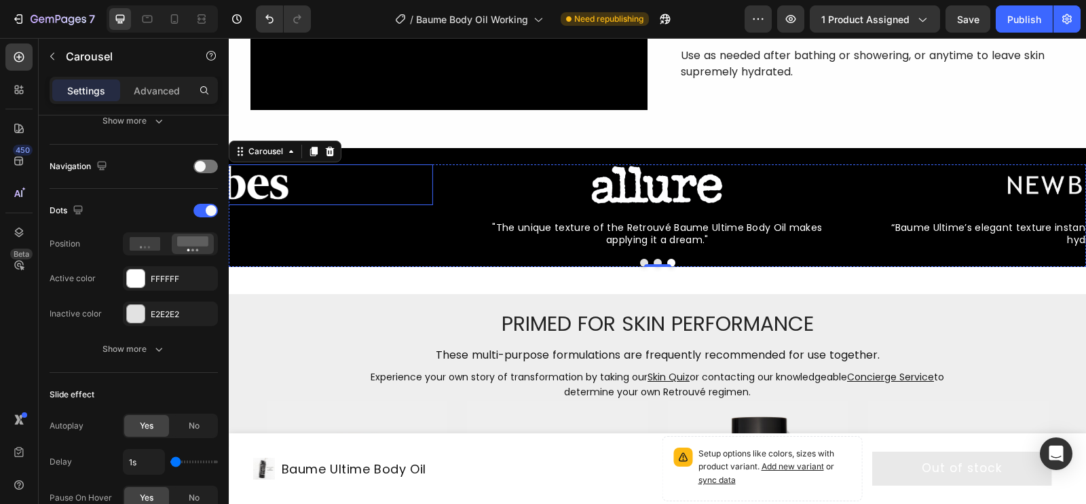
click at [407, 183] on div at bounding box center [221, 184] width 421 height 41
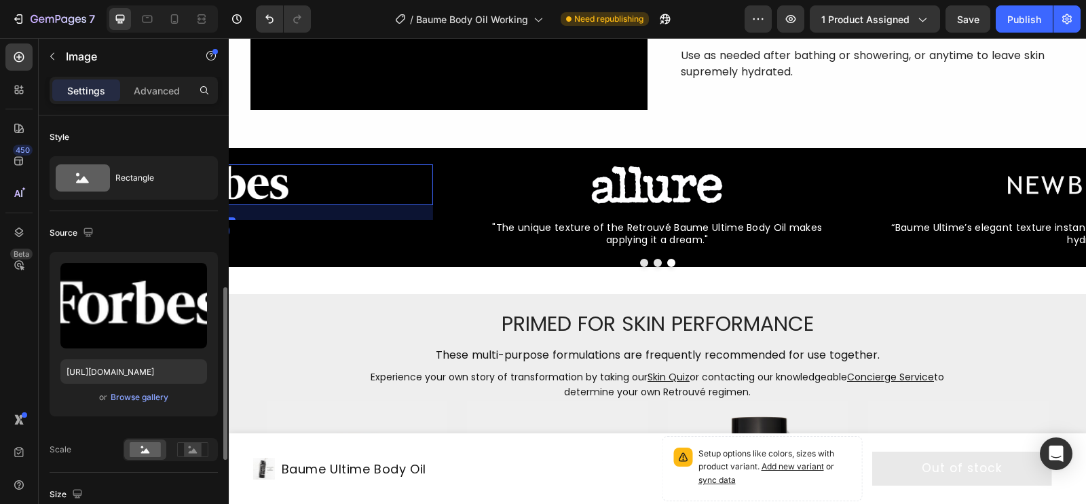
scroll to position [124, 0]
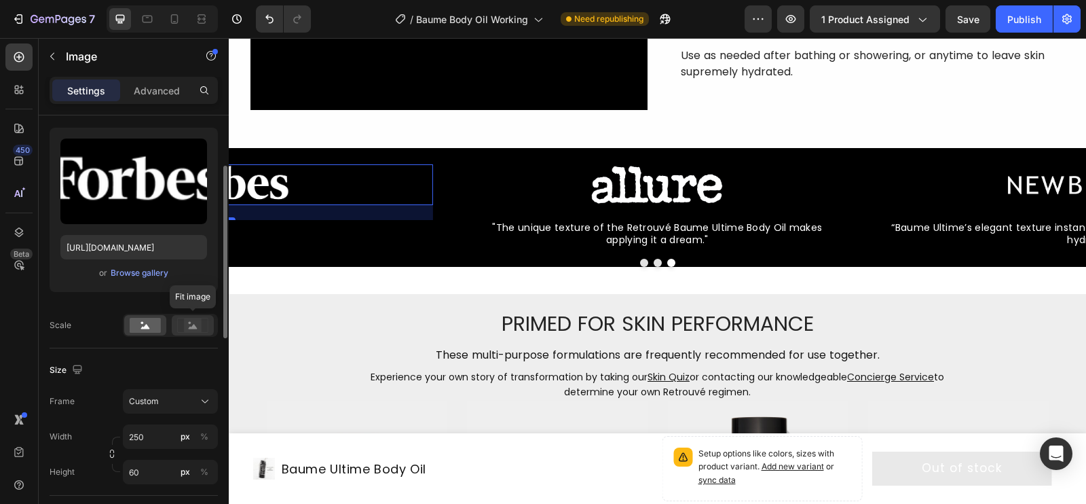
click at [186, 326] on rect at bounding box center [193, 325] width 18 height 14
click at [137, 331] on div at bounding box center [145, 325] width 42 height 20
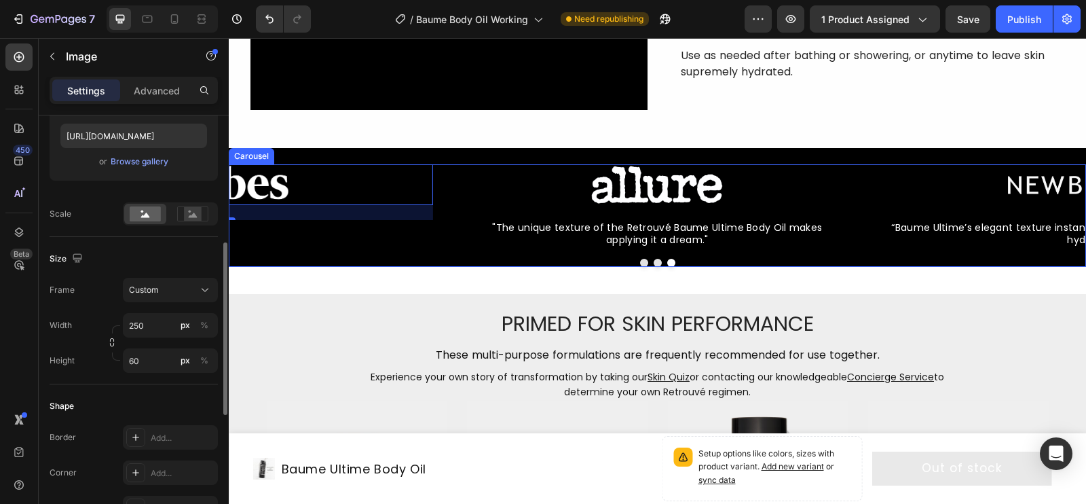
scroll to position [258, 0]
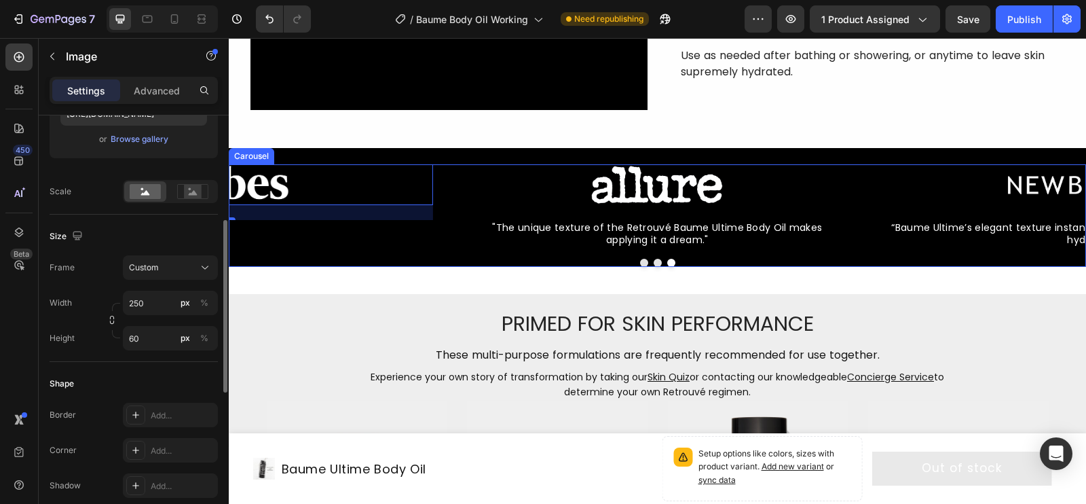
click at [459, 246] on div "Image "The unique texture of the Retrouvé Baume Ultime Body Oil makes applying …" at bounding box center [657, 205] width 421 height 83
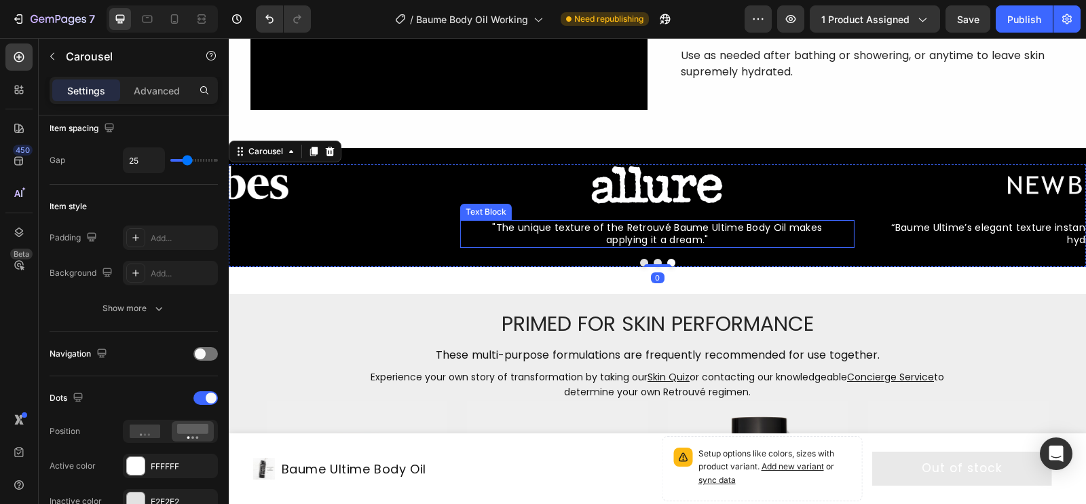
scroll to position [0, 0]
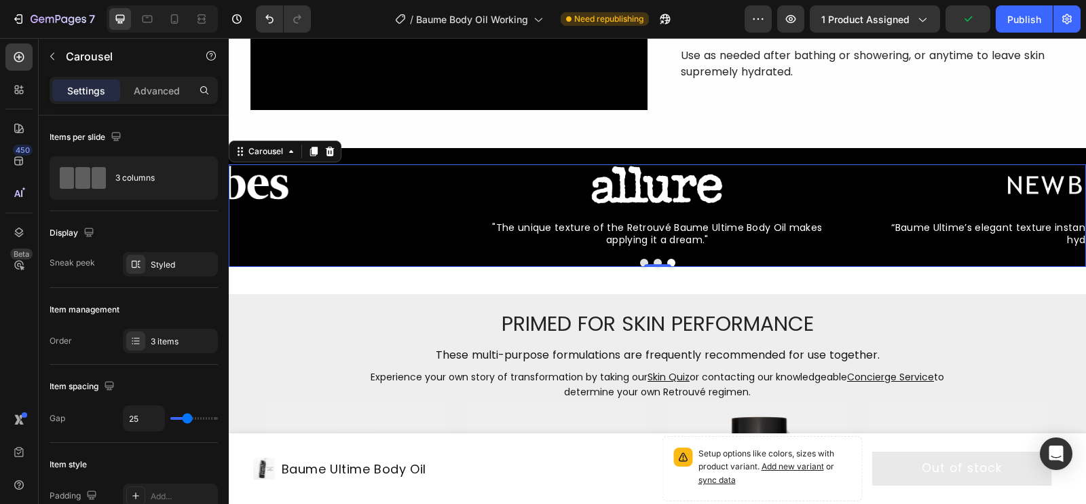
click at [576, 260] on div at bounding box center [657, 263] width 857 height 8
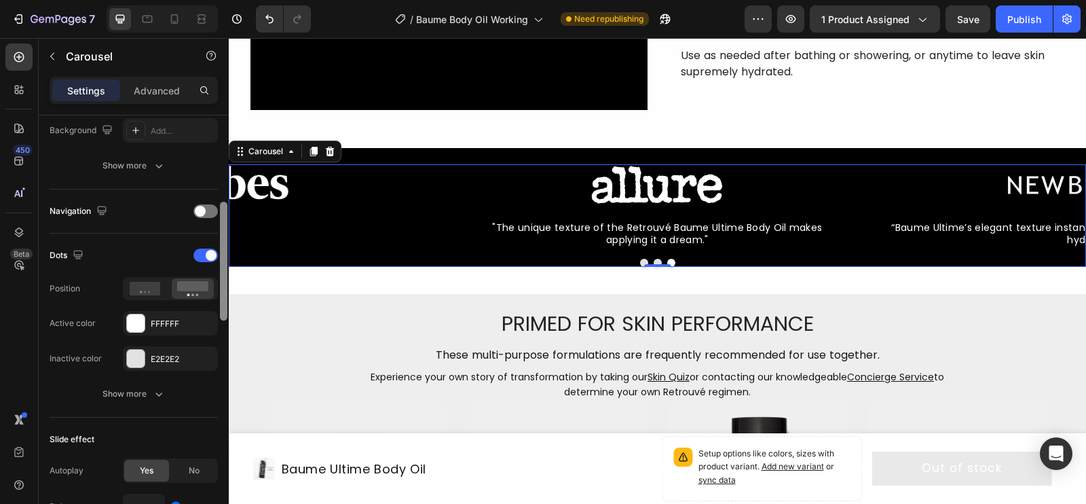
scroll to position [403, 0]
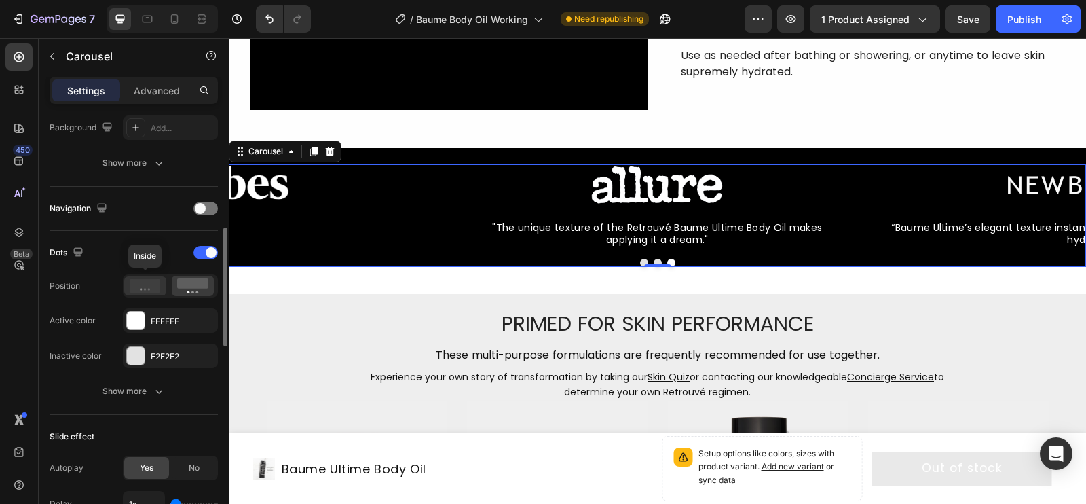
click at [145, 289] on div at bounding box center [145, 285] width 42 height 19
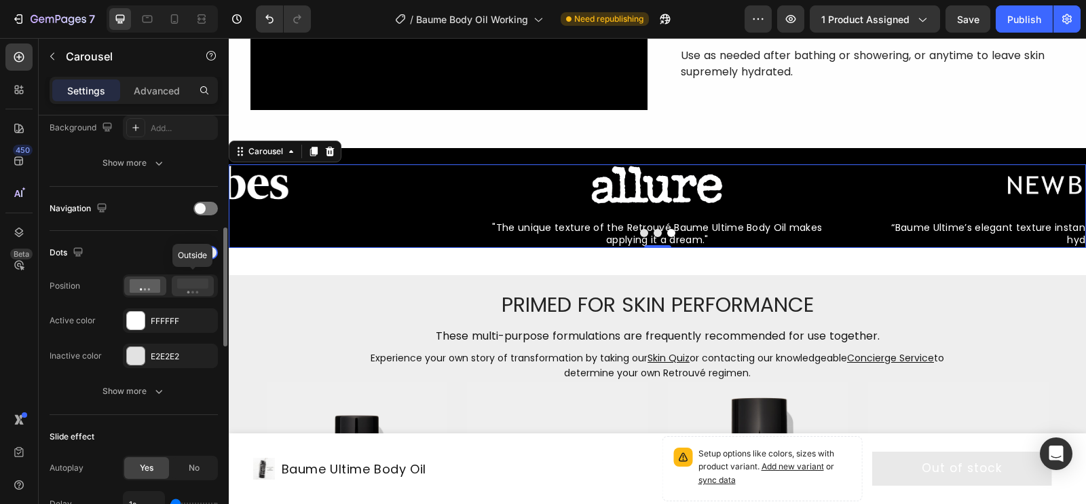
click at [197, 282] on rect at bounding box center [192, 283] width 31 height 10
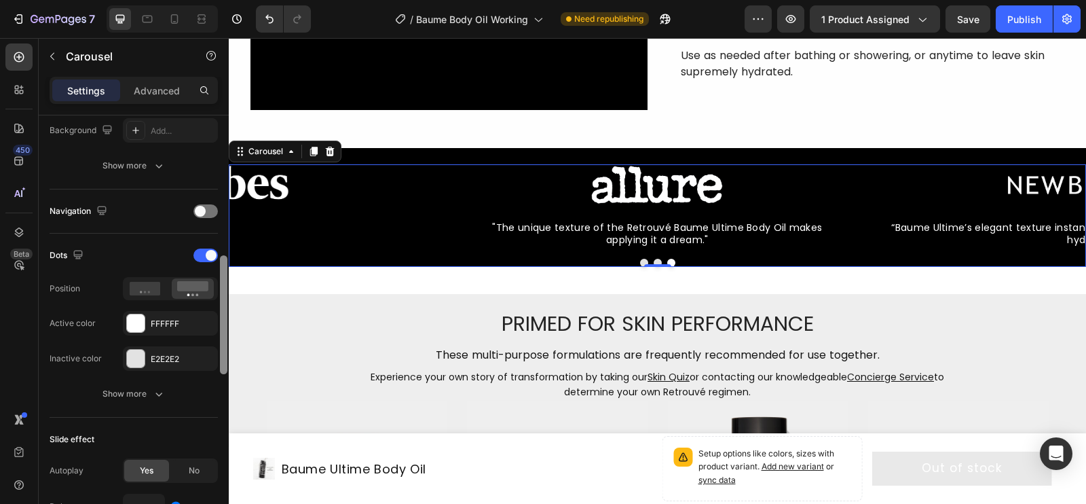
scroll to position [344, 0]
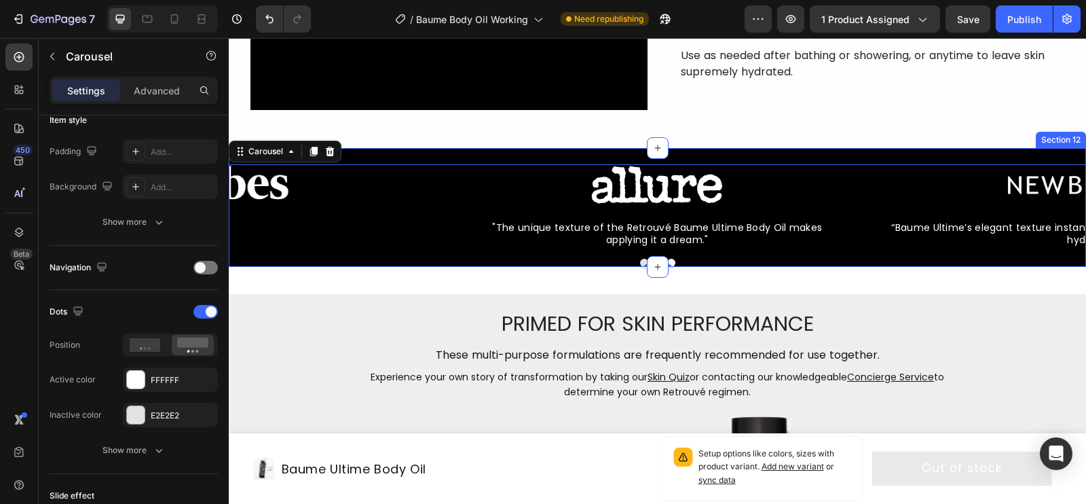
click at [368, 154] on div "Image “Baume Ultime’s elegant texture instantly soaks in for skin that’s notice…" at bounding box center [657, 207] width 857 height 118
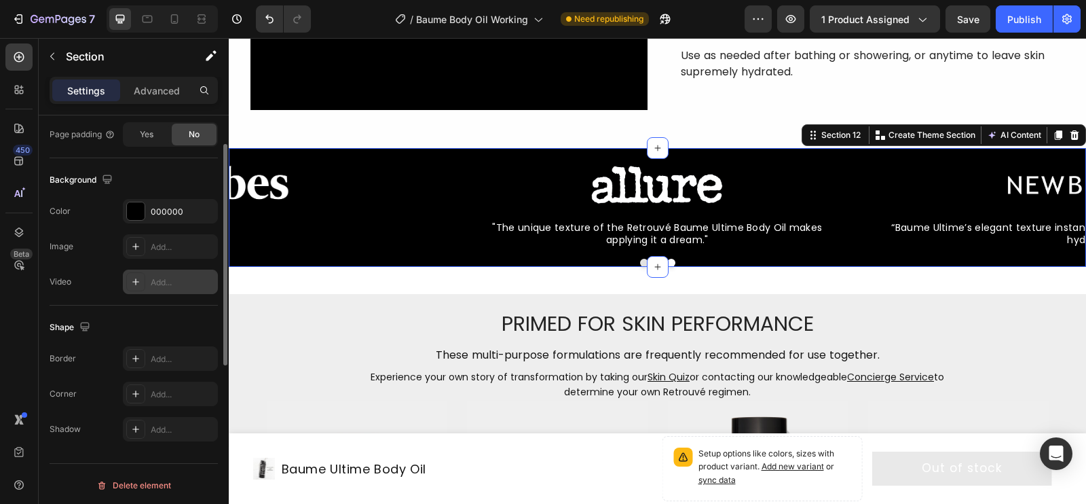
scroll to position [186, 0]
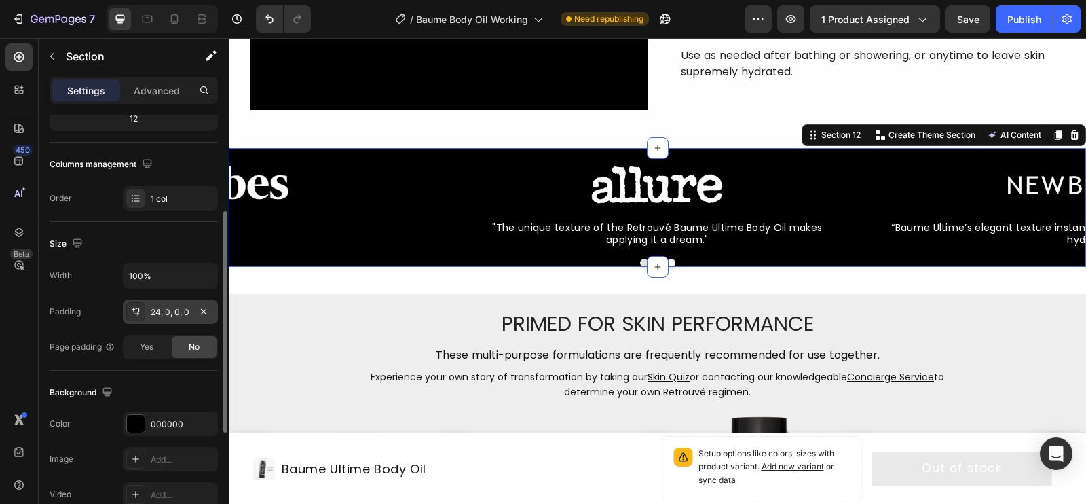
click at [176, 316] on div "24, 0, 0, 0" at bounding box center [170, 311] width 95 height 24
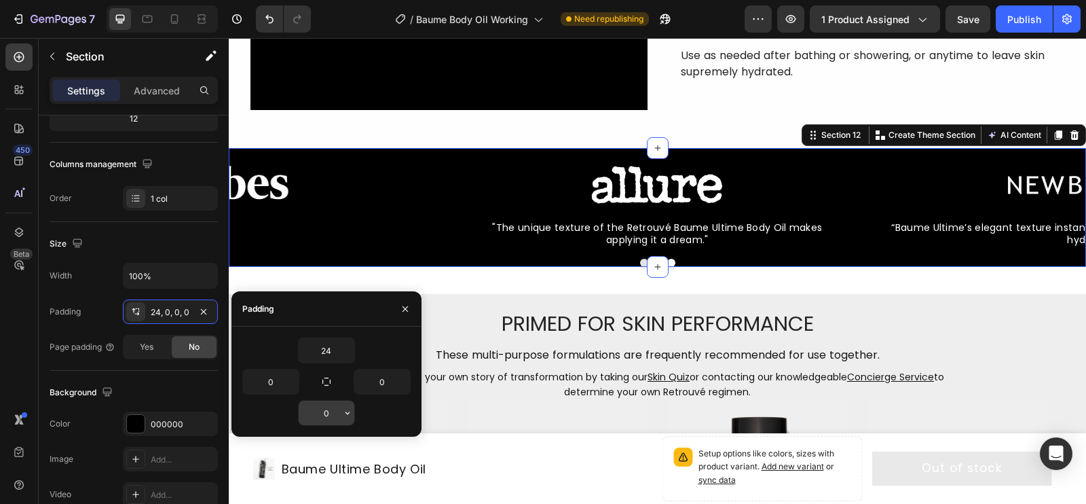
click at [323, 402] on input "0" at bounding box center [327, 412] width 56 height 24
type input "12"
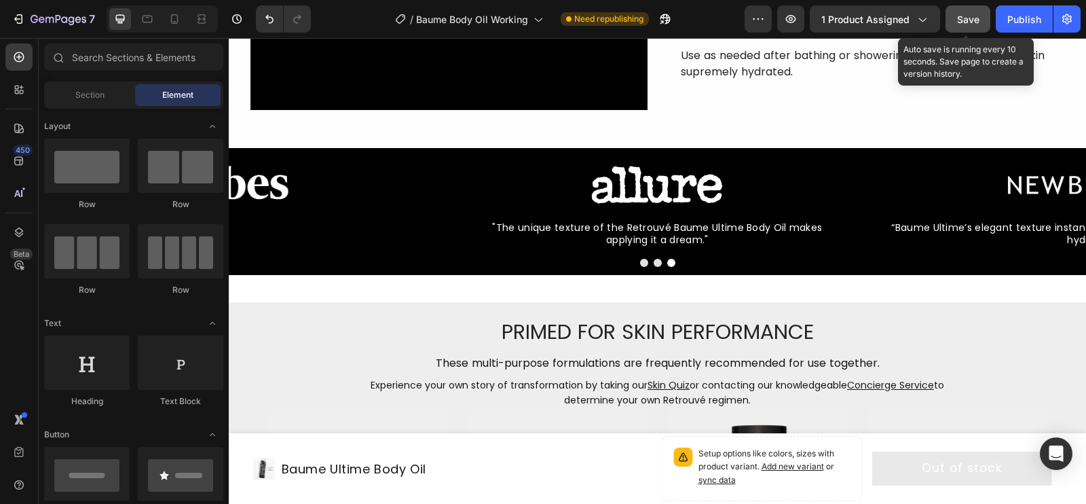
click at [888, 10] on button "Save" at bounding box center [967, 18] width 45 height 27
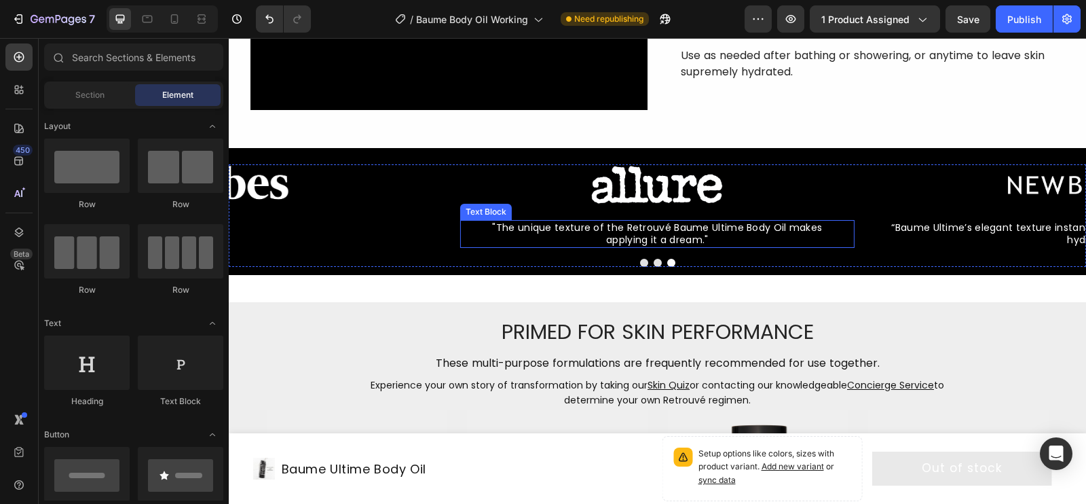
click at [685, 228] on span ""The unique texture of the Retrouvé Baume Ultime Body Oil makes applying it a d…" at bounding box center [657, 234] width 330 height 26
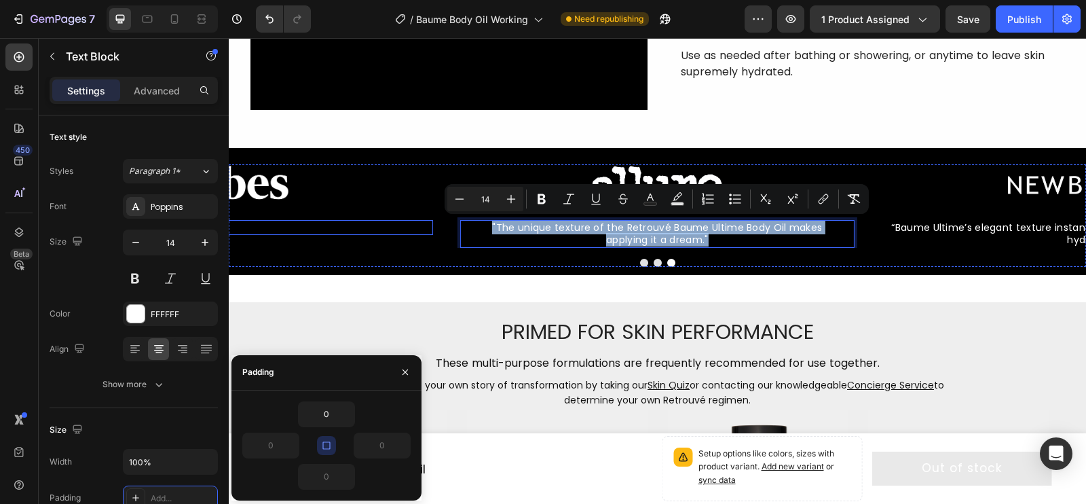
click at [261, 214] on div "Image Text Block" at bounding box center [221, 205] width 421 height 83
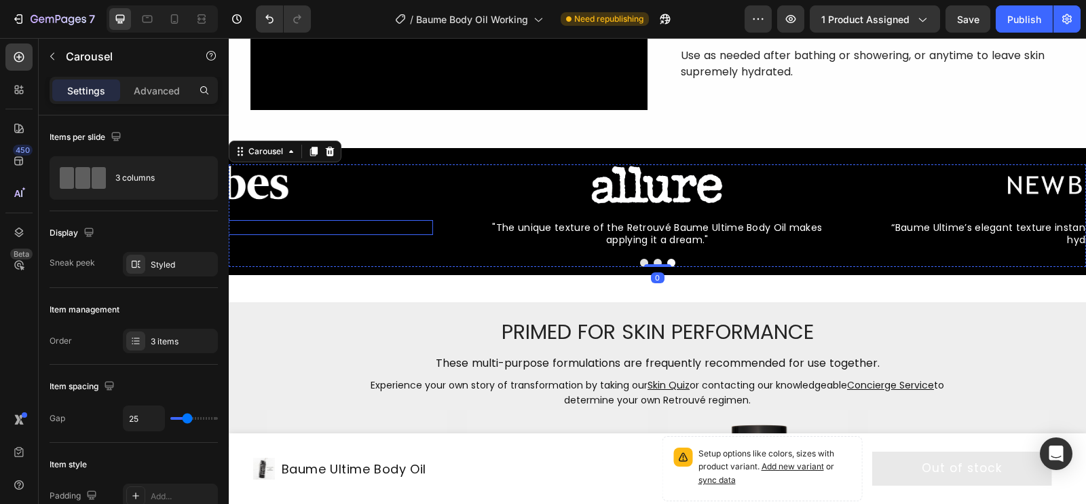
click at [265, 229] on p "Rich Text Editor. Editing area: main" at bounding box center [221, 227] width 419 height 12
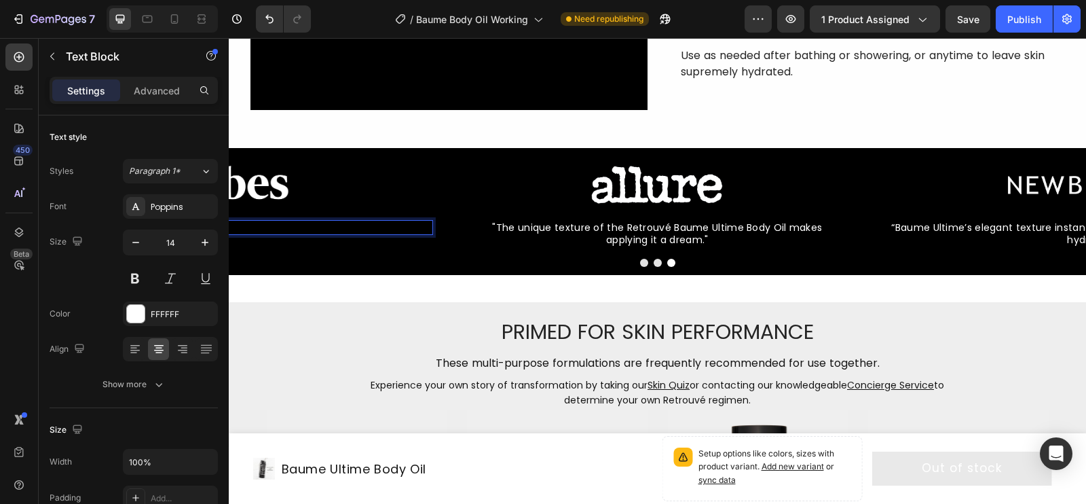
click at [265, 227] on div "Rich Text Editor. Editing area: main" at bounding box center [221, 227] width 421 height 15
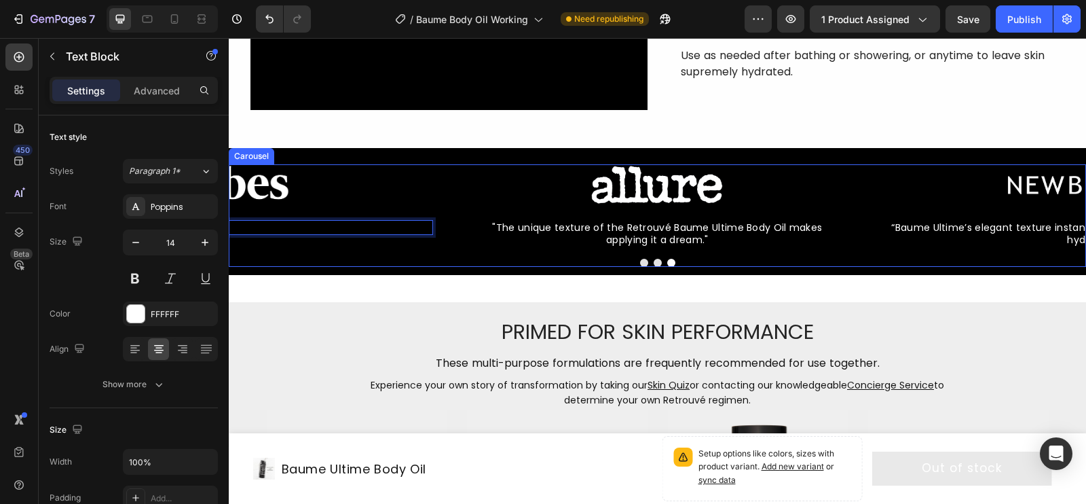
click at [643, 261] on button "Dot" at bounding box center [644, 263] width 8 height 8
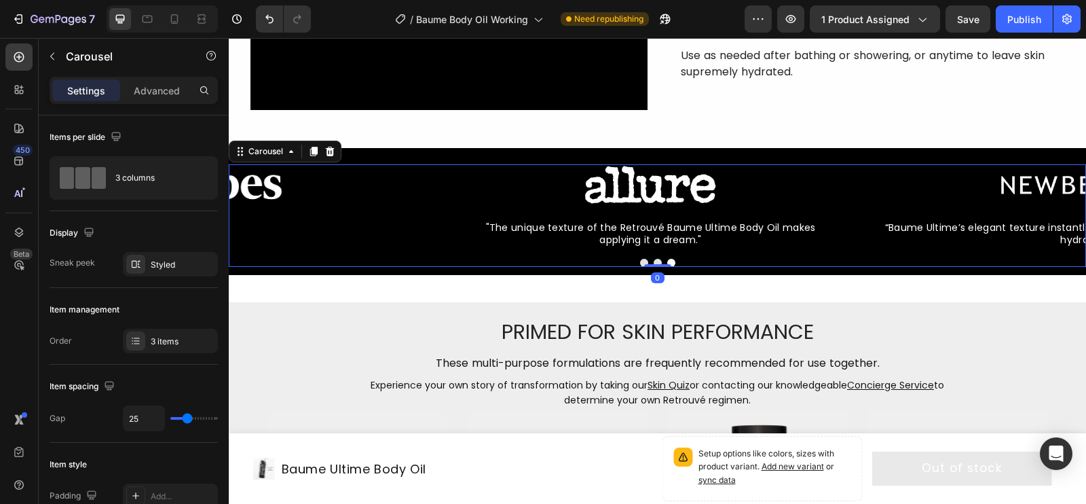
click at [644, 261] on button "Dot" at bounding box center [644, 263] width 8 height 8
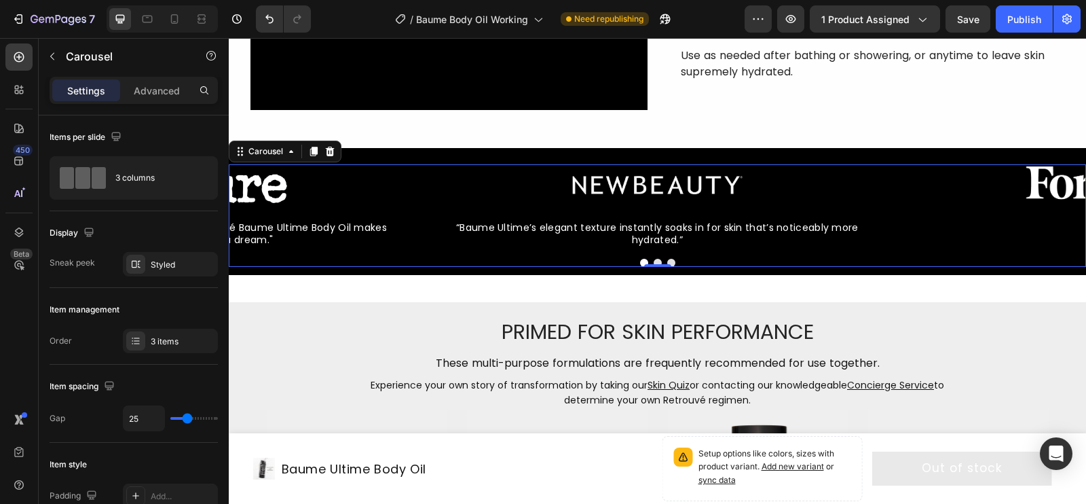
click at [644, 261] on button "Dot" at bounding box center [644, 263] width 8 height 8
click at [673, 260] on button "Dot" at bounding box center [671, 263] width 8 height 8
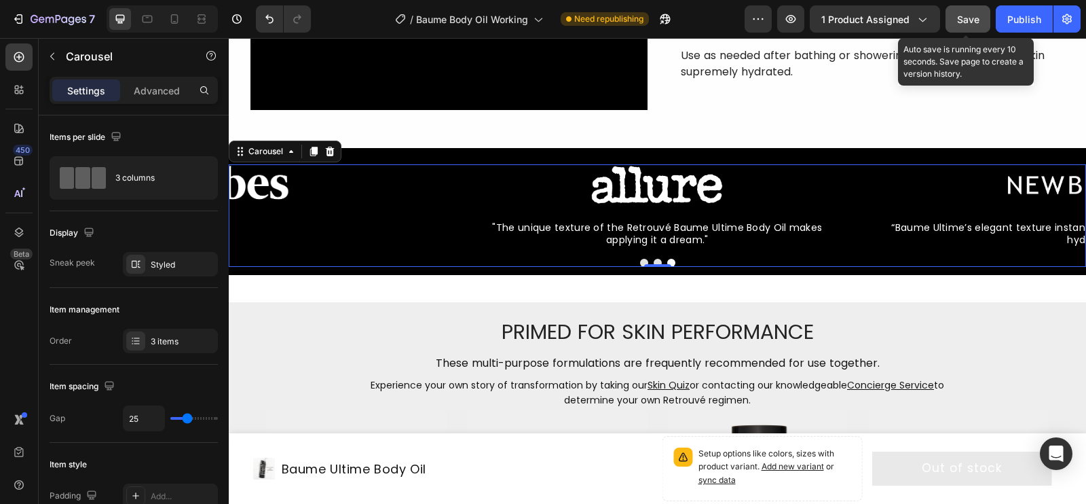
click at [888, 22] on button "Save" at bounding box center [967, 18] width 45 height 27
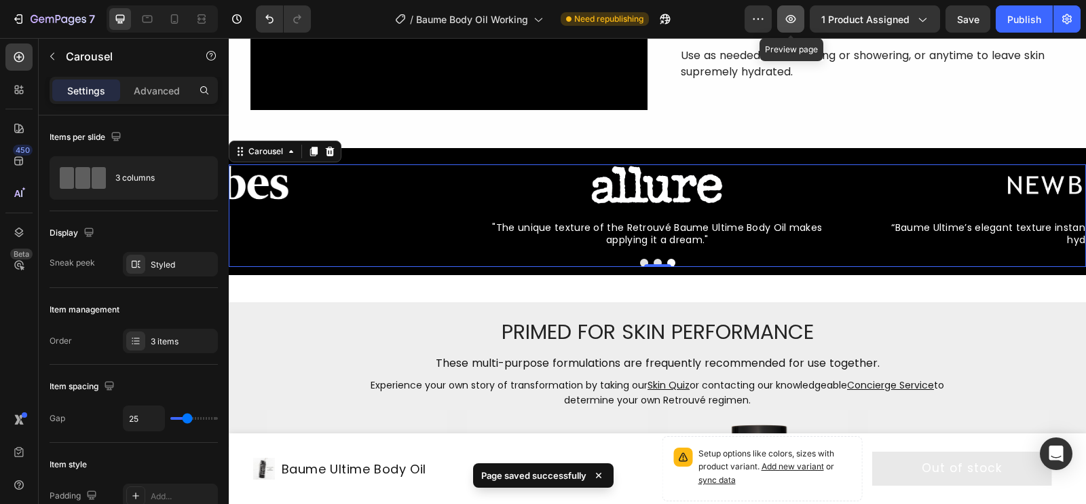
click at [797, 22] on icon "button" at bounding box center [791, 19] width 14 height 14
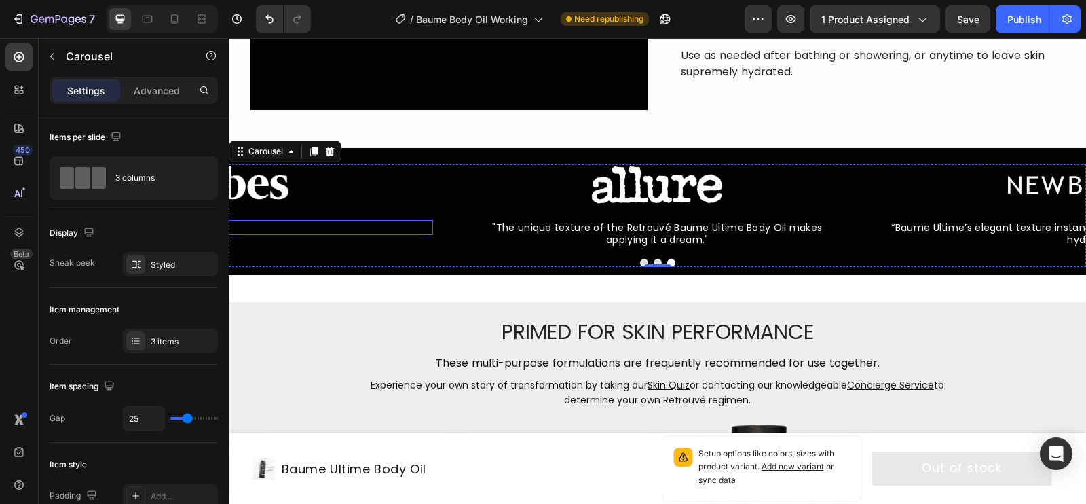
click at [274, 227] on p "Rich Text Editor. Editing area: main" at bounding box center [221, 227] width 419 height 12
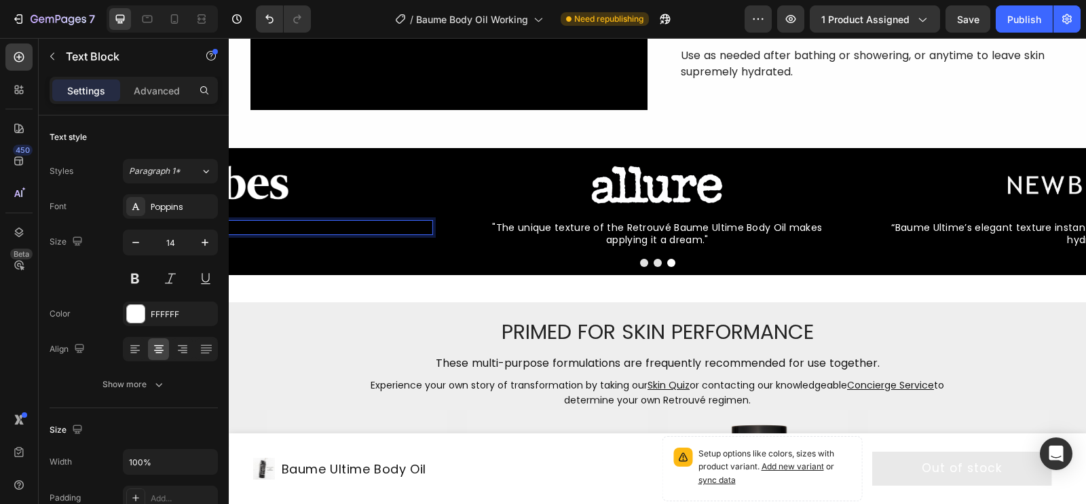
click at [290, 232] on p "Rich Text Editor. Editing area: main" at bounding box center [221, 227] width 419 height 12
click at [293, 233] on div "Rich Text Editor. Editing area: main" at bounding box center [221, 227] width 421 height 15
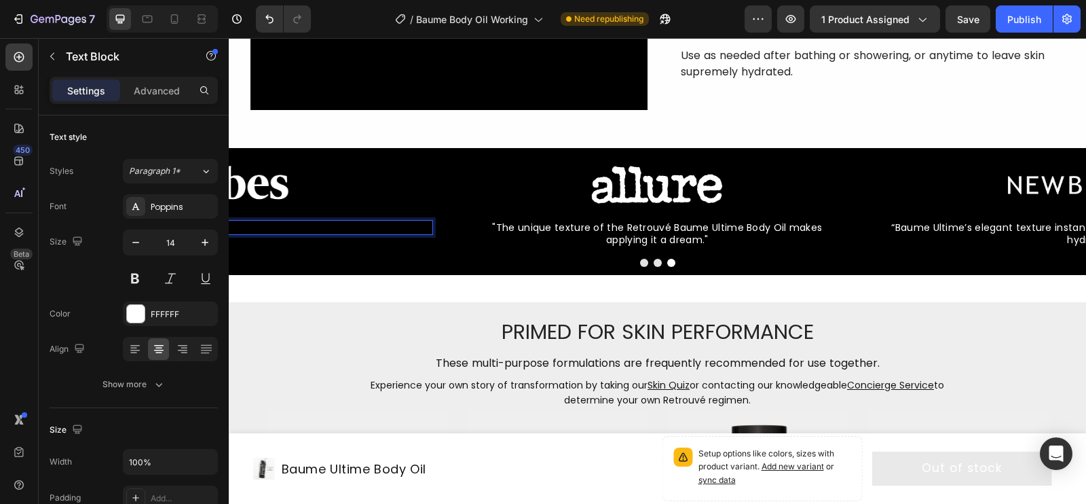
click at [293, 233] on div "Rich Text Editor. Editing area: main" at bounding box center [221, 227] width 421 height 15
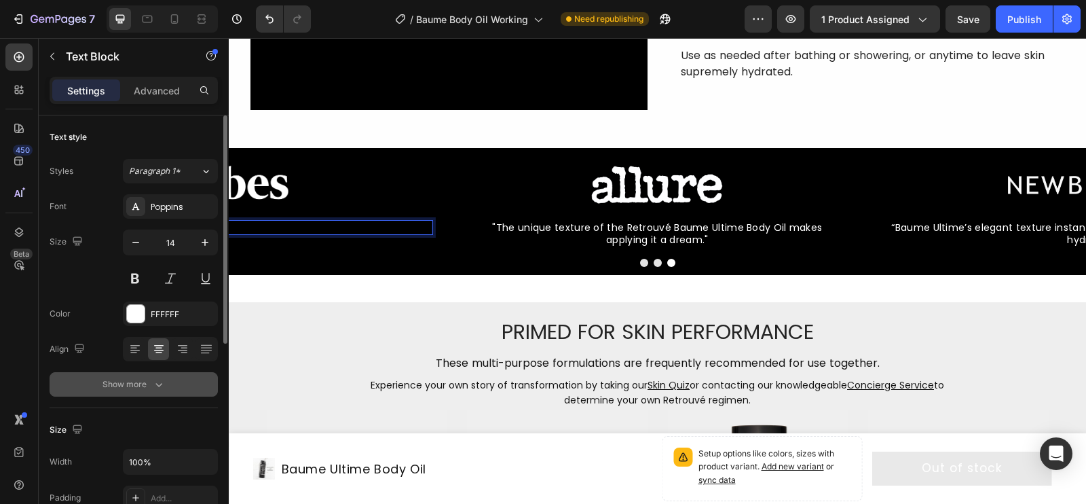
click at [133, 390] on button "Show more" at bounding box center [134, 384] width 168 height 24
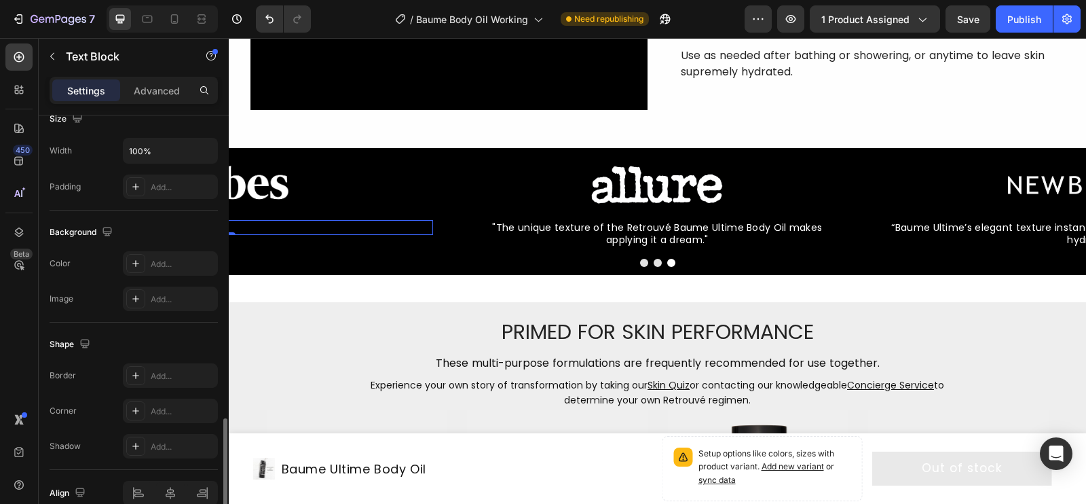
scroll to position [550, 0]
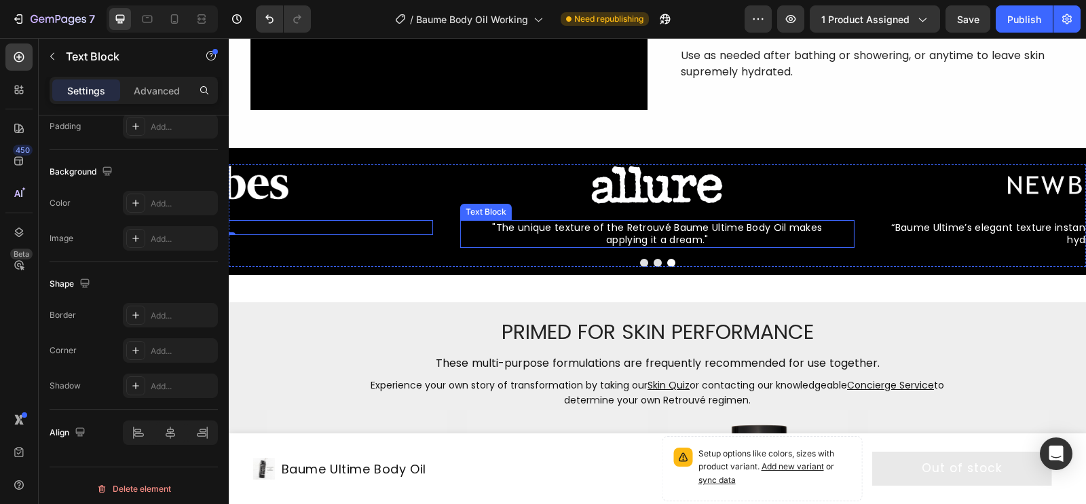
click at [663, 235] on span ""The unique texture of the Retrouvé Baume Ultime Body Oil makes applying it a d…" at bounding box center [657, 234] width 330 height 26
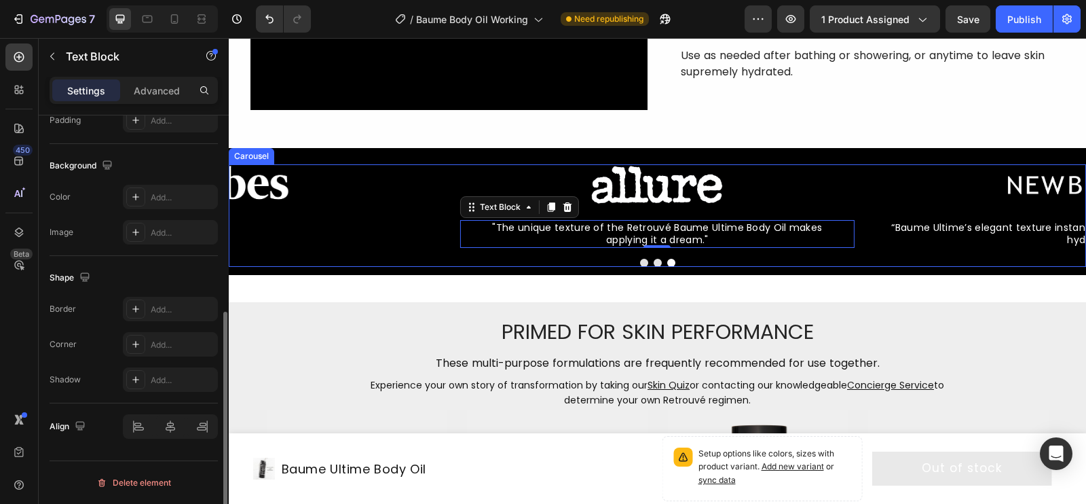
scroll to position [374, 0]
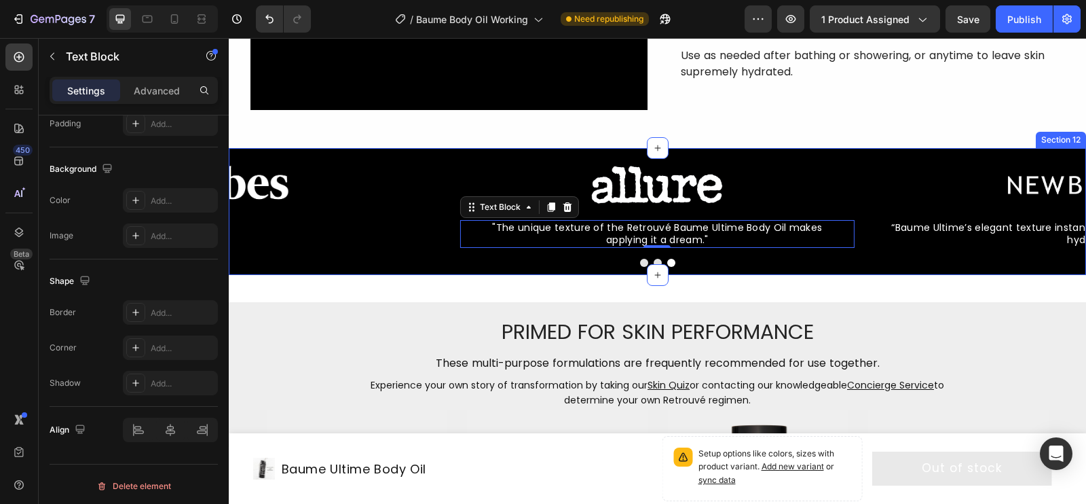
click at [400, 152] on div "Image “Baume Ultime’s elegant texture instantly soaks in for skin that’s notice…" at bounding box center [657, 211] width 857 height 126
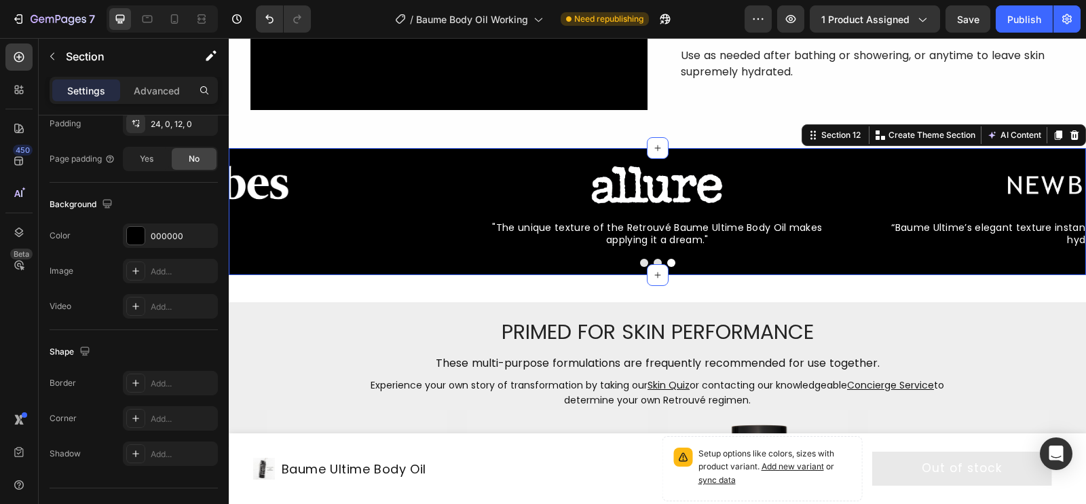
click at [392, 155] on div "Image “Baume Ultime’s elegant texture instantly soaks in for skin that’s notice…" at bounding box center [657, 211] width 857 height 126
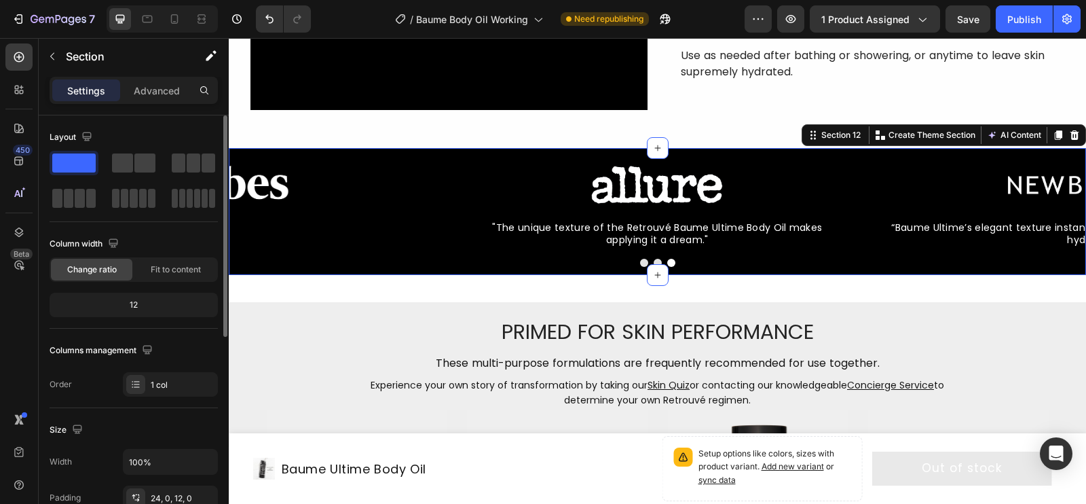
click at [173, 265] on span "Fit to content" at bounding box center [176, 269] width 50 height 12
click at [173, 269] on span "Fit to content" at bounding box center [176, 269] width 50 height 12
click at [173, 268] on span "Fit to content" at bounding box center [176, 269] width 50 height 12
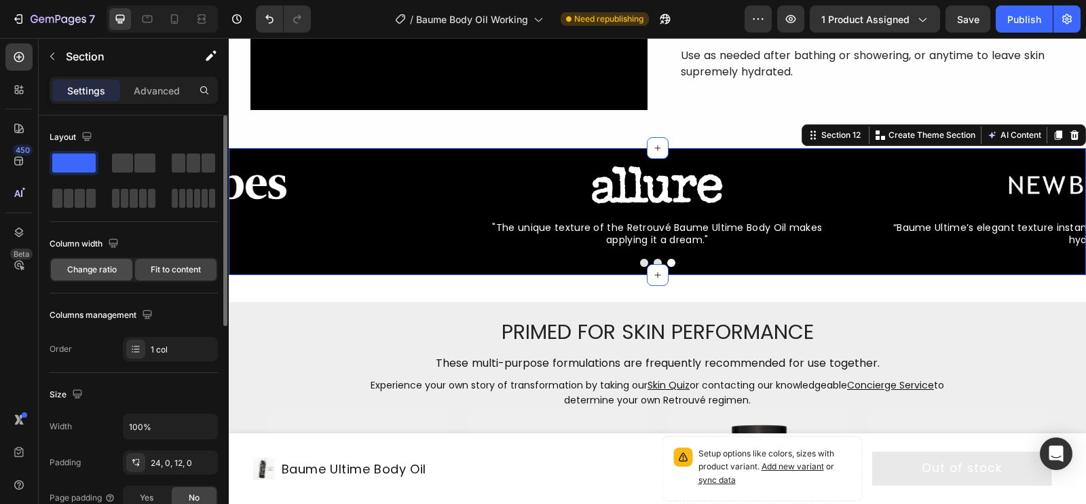
click at [115, 271] on span "Change ratio" at bounding box center [92, 269] width 50 height 12
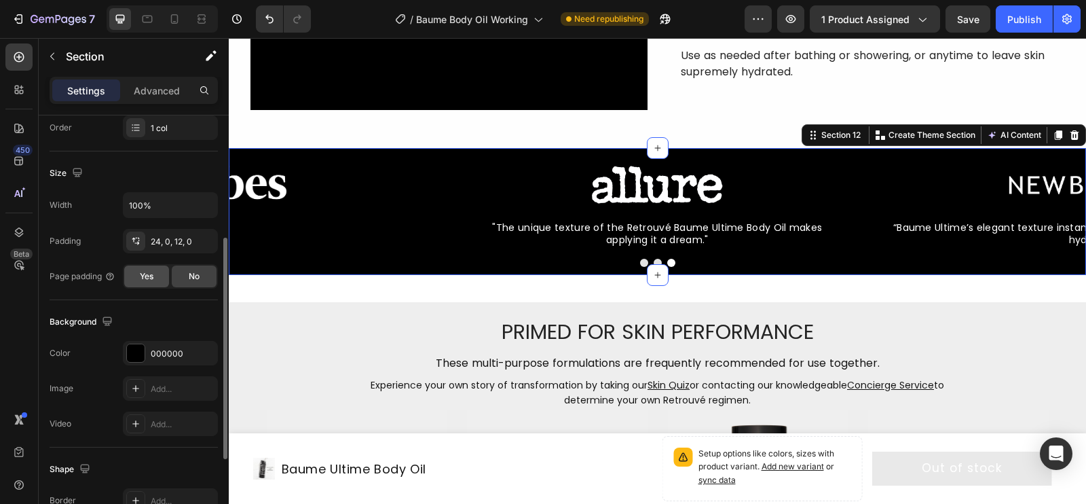
scroll to position [249, 0]
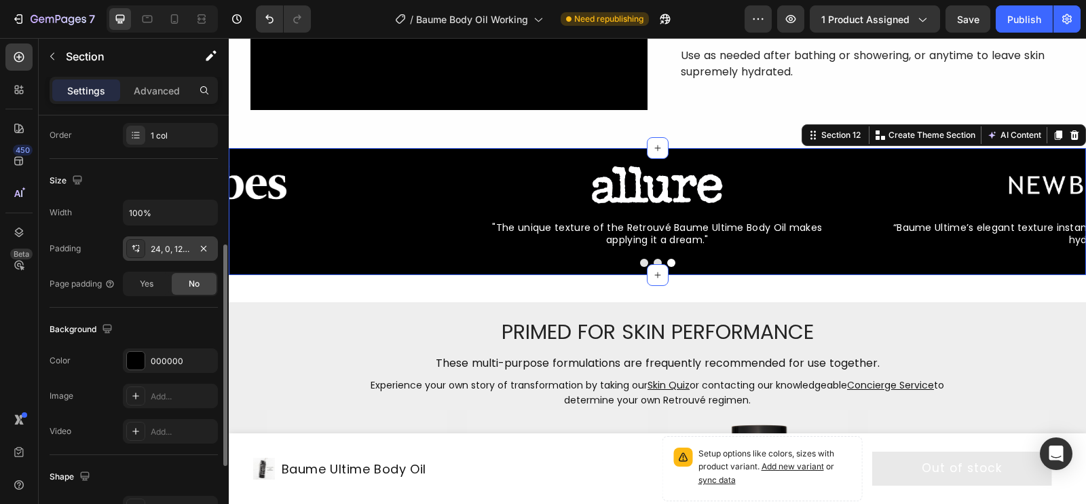
click at [185, 244] on div "24, 0, 12, 0" at bounding box center [170, 249] width 39 height 12
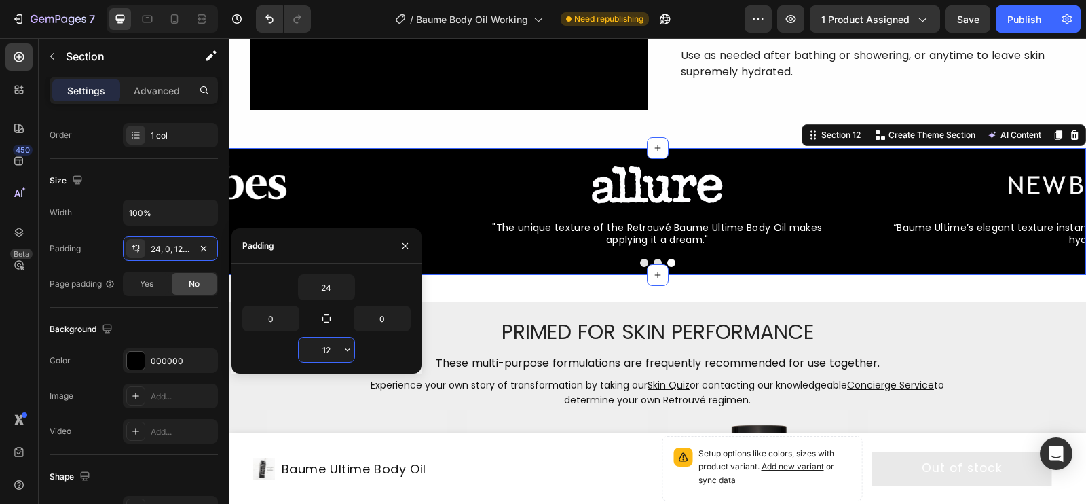
click at [326, 356] on input "12" at bounding box center [327, 349] width 56 height 24
type input "20"
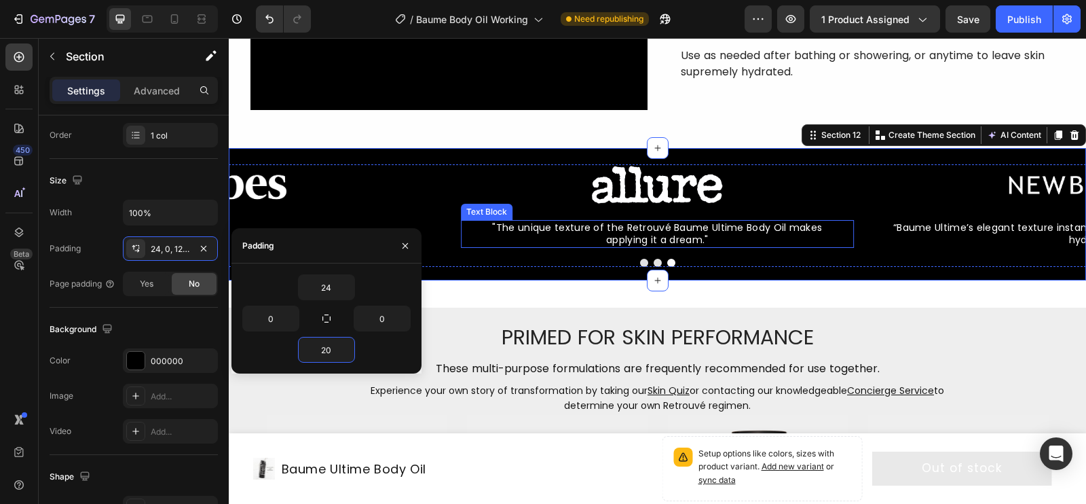
click at [666, 231] on span ""The unique texture of the Retrouvé Baume Ultime Body Oil makes applying it a d…" at bounding box center [657, 234] width 330 height 26
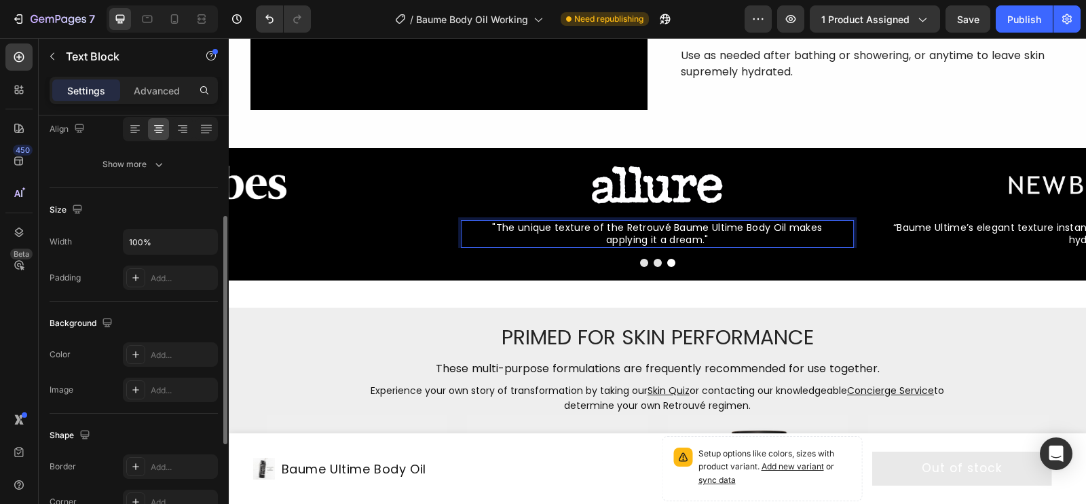
scroll to position [221, 0]
click at [170, 280] on div "Add..." at bounding box center [170, 277] width 95 height 24
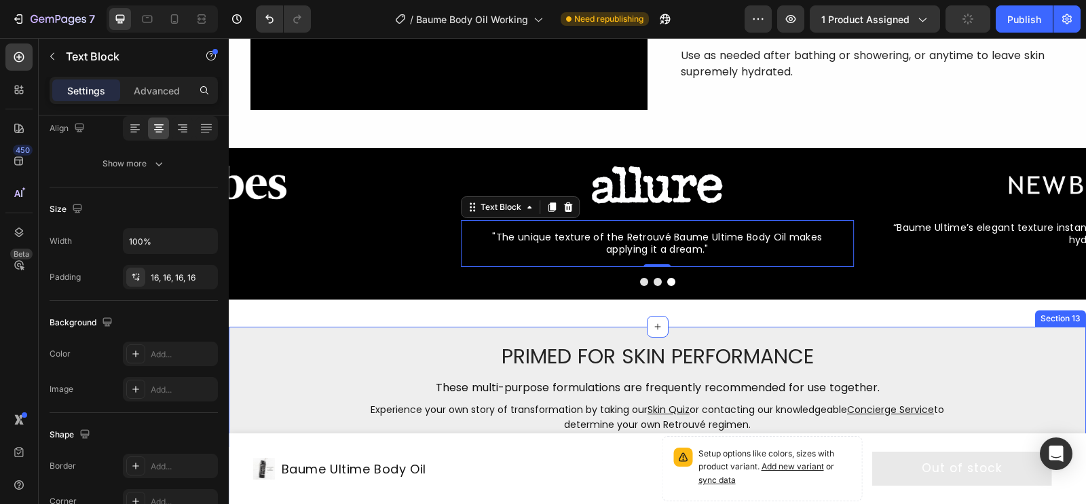
click at [262, 183] on img at bounding box center [220, 184] width 170 height 41
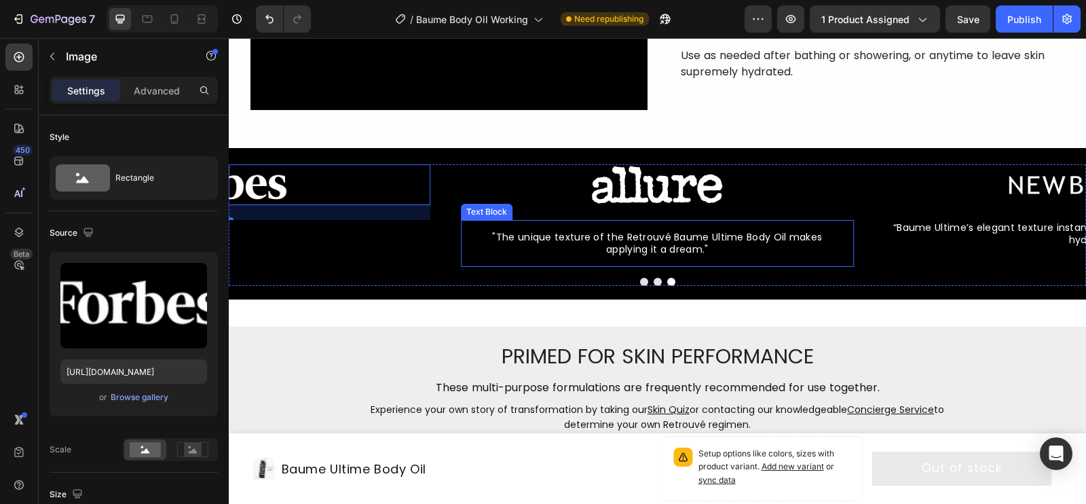
click at [698, 242] on span ""The unique texture of the Retrouvé Baume Ultime Body Oil makes applying it a d…" at bounding box center [657, 243] width 330 height 26
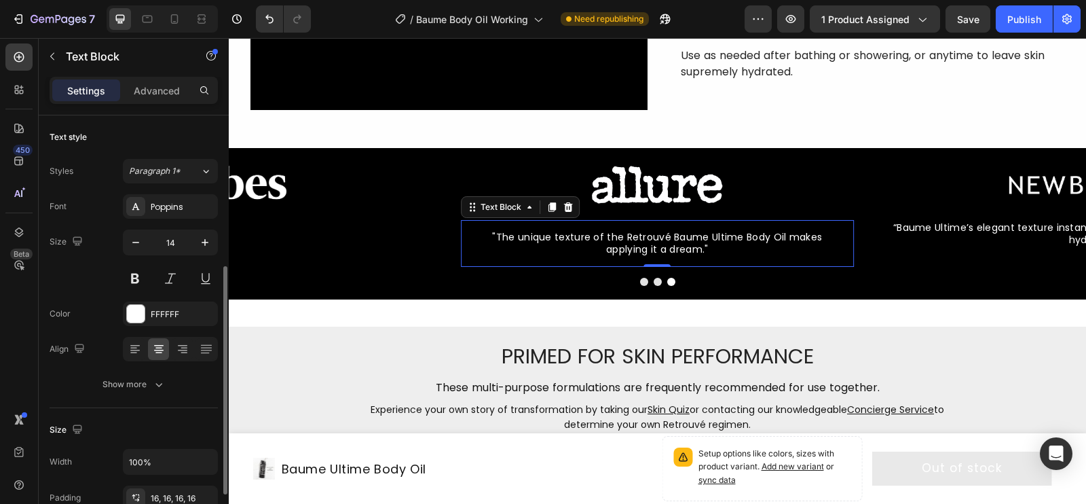
scroll to position [98, 0]
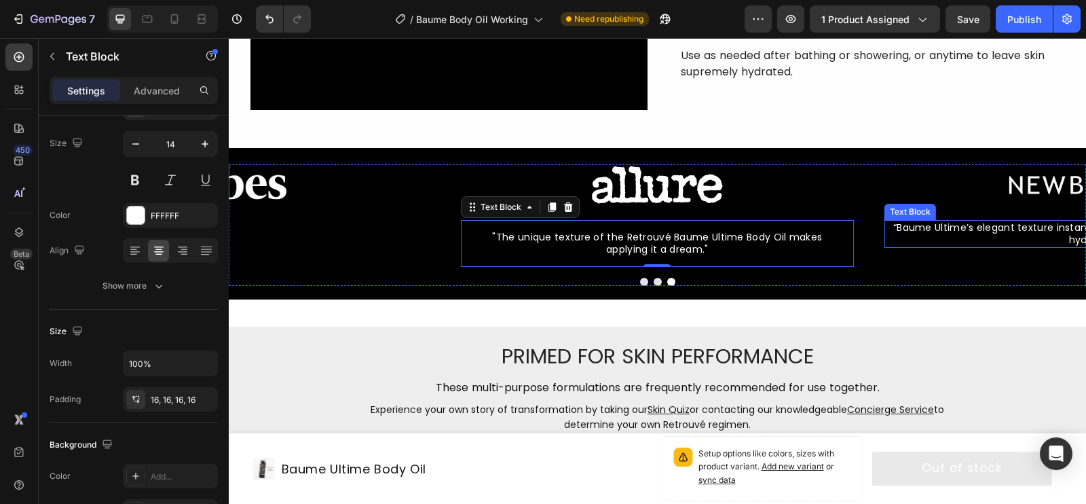
click at [888, 231] on p "“Baume Ultime’s elegant texture instantly soaks in for skin that’s noticeably m…" at bounding box center [1094, 233] width 417 height 24
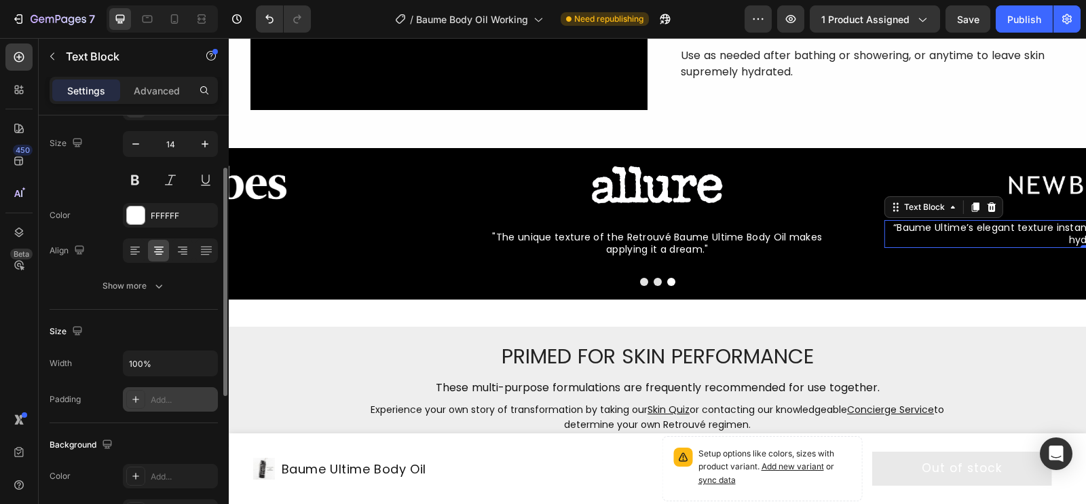
click at [161, 394] on div "Add..." at bounding box center [183, 400] width 64 height 12
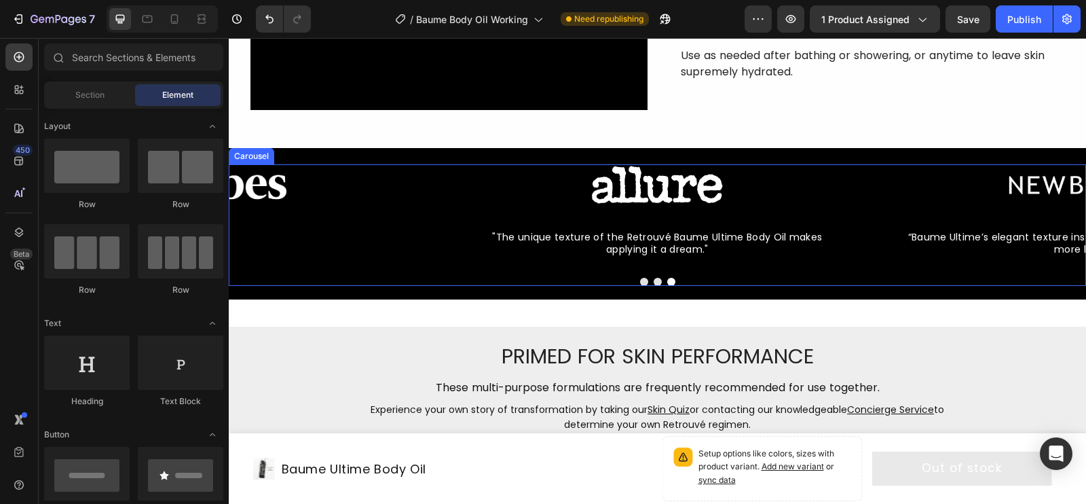
click at [257, 223] on p "Rich Text Editor. Editing area: main" at bounding box center [220, 227] width 417 height 12
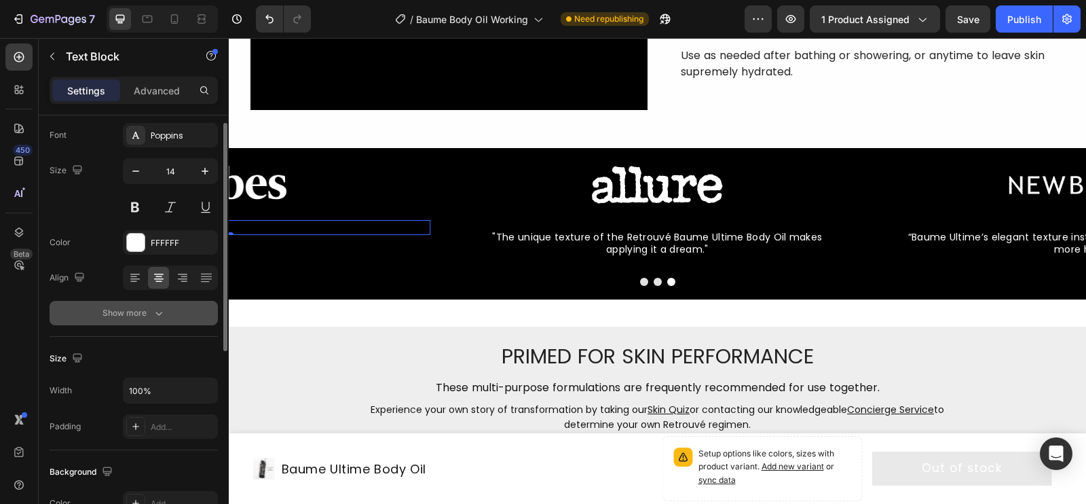
scroll to position [72, 0]
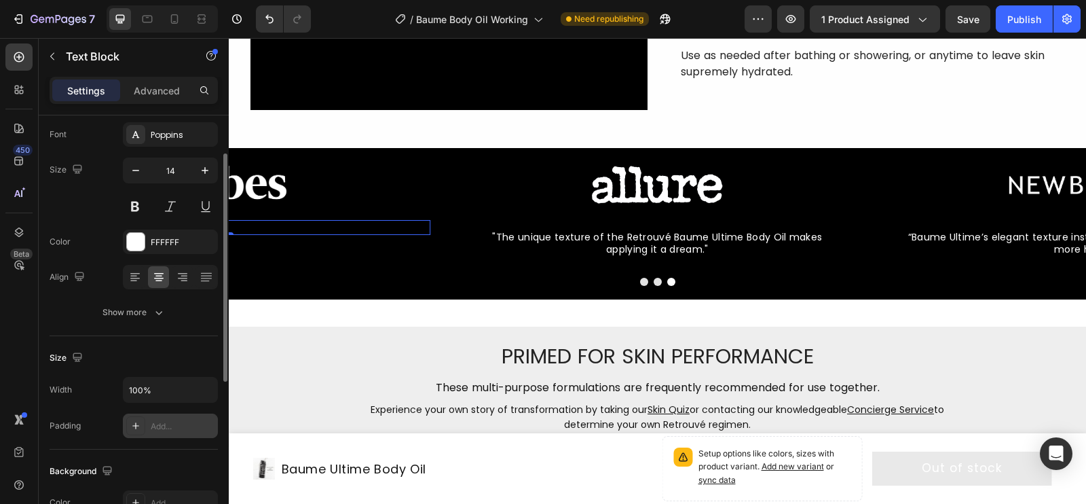
click at [157, 411] on div "Add..." at bounding box center [170, 425] width 95 height 24
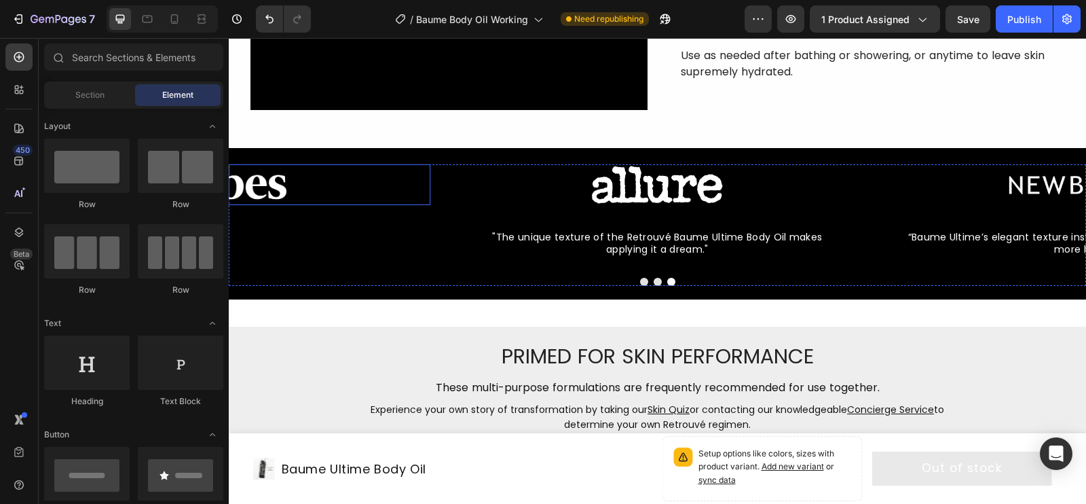
click at [289, 186] on img at bounding box center [220, 184] width 170 height 41
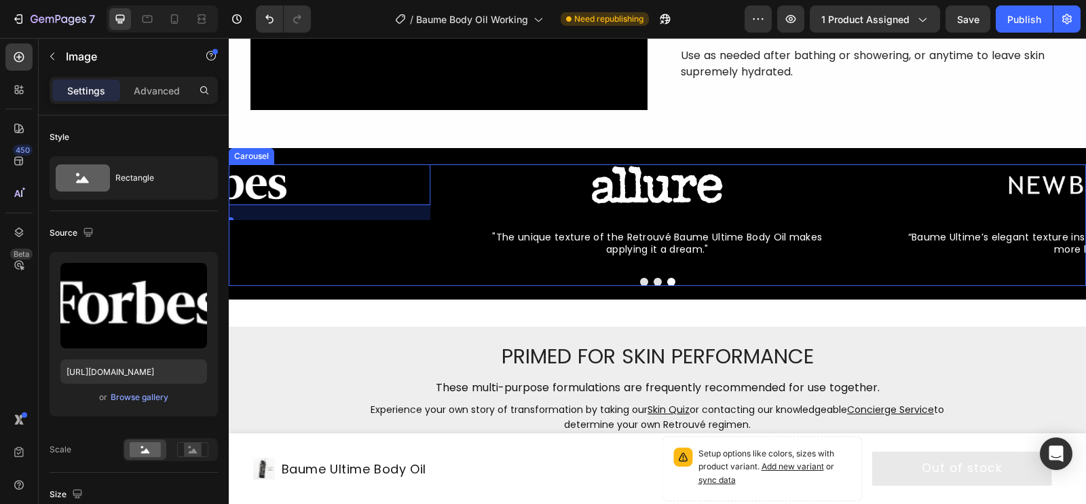
click at [448, 244] on div "Image "The unique texture of the Retrouvé Baume Ultime Body Oil makes applying …" at bounding box center [657, 215] width 420 height 102
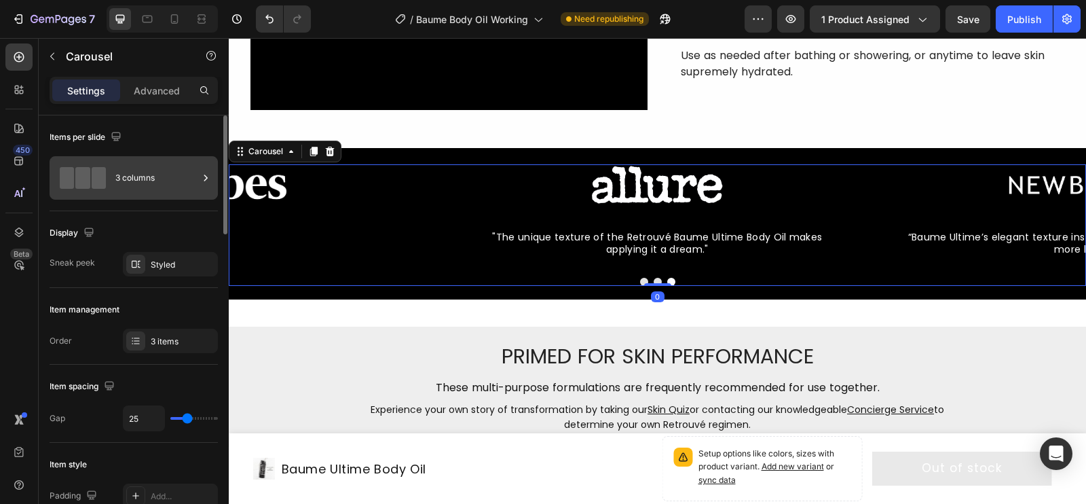
click at [144, 174] on div "3 columns" at bounding box center [156, 177] width 83 height 31
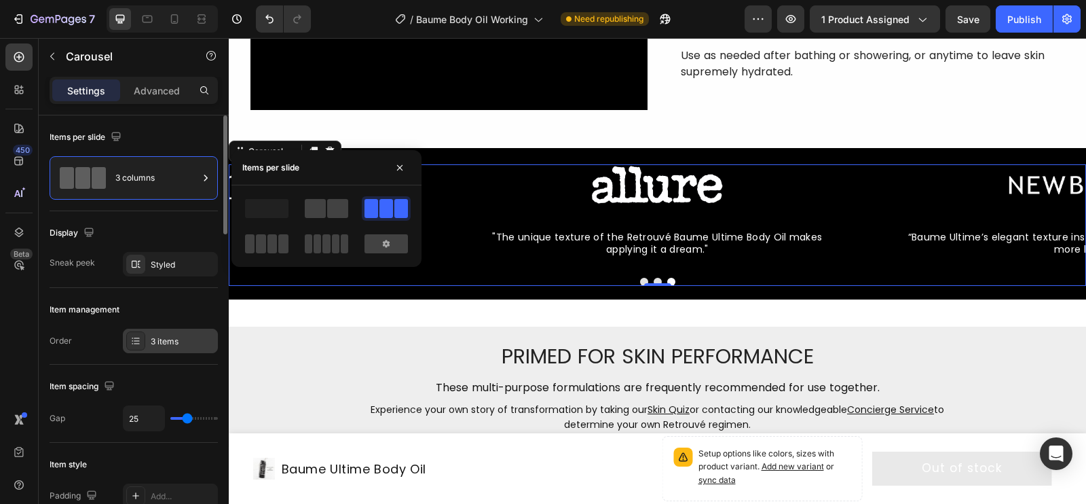
click at [147, 334] on div "3 items" at bounding box center [170, 340] width 95 height 24
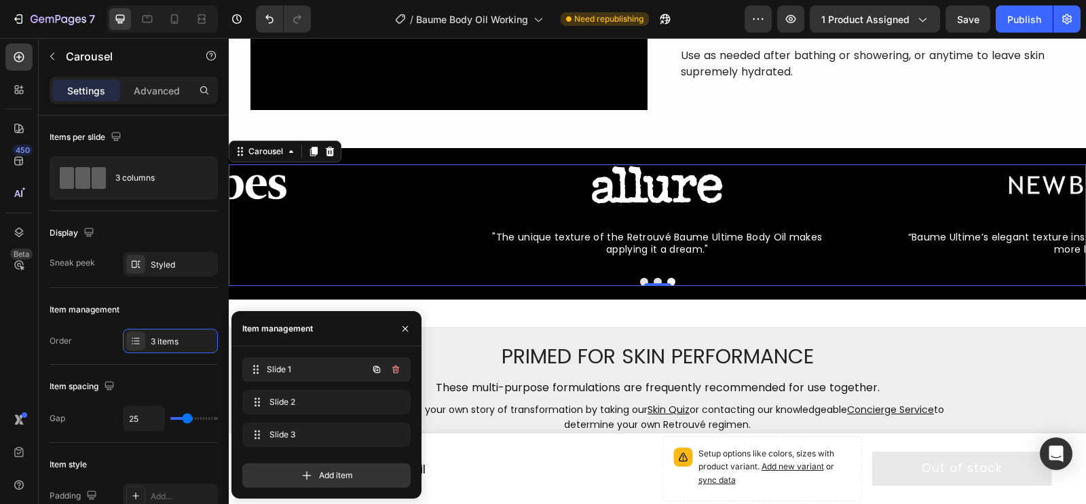
click at [271, 372] on span "Slide 1" at bounding box center [317, 369] width 100 height 12
click at [268, 370] on div "Slide 1 Slide 1" at bounding box center [307, 369] width 119 height 19
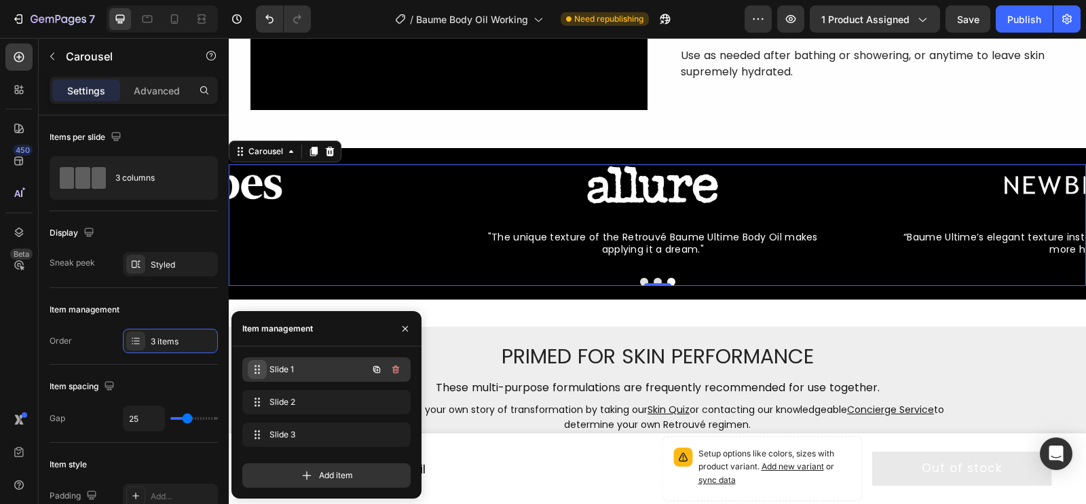
click at [257, 369] on icon at bounding box center [257, 369] width 11 height 11
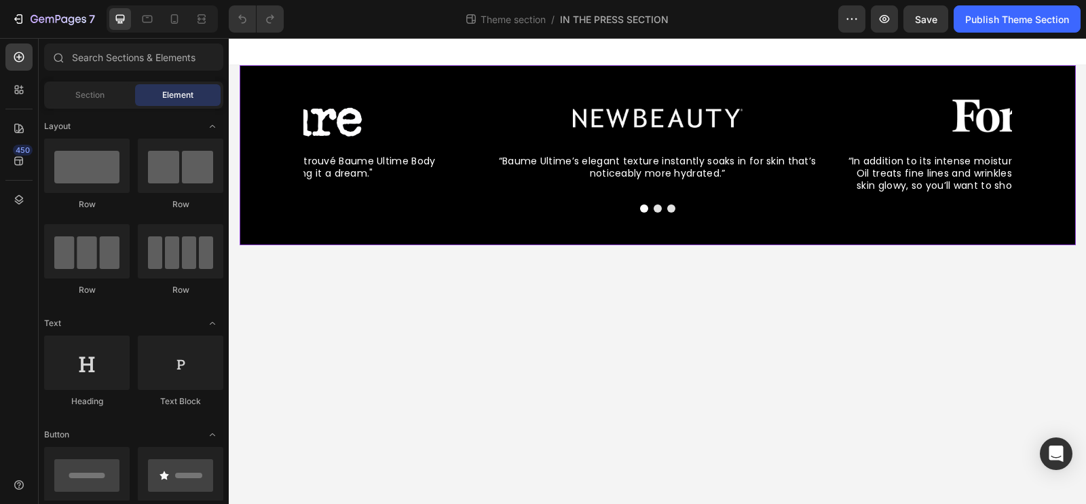
click at [342, 73] on div "Image “Baume Ultime’s elegant texture instantly soaks in for skin that’s notice…" at bounding box center [658, 155] width 836 height 180
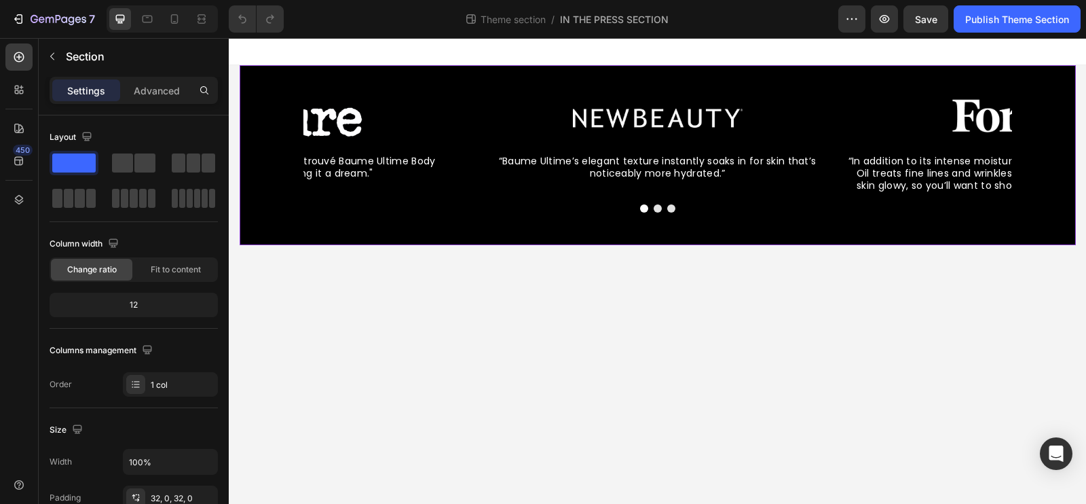
click at [249, 71] on div "Image “Baume Ultime’s elegant texture instantly soaks in for skin that’s notice…" at bounding box center [658, 155] width 836 height 180
click at [404, 65] on div "Image “Baume Ultime’s elegant texture instantly soaks in for skin that’s notice…" at bounding box center [658, 155] width 836 height 180
click at [155, 96] on p "Advanced" at bounding box center [157, 90] width 46 height 14
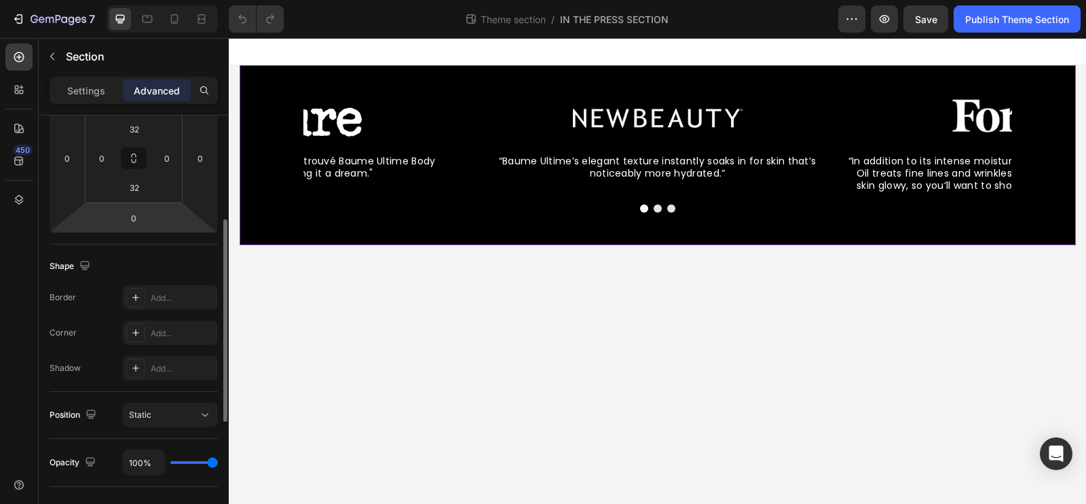
scroll to position [475, 0]
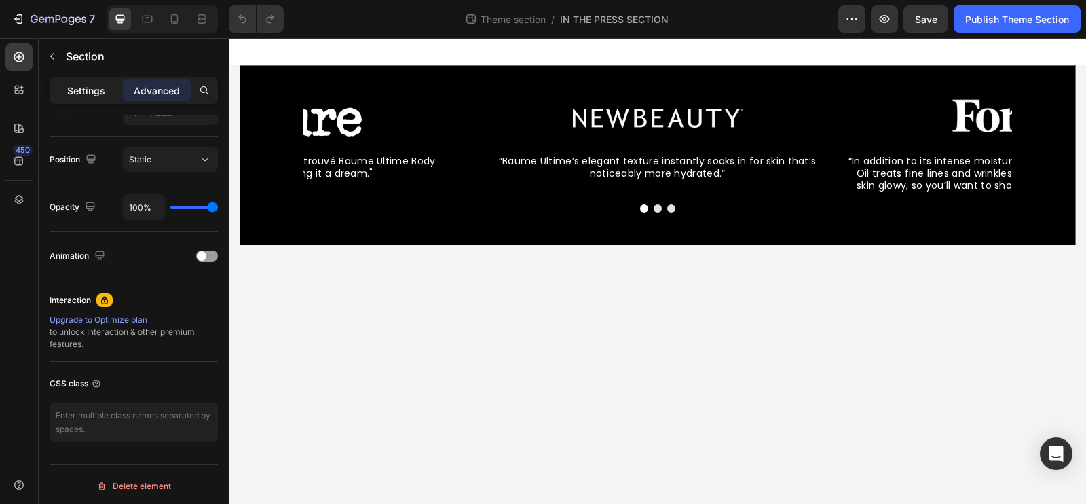
click at [90, 86] on p "Settings" at bounding box center [86, 90] width 38 height 14
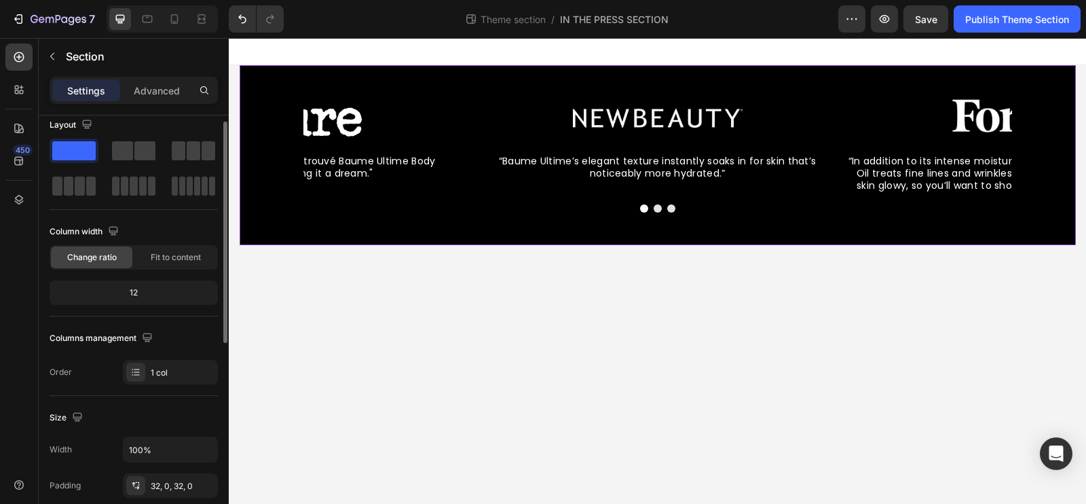
scroll to position [0, 0]
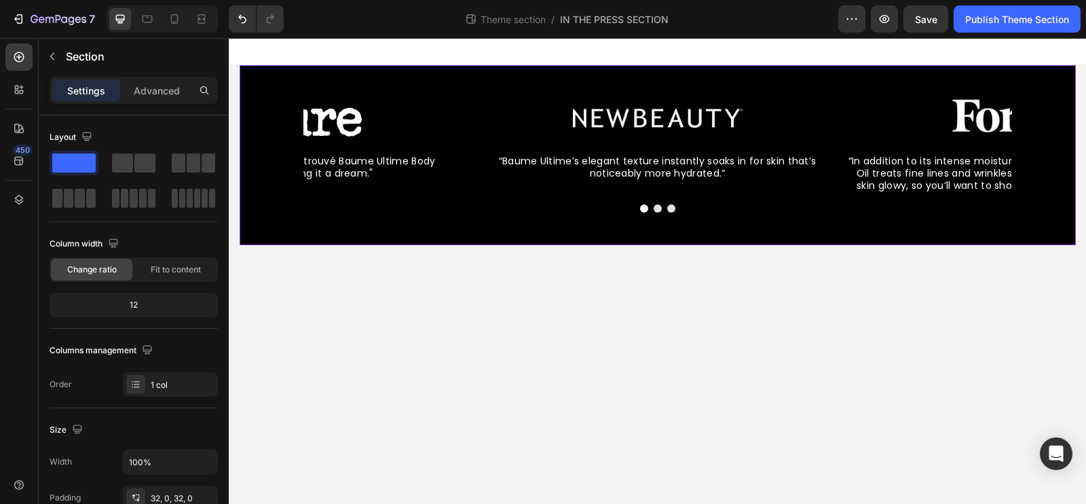
click at [360, 69] on div "Image “Baume Ultime’s elegant texture instantly soaks in for skin that’s notice…" at bounding box center [658, 155] width 836 height 180
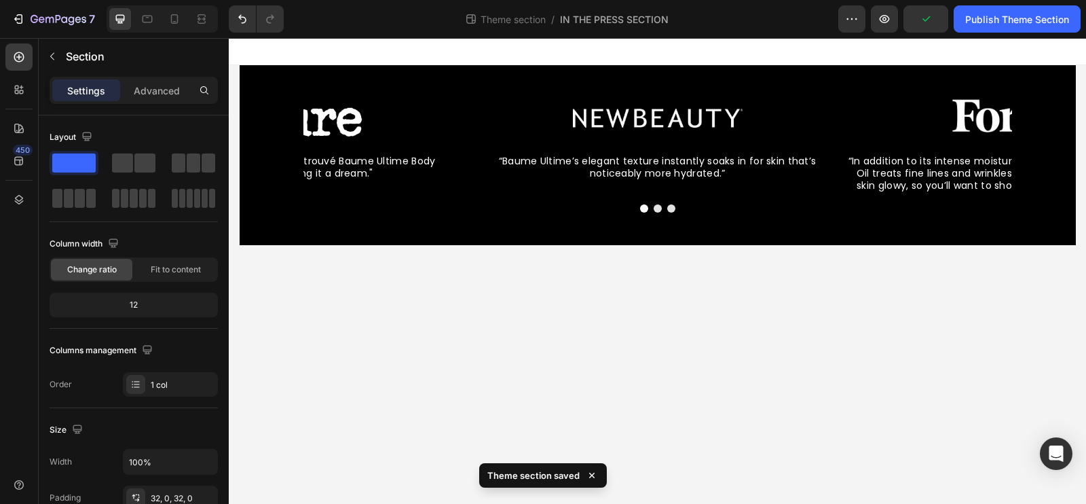
click at [340, 48] on div at bounding box center [657, 51] width 857 height 27
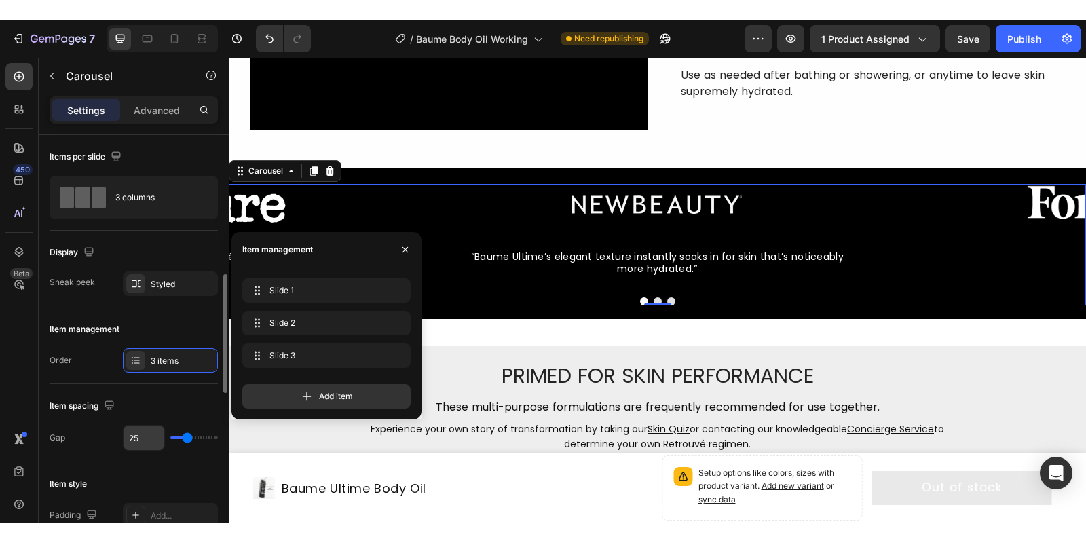
scroll to position [109, 0]
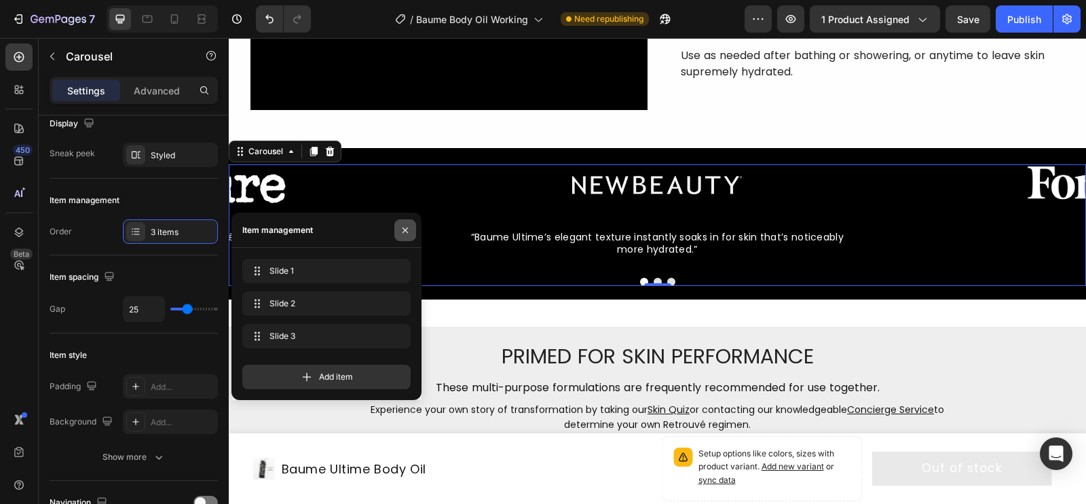
click at [402, 225] on icon "button" at bounding box center [405, 230] width 11 height 11
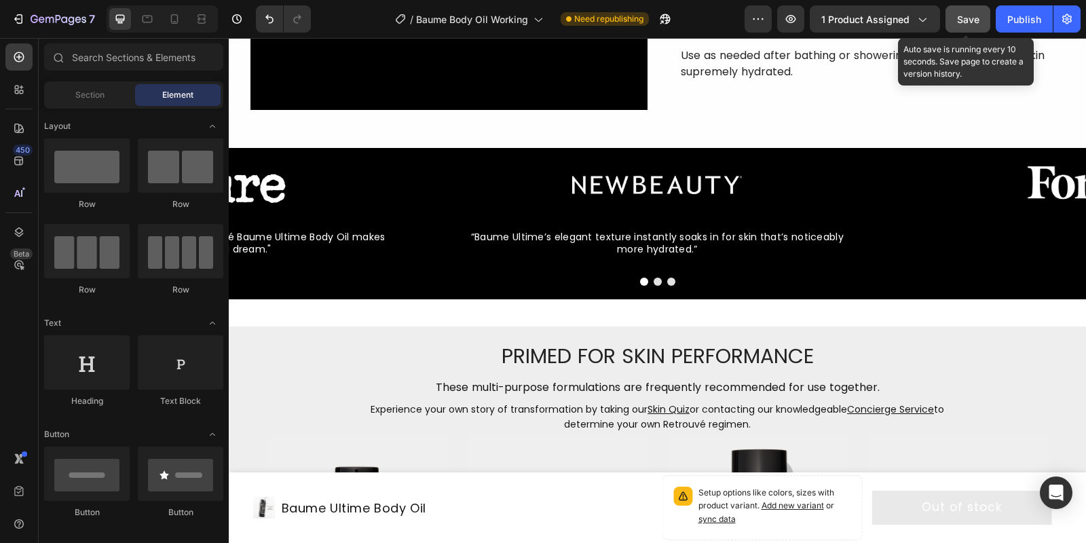
click at [982, 25] on button "Save" at bounding box center [967, 18] width 45 height 27
